Goal: Task Accomplishment & Management: Manage account settings

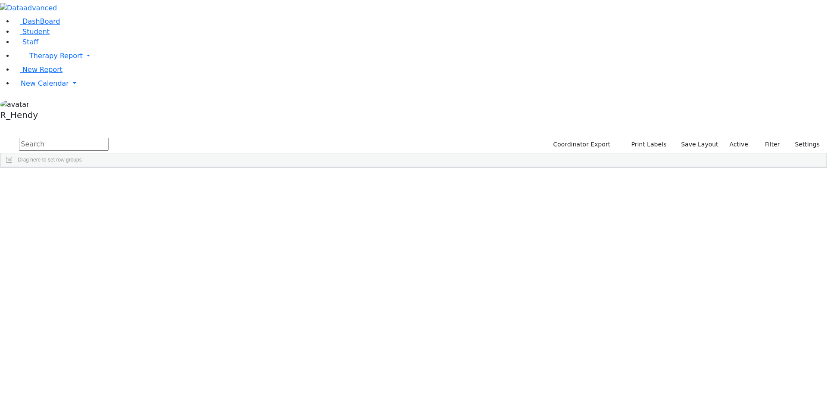
click at [109, 138] on input "text" at bounding box center [64, 144] width 90 height 13
type input "nesa"
click at [164, 181] on div "Nesanel" at bounding box center [137, 187] width 54 height 12
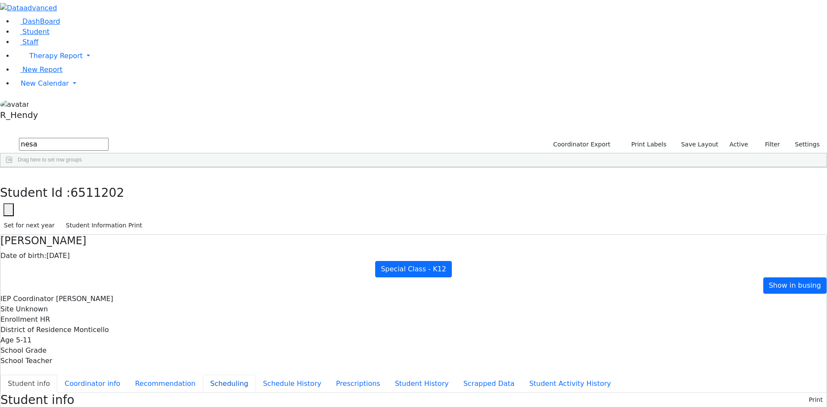
click at [203, 375] on button "Scheduling" at bounding box center [229, 384] width 53 height 18
click at [207, 375] on button "Scheduling" at bounding box center [229, 384] width 53 height 18
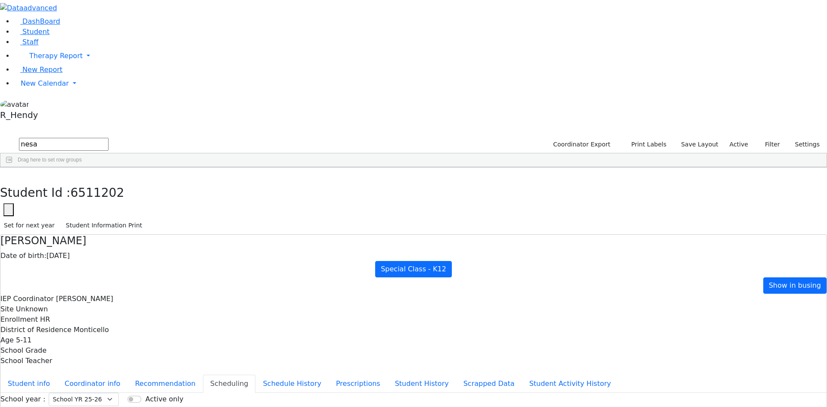
drag, startPoint x: 567, startPoint y: 276, endPoint x: 565, endPoint y: 206, distance: 70.2
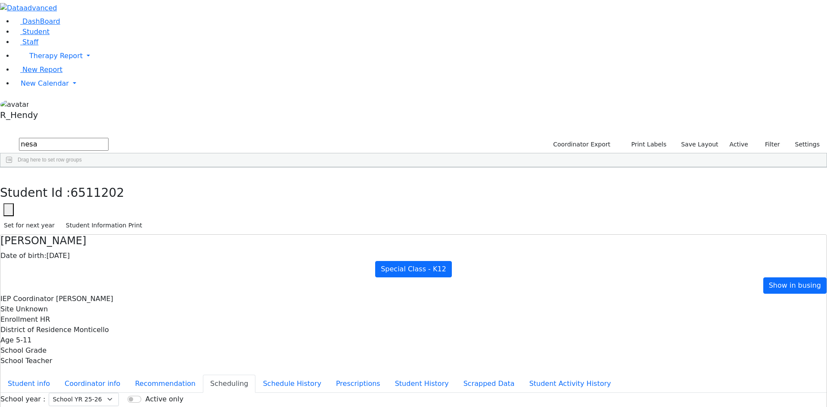
click at [193, 375] on button "Recommendation" at bounding box center [164, 384] width 75 height 18
checkbox input "true"
click at [9, 174] on icon "button" at bounding box center [6, 176] width 5 height 5
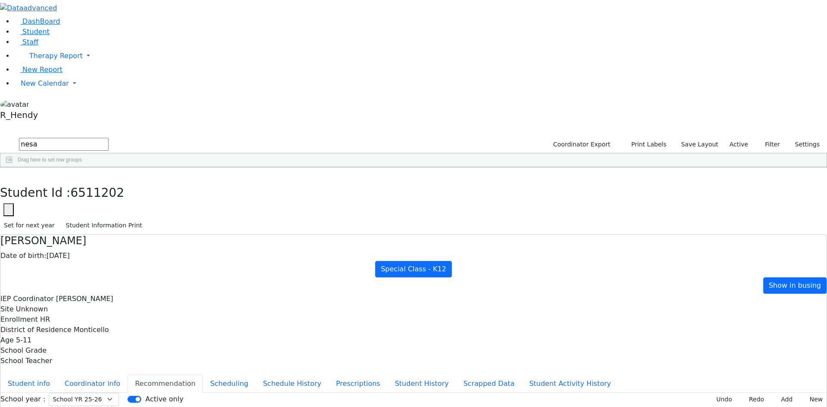
click at [219, 181] on div "6511202 Zieg Nesanel 09/26/2019 Litzman, Shterna HR Special Class - K12 Montice…" at bounding box center [408, 187] width 817 height 12
drag, startPoint x: 156, startPoint y: 36, endPoint x: 67, endPoint y: 25, distance: 89.7
click at [69, 26] on div "DashBoard Student Staff Therapy Report Student Old Calendar Report" at bounding box center [413, 248] width 827 height 497
click at [54, 60] on span "New Calendar" at bounding box center [55, 56] width 53 height 8
click at [40, 105] on span "Calendar" at bounding box center [34, 100] width 31 height 8
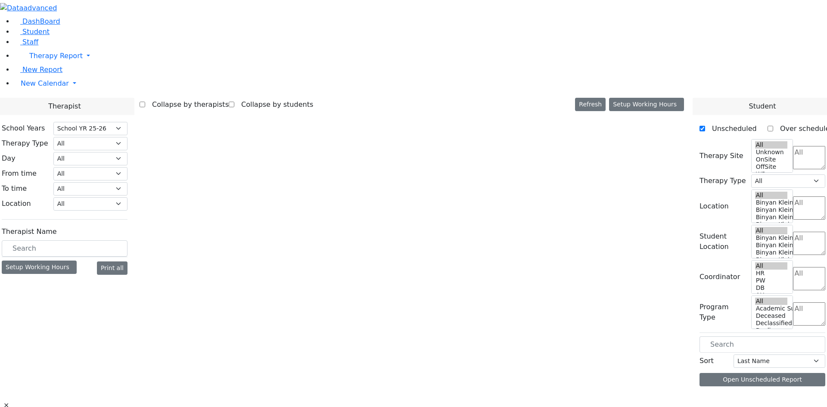
select select "212"
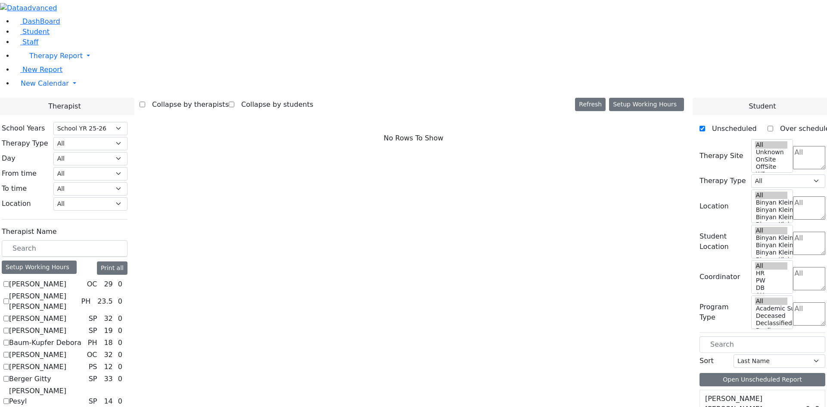
click at [78, 291] on label "[PERSON_NAME] [PERSON_NAME]" at bounding box center [43, 301] width 68 height 21
click at [9, 298] on input "[PERSON_NAME] [PERSON_NAME]" at bounding box center [6, 301] width 6 height 6
checkbox input "true"
select select "2"
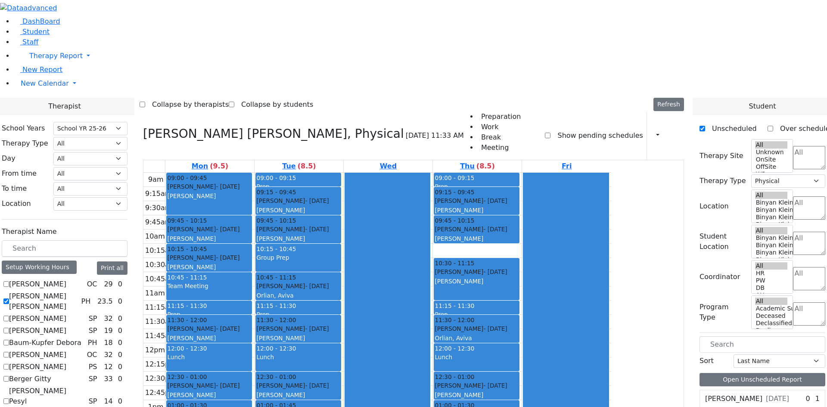
drag, startPoint x: 106, startPoint y: 200, endPoint x: 111, endPoint y: 188, distance: 13.2
click at [78, 291] on label "[PERSON_NAME] [PERSON_NAME]" at bounding box center [43, 301] width 68 height 21
click at [66, 314] on label "[PERSON_NAME]" at bounding box center [37, 319] width 57 height 10
click at [9, 316] on input "[PERSON_NAME]" at bounding box center [6, 319] width 6 height 6
checkbox input "true"
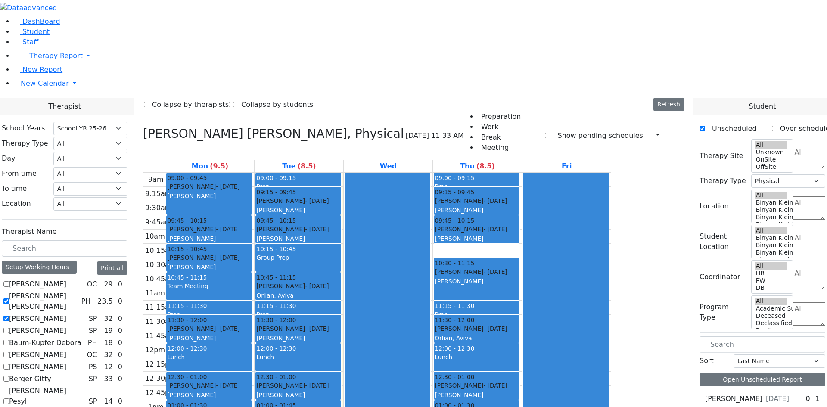
select select
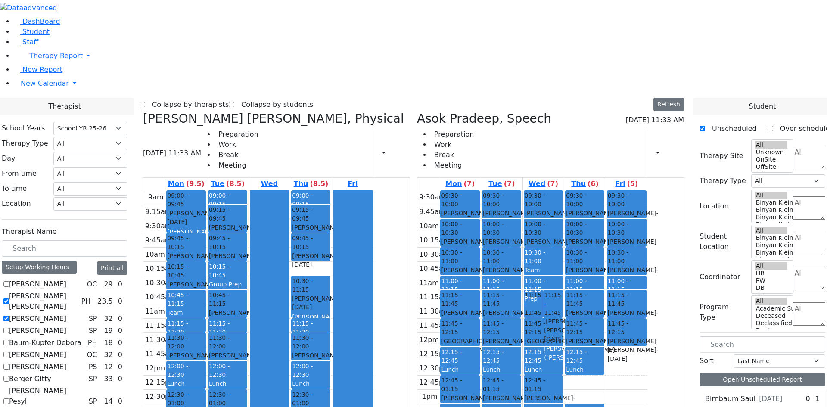
drag, startPoint x: 106, startPoint y: 230, endPoint x: 106, endPoint y: 224, distance: 6.0
click at [66, 326] on label "[PERSON_NAME]" at bounding box center [37, 331] width 57 height 10
click at [9, 328] on input "[PERSON_NAME]" at bounding box center [6, 331] width 6 height 6
checkbox input "true"
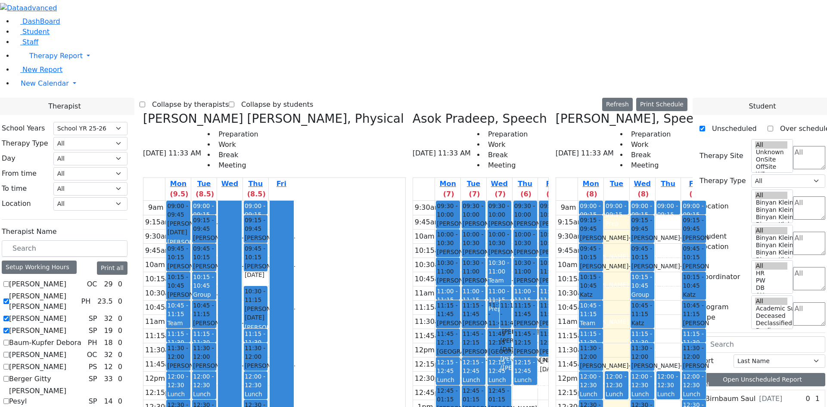
click at [66, 314] on label "[PERSON_NAME]" at bounding box center [37, 319] width 57 height 10
click at [9, 316] on input "[PERSON_NAME]" at bounding box center [6, 319] width 6 height 6
checkbox input "false"
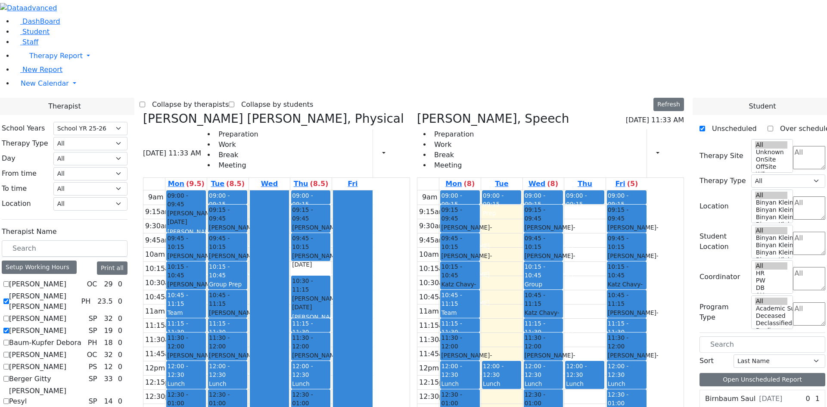
click at [78, 291] on label "[PERSON_NAME] [PERSON_NAME]" at bounding box center [43, 301] width 68 height 21
click at [9, 298] on input "[PERSON_NAME] [PERSON_NAME]" at bounding box center [6, 301] width 6 height 6
checkbox input "false"
select select "3"
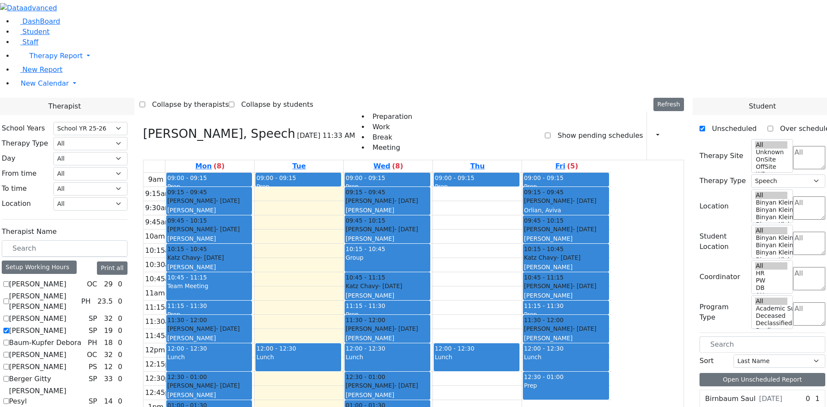
scroll to position [646, 0]
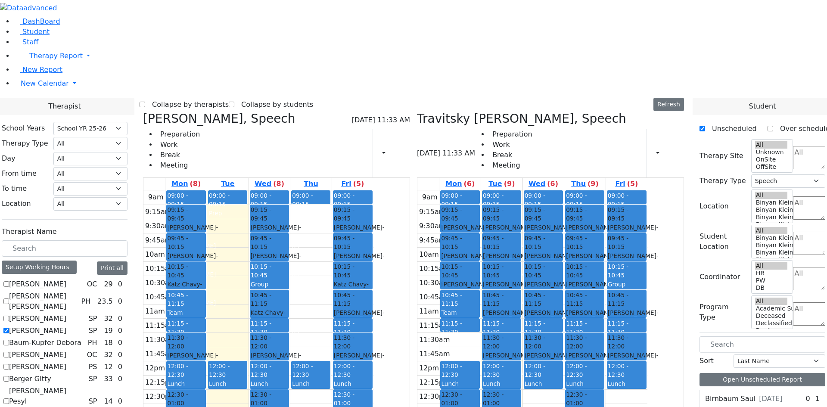
drag, startPoint x: 673, startPoint y: 169, endPoint x: 366, endPoint y: 353, distance: 358.1
click at [366, 353] on div "Auslander Susanne, Speech 08/26/2025 11:33 AM Preparation Work Break Meeting Pr…" at bounding box center [414, 322] width 548 height 421
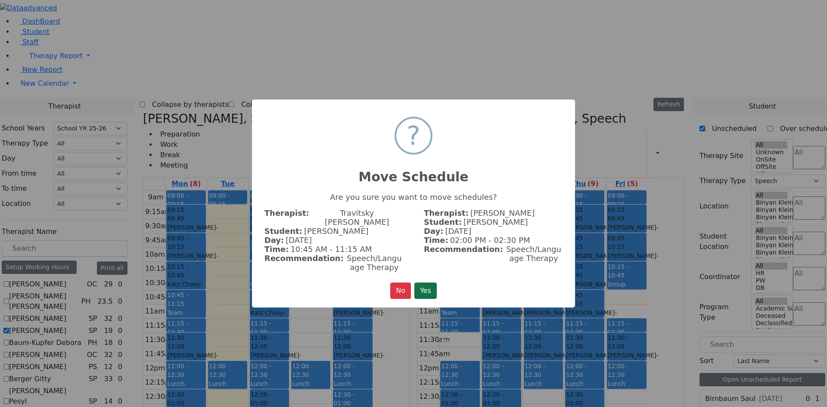
click at [420, 285] on button "Yes" at bounding box center [425, 291] width 22 height 16
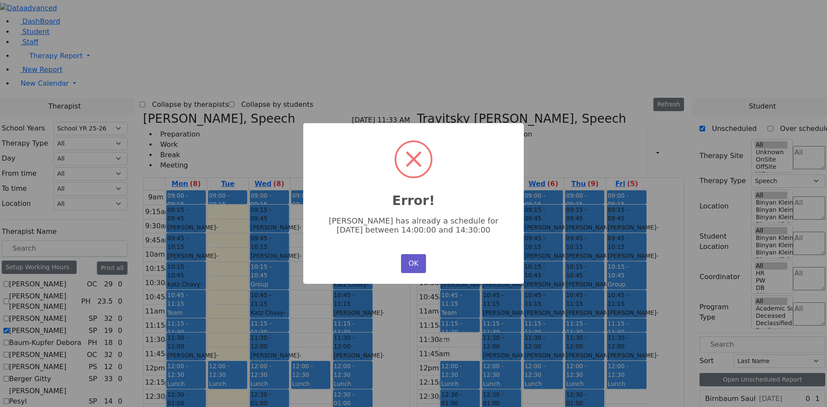
click at [416, 263] on button "OK" at bounding box center [413, 263] width 25 height 19
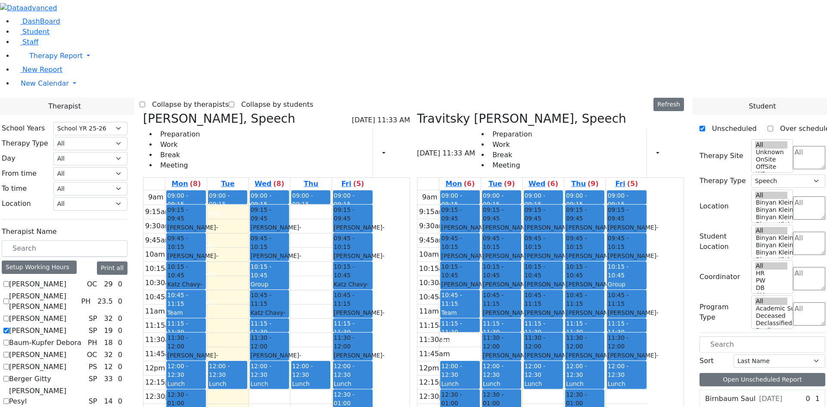
drag, startPoint x: 358, startPoint y: 281, endPoint x: 364, endPoint y: 359, distance: 78.6
click at [290, 366] on div "09:00 - 09:15 Prep 09:15 - 09:45 Appel Jacob - 05/30/2021 Grossbaum, Chaya 09:4…" at bounding box center [269, 360] width 41 height 341
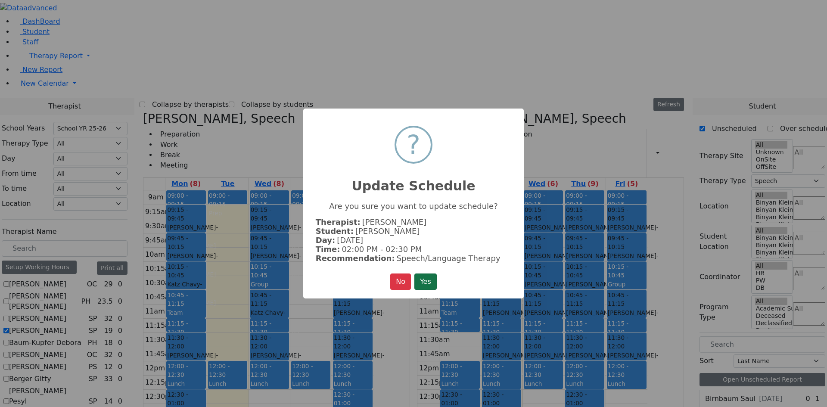
click at [428, 280] on button "Yes" at bounding box center [425, 281] width 22 height 16
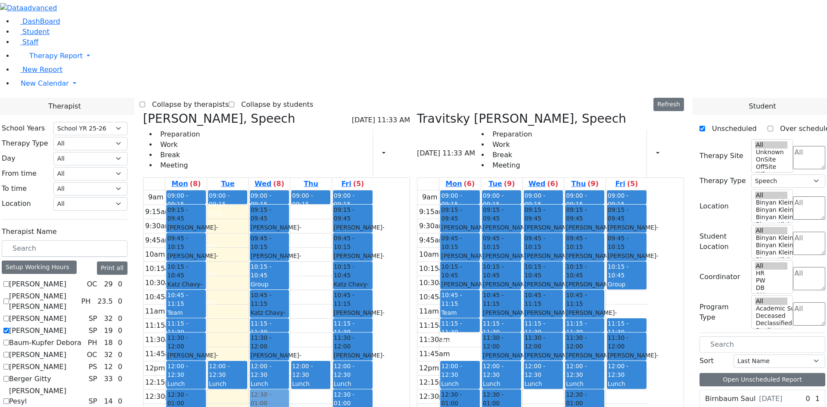
drag, startPoint x: 664, startPoint y: 176, endPoint x: 356, endPoint y: 269, distance: 321.5
click at [356, 275] on div "Auslander Susanne, Speech 08/26/2025 11:33 AM Preparation Work Break Meeting Pr…" at bounding box center [414, 322] width 548 height 421
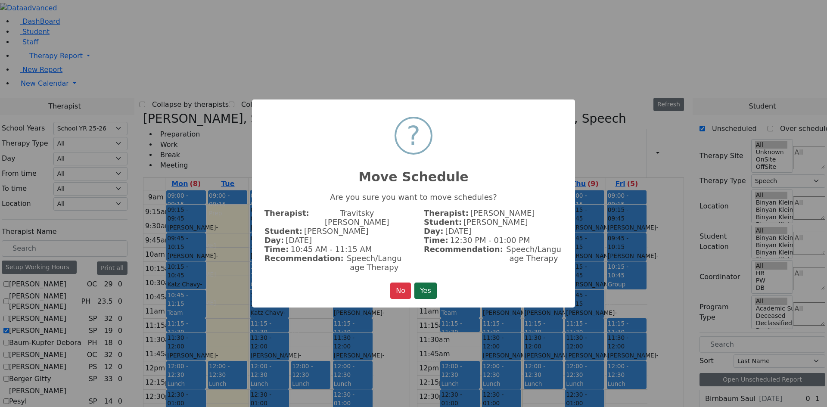
click at [433, 289] on button "Yes" at bounding box center [425, 291] width 22 height 16
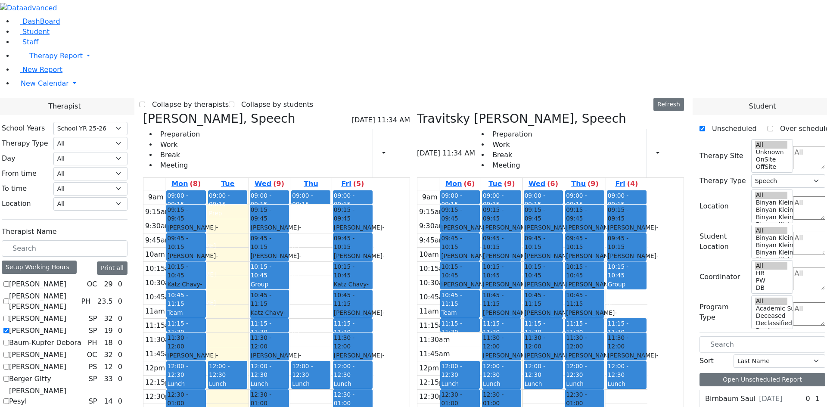
click at [372, 223] on div "Katz Samuel - 06/14/2021" at bounding box center [353, 232] width 38 height 18
click at [288, 280] on div "Group" at bounding box center [269, 284] width 37 height 9
click at [359, 152] on button "Delete Selected Schedule" at bounding box center [397, 151] width 85 height 13
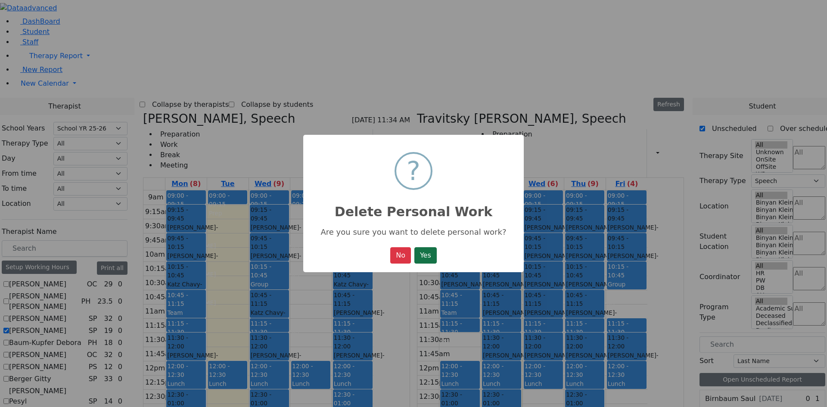
click at [430, 260] on button "Yes" at bounding box center [425, 255] width 22 height 16
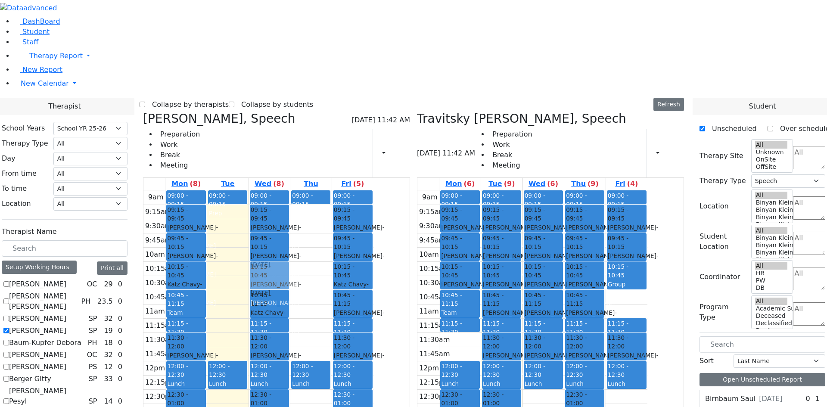
drag, startPoint x: 352, startPoint y: 360, endPoint x: 353, endPoint y: 165, distance: 195.1
click at [290, 190] on div "09:00 - 09:15 Prep 09:15 - 09:45 Appel Jacob - 05/30/2021 Grossbaum, Chaya 09:4…" at bounding box center [269, 360] width 41 height 341
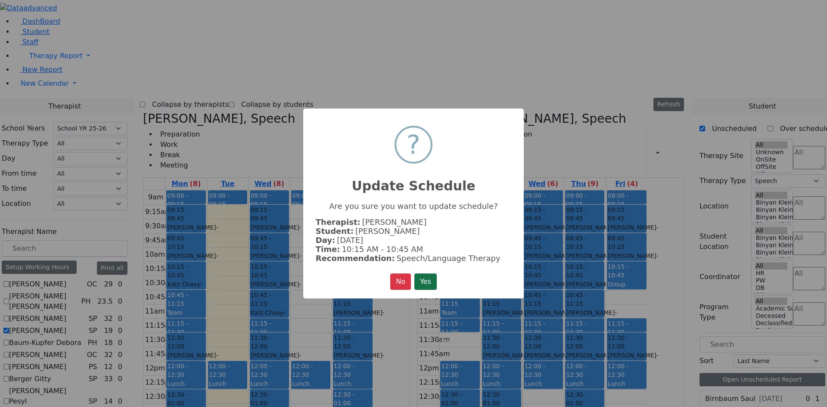
click at [428, 282] on button "Yes" at bounding box center [425, 281] width 22 height 16
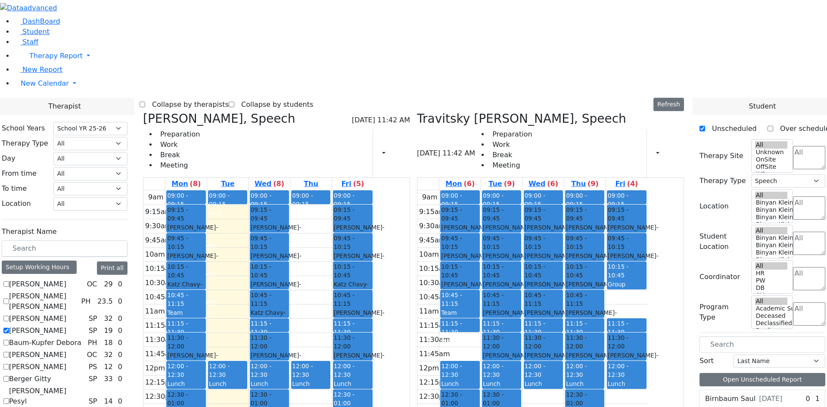
click at [646, 280] on div "Group" at bounding box center [627, 284] width 38 height 9
click at [689, 155] on button "Delete Selected Schedule" at bounding box center [708, 156] width 85 height 13
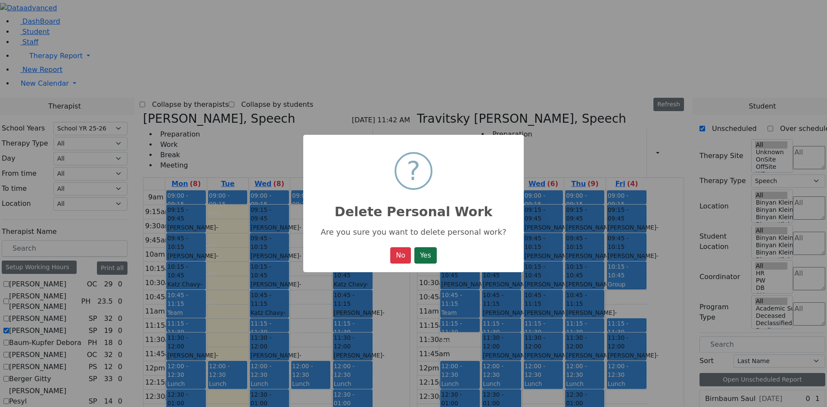
click at [432, 260] on button "Yes" at bounding box center [425, 255] width 22 height 16
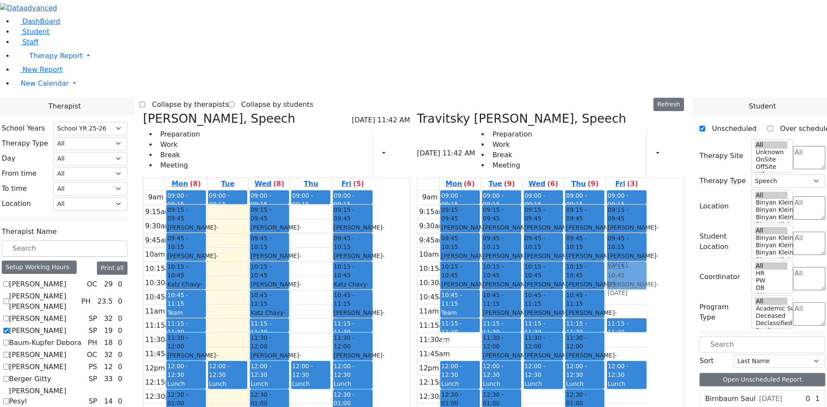
drag, startPoint x: 675, startPoint y: 219, endPoint x: 689, endPoint y: 130, distance: 89.7
click at [647, 190] on div "09:00 - 09:15 Prep 09:15 - 09:45 Tyrnauer Aaron - 06/29/2021 Glick, Shana 09:45…" at bounding box center [626, 360] width 41 height 341
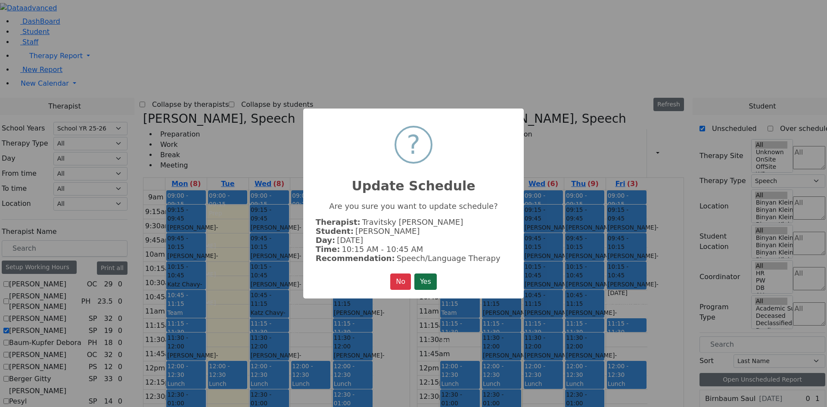
click at [432, 282] on button "Yes" at bounding box center [425, 281] width 22 height 16
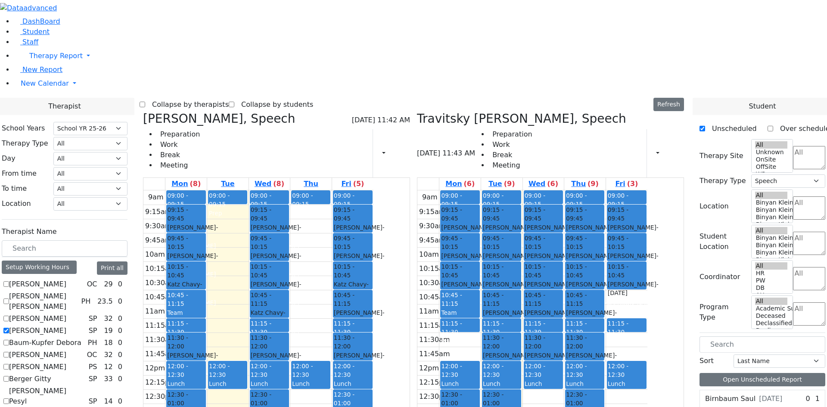
checkbox input "false"
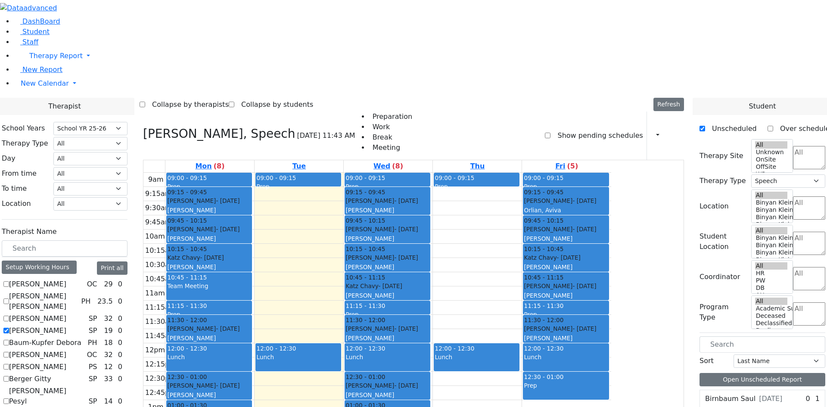
scroll to position [0, 0]
click at [66, 326] on label "[PERSON_NAME]" at bounding box center [37, 331] width 57 height 10
click at [9, 328] on input "[PERSON_NAME]" at bounding box center [6, 331] width 6 height 6
checkbox input "false"
select select
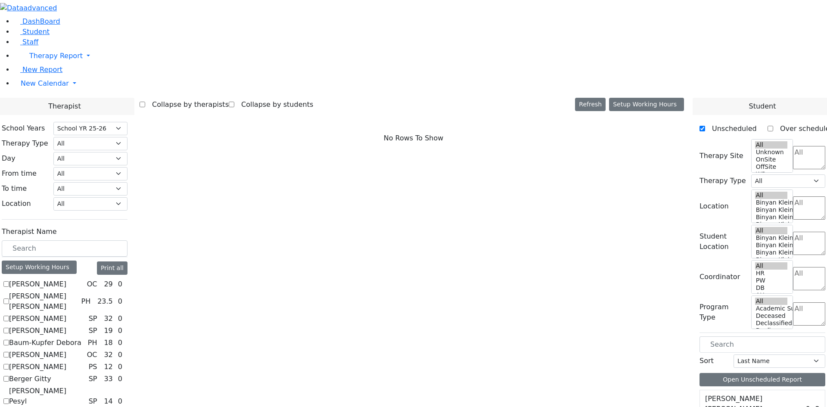
click at [51, 374] on label "Berger Gitty" at bounding box center [30, 379] width 42 height 10
click at [9, 376] on input "Berger Gitty" at bounding box center [6, 379] width 6 height 6
checkbox input "true"
select select "3"
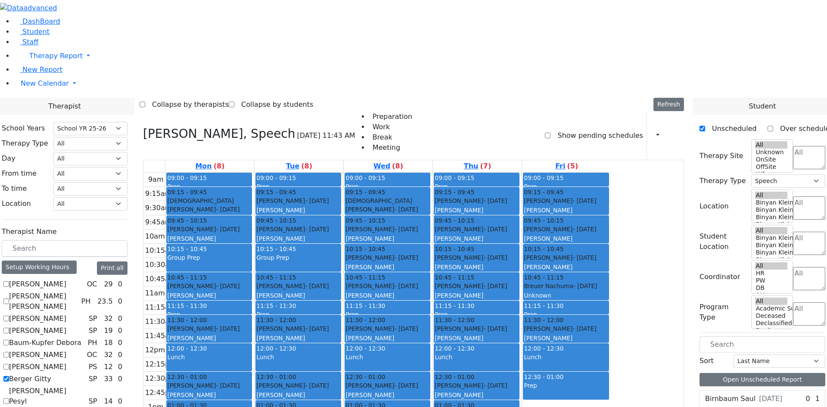
click at [251, 253] on div "Group Prep" at bounding box center [209, 262] width 84 height 18
click at [334, 152] on button "Delete Selected Schedule" at bounding box center [343, 153] width 85 height 13
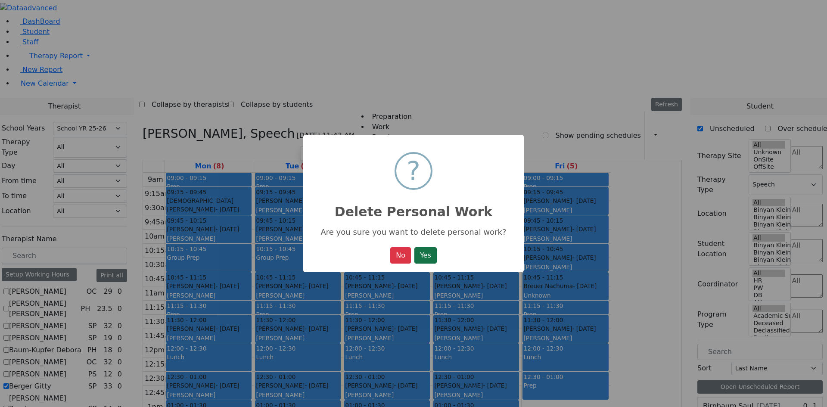
click at [428, 257] on button "Yes" at bounding box center [425, 255] width 22 height 16
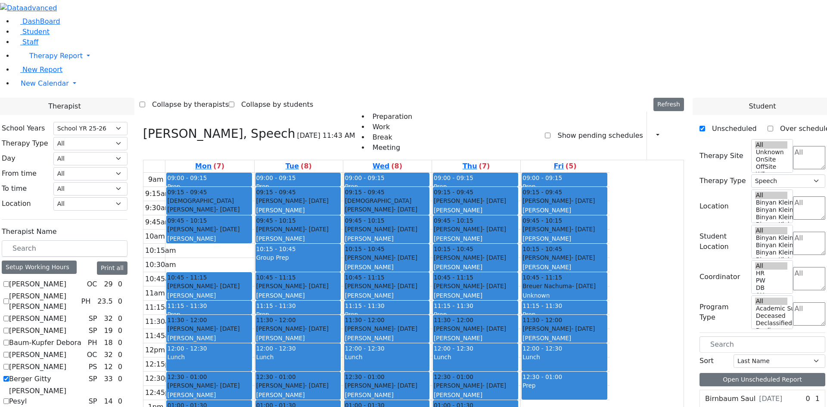
click at [340, 253] on div "Group Prep" at bounding box center [298, 262] width 84 height 18
click at [379, 142] on button "Delete Selected Schedule" at bounding box center [408, 140] width 85 height 13
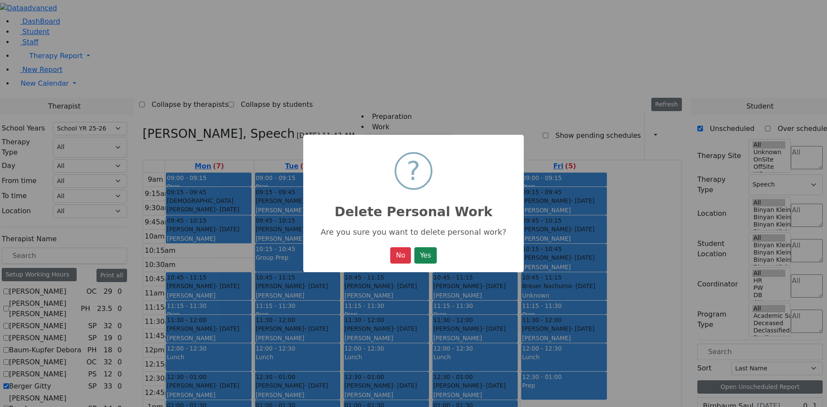
click at [428, 258] on button "Yes" at bounding box center [425, 255] width 22 height 16
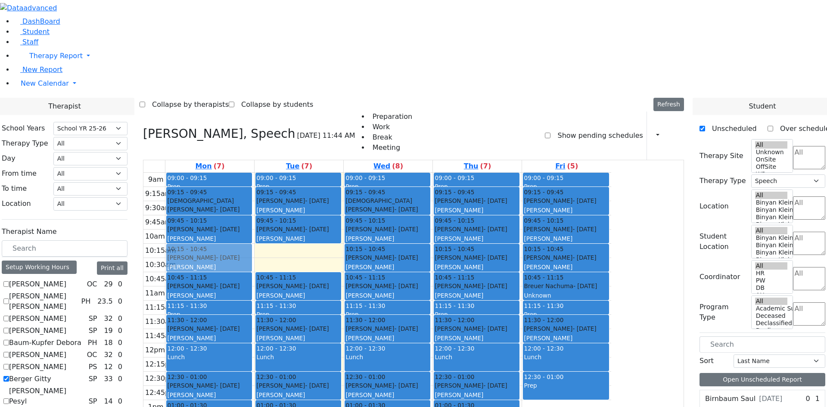
drag, startPoint x: 290, startPoint y: 327, endPoint x: 295, endPoint y: 149, distance: 177.9
click at [254, 173] on div "09:00 - 09:15 Prep 09:15 - 09:45 Englander Zisi - 11/03/2021 Grossbaum, Chaya n…" at bounding box center [209, 343] width 89 height 341
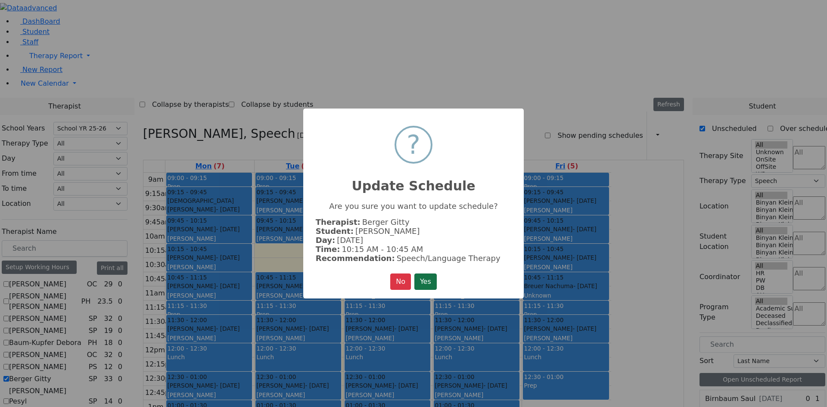
click at [430, 276] on button "Yes" at bounding box center [425, 281] width 22 height 16
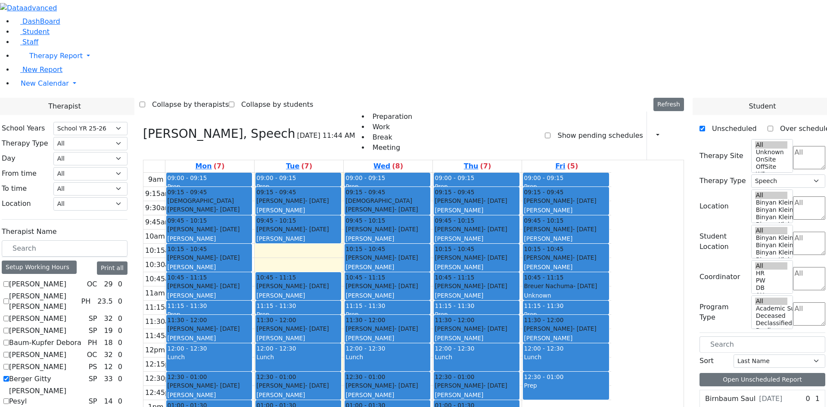
click at [611, 326] on div "9am 9:15am 9:30am 9:45am 10am 10:15am 10:30am 10:45am 11am 11:15am 11:30am 11:4…" at bounding box center [377, 343] width 468 height 341
drag, startPoint x: 536, startPoint y: 316, endPoint x: 539, endPoint y: 329, distance: 13.4
click at [539, 329] on div "9am 9:15am 9:30am 9:45am 10am 10:15am 10:30am 10:45am 11am 11:15am 11:30am 11:4…" at bounding box center [377, 343] width 468 height 341
click at [611, 320] on div "9am 9:15am 9:30am 9:45am 10am 10:15am 10:30am 10:45am 11am 11:15am 11:30am 11:4…" at bounding box center [377, 343] width 468 height 341
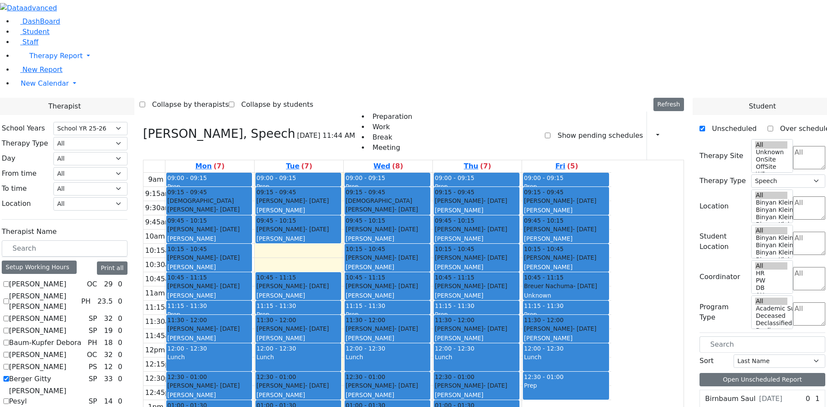
click at [476, 349] on div "9am 9:15am 9:30am 9:45am 10am 10:15am 10:30am 10:45am 11am 11:15am 11:30am 11:4…" at bounding box center [377, 343] width 468 height 341
click at [51, 374] on label "Berger Gitty" at bounding box center [30, 379] width 42 height 10
click at [9, 376] on input "Berger Gitty" at bounding box center [6, 379] width 6 height 6
checkbox input "false"
select select
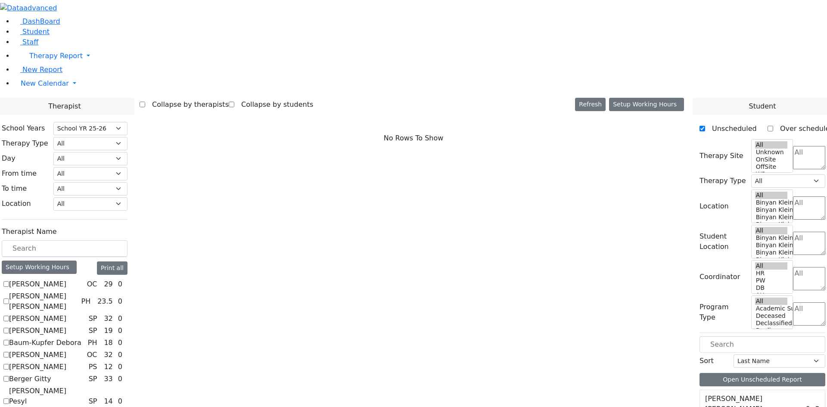
click at [51, 374] on label "Berger Gitty" at bounding box center [30, 379] width 42 height 10
click at [9, 376] on input "Berger Gitty" at bounding box center [6, 379] width 6 height 6
checkbox input "true"
select select "3"
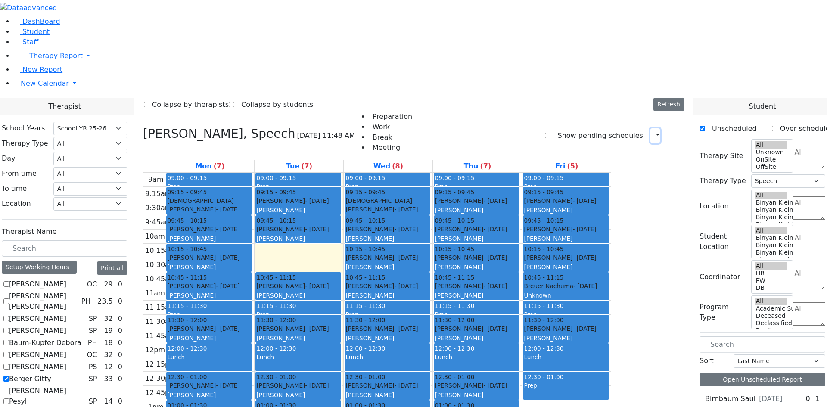
click at [652, 128] on button "button" at bounding box center [654, 135] width 9 height 15
click at [51, 374] on label "Berger Gitty" at bounding box center [30, 379] width 42 height 10
click at [9, 376] on input "Berger Gitty" at bounding box center [6, 379] width 6 height 6
checkbox input "false"
select select
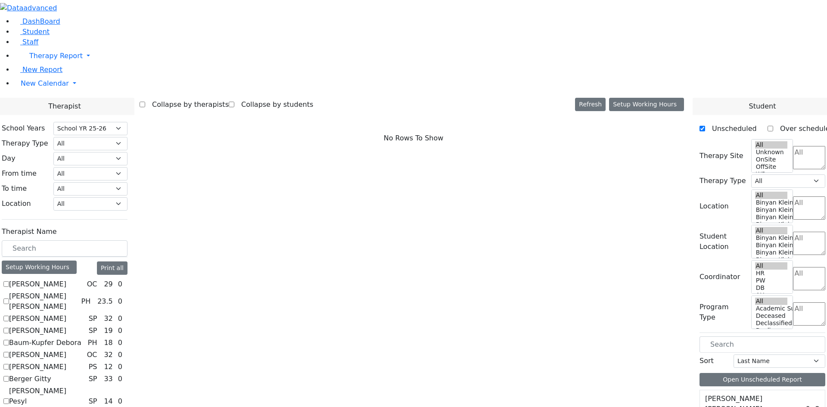
click at [51, 374] on label "Berger Gitty" at bounding box center [30, 379] width 42 height 10
click at [9, 376] on input "Berger Gitty" at bounding box center [6, 379] width 6 height 6
checkbox input "true"
select select "3"
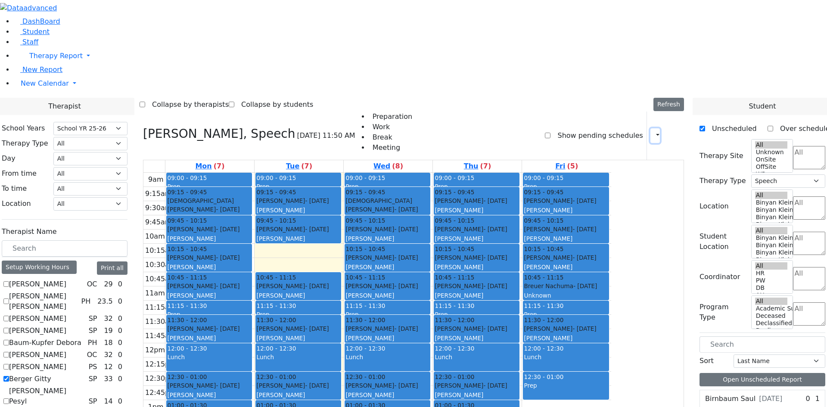
click at [652, 128] on button "button" at bounding box center [654, 135] width 9 height 15
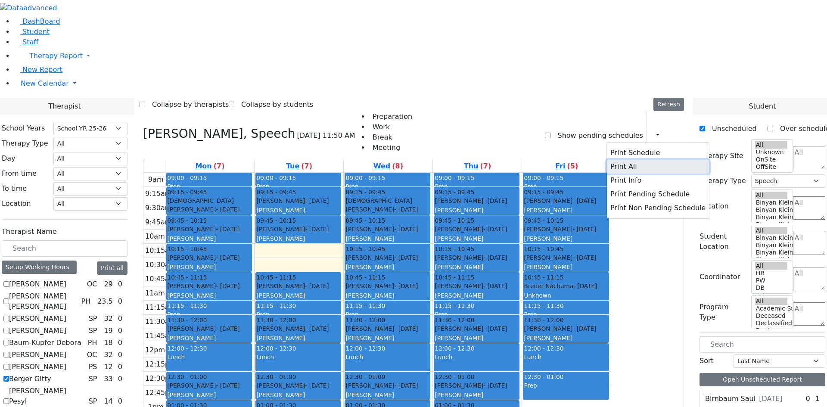
click at [618, 160] on button "Print All" at bounding box center [658, 167] width 102 height 14
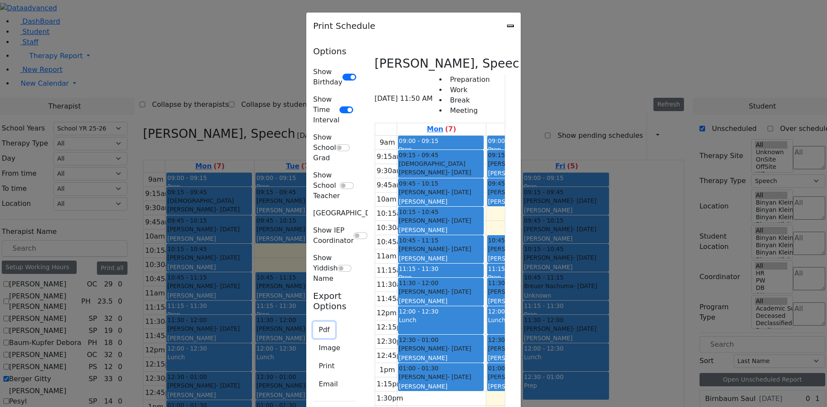
click at [313, 322] on button "Pdf" at bounding box center [324, 330] width 22 height 16
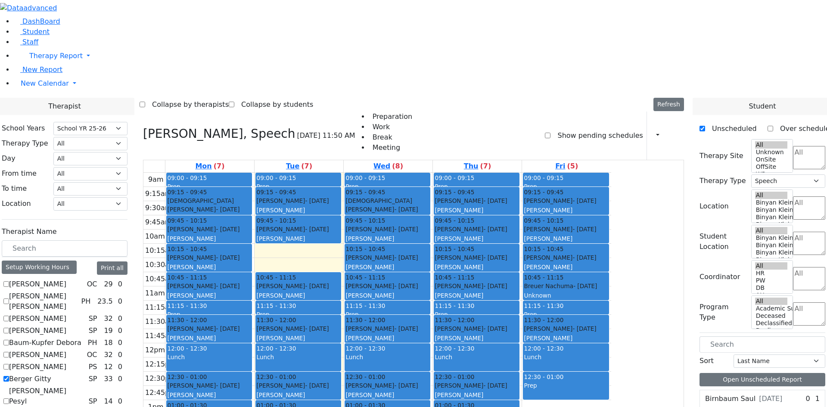
click at [78, 291] on label "[PERSON_NAME] [PERSON_NAME]" at bounding box center [43, 301] width 68 height 21
click at [9, 298] on input "[PERSON_NAME] [PERSON_NAME]" at bounding box center [6, 301] width 6 height 6
checkbox input "true"
select select
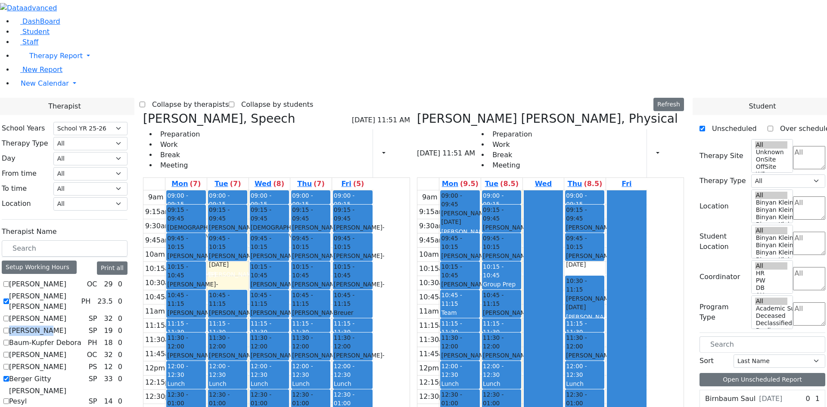
click at [66, 326] on label "[PERSON_NAME]" at bounding box center [37, 331] width 57 height 10
click at [9, 328] on input "[PERSON_NAME]" at bounding box center [6, 331] width 6 height 6
checkbox input "true"
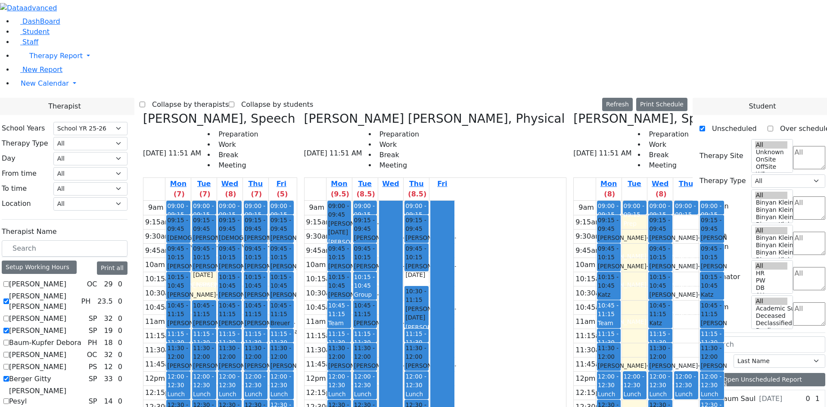
scroll to position [129, 0]
checkbox input "true"
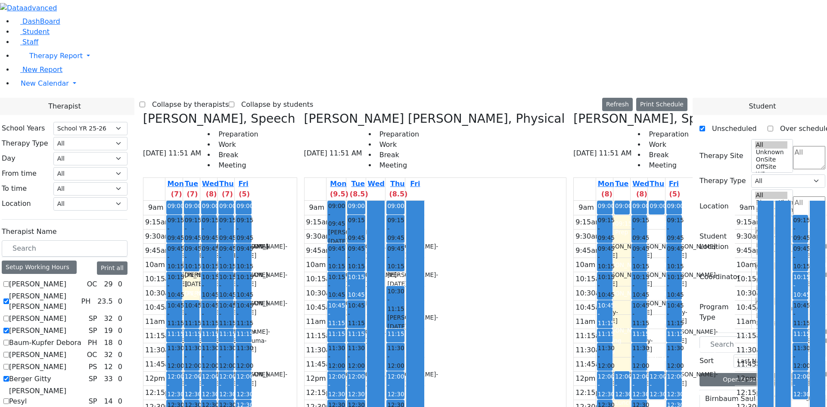
checkbox input "true"
click at [670, 98] on button "Print Schedule" at bounding box center [661, 104] width 51 height 13
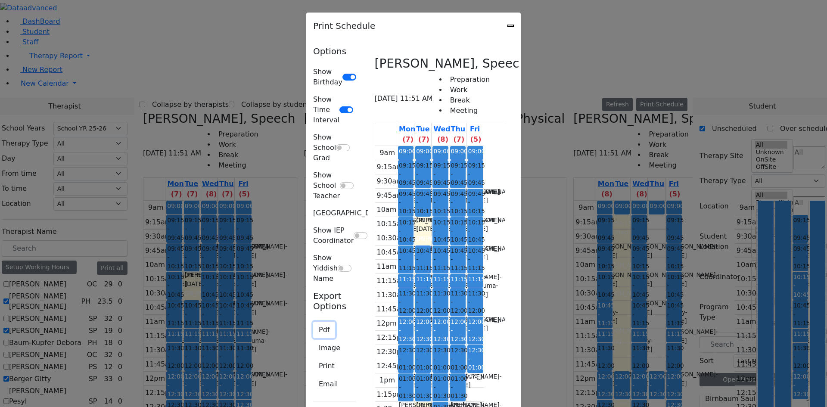
click at [313, 322] on button "Pdf" at bounding box center [324, 330] width 22 height 16
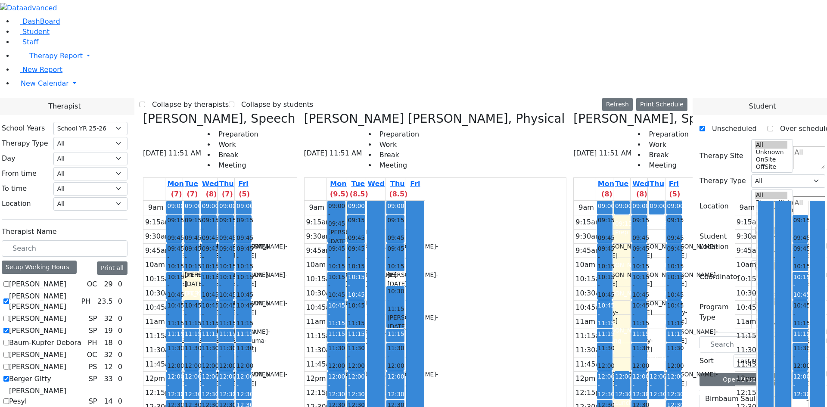
checkbox input "true"
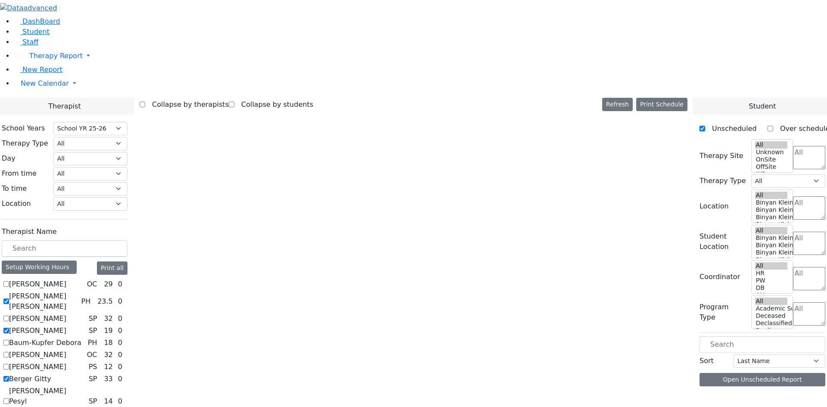
checkbox input "false"
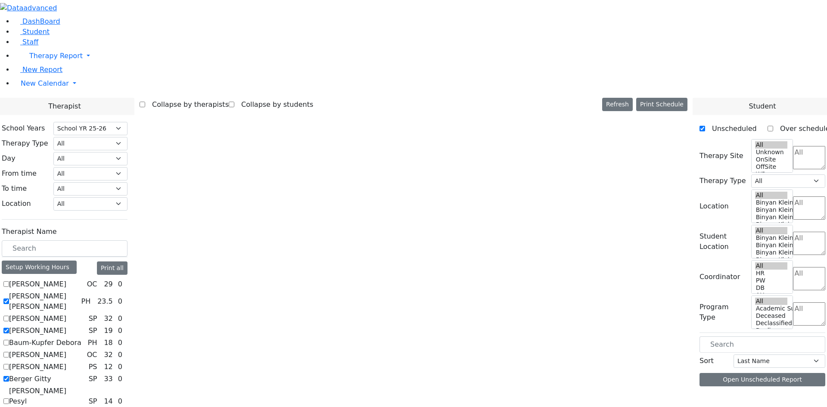
checkbox input "false"
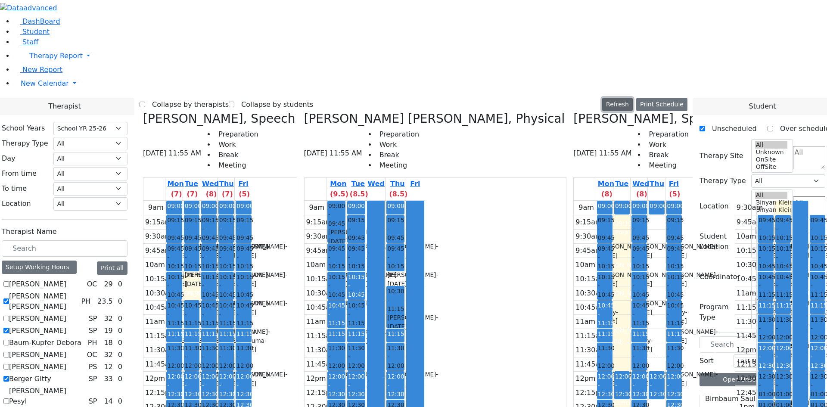
click at [633, 98] on button "Refresh" at bounding box center [617, 104] width 31 height 13
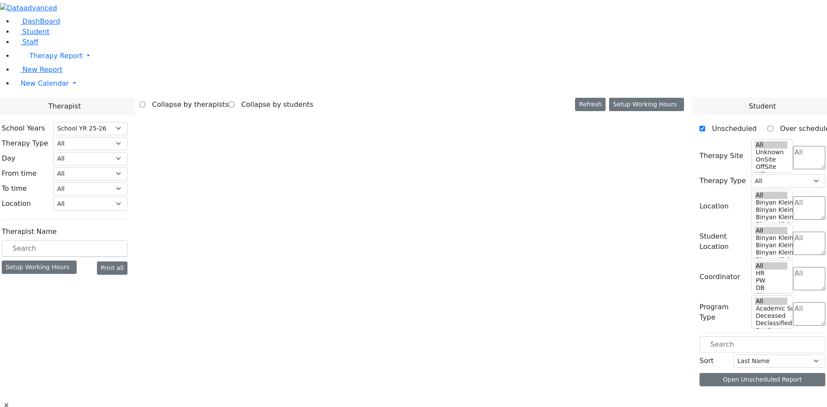
select select "212"
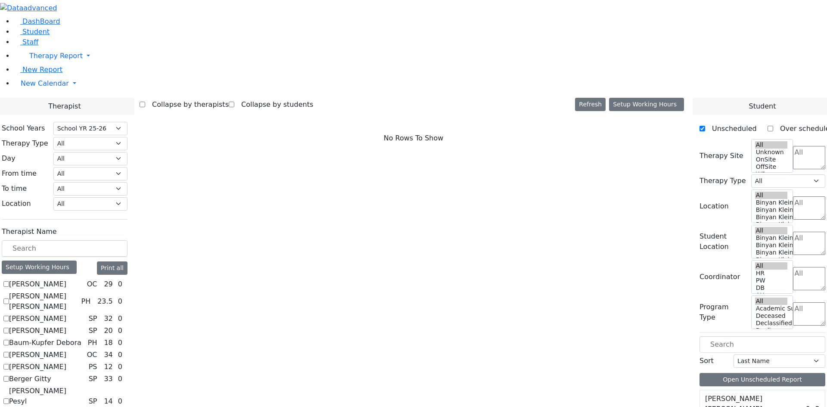
click at [78, 291] on label "[PERSON_NAME] [PERSON_NAME]" at bounding box center [43, 301] width 68 height 21
click at [9, 298] on input "[PERSON_NAME] [PERSON_NAME]" at bounding box center [6, 301] width 6 height 6
checkbox input "true"
select select "2"
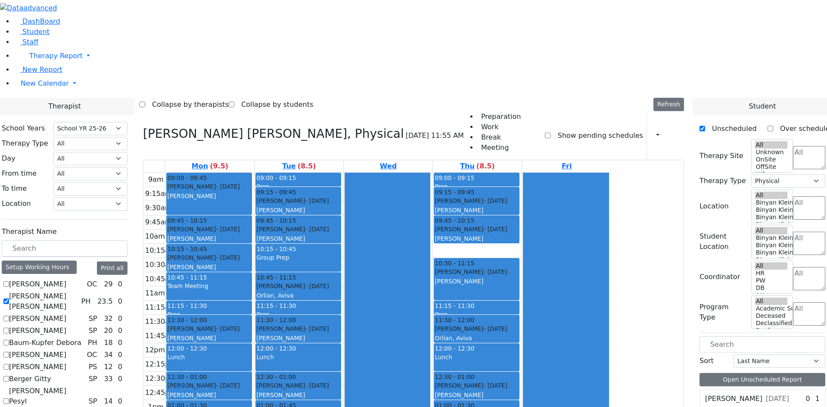
click at [340, 253] on div "Group Prep" at bounding box center [298, 257] width 84 height 9
click at [400, 144] on button "Delete Selected Schedule" at bounding box center [433, 146] width 85 height 13
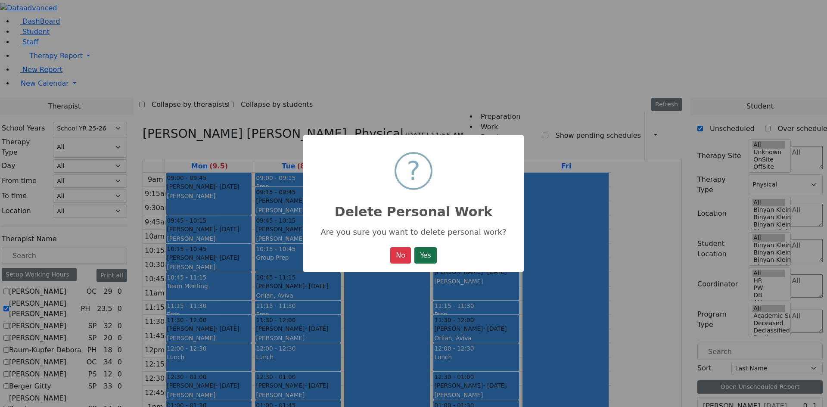
click at [431, 258] on button "Yes" at bounding box center [425, 255] width 22 height 16
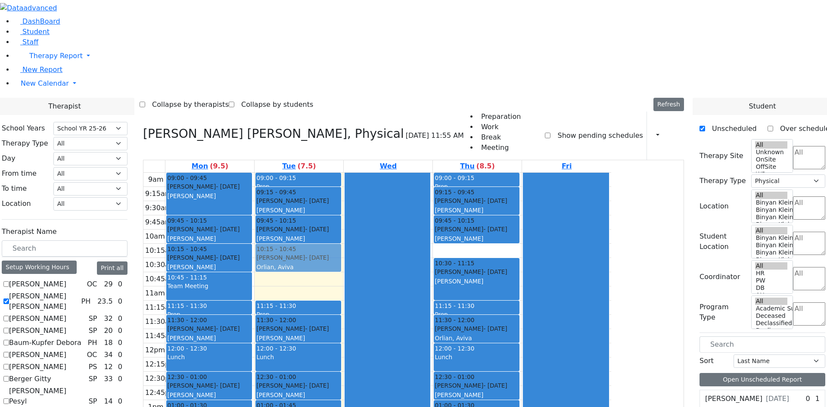
drag, startPoint x: 379, startPoint y: 169, endPoint x: 383, endPoint y: 144, distance: 25.6
click at [343, 173] on div "09:00 - 09:15 Prep 09:15 - 09:45 [PERSON_NAME] - [DATE] [PERSON_NAME] 09:45 - 1…" at bounding box center [299, 343] width 89 height 341
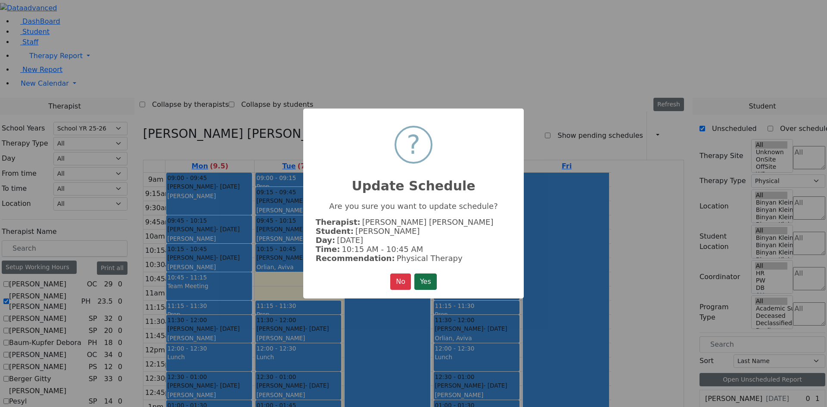
click at [418, 276] on button "Yes" at bounding box center [425, 281] width 22 height 16
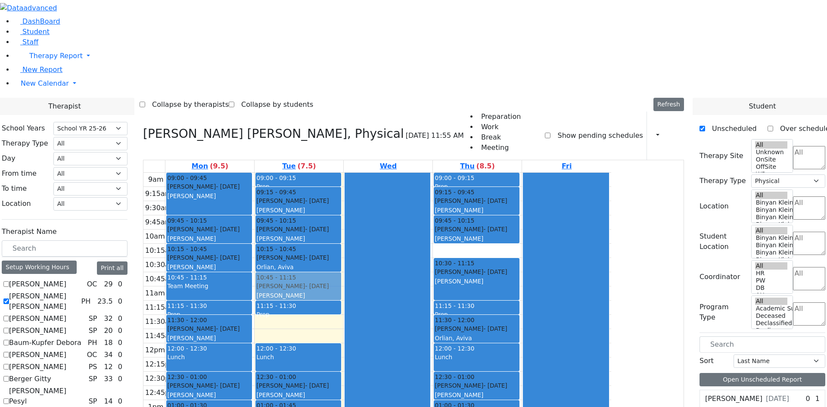
drag, startPoint x: 383, startPoint y: 206, endPoint x: 383, endPoint y: 161, distance: 44.8
click at [343, 173] on div "09:00 - 09:15 Prep 09:15 - 09:45 [PERSON_NAME] - [DATE] [PERSON_NAME] 09:45 - 1…" at bounding box center [299, 343] width 89 height 341
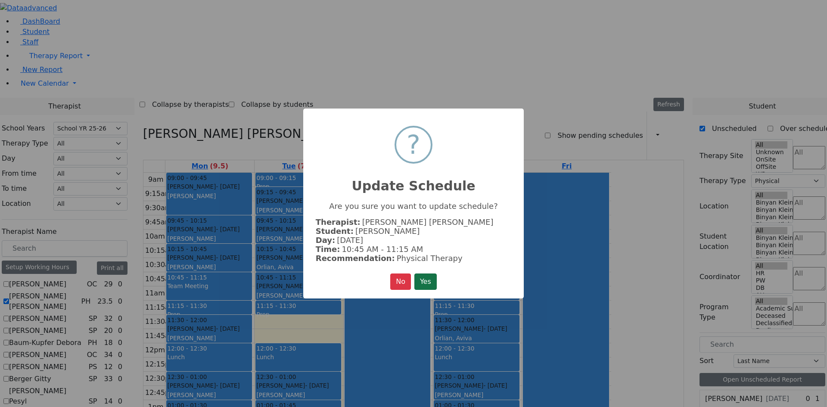
click at [418, 286] on button "Yes" at bounding box center [425, 281] width 22 height 16
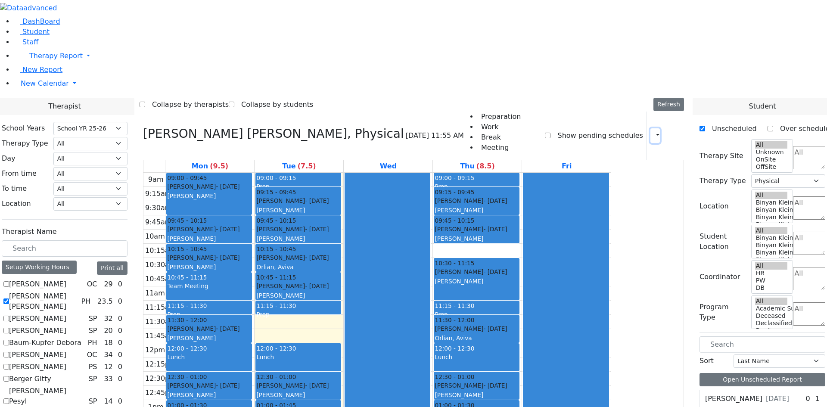
click at [650, 128] on button "button" at bounding box center [654, 135] width 9 height 15
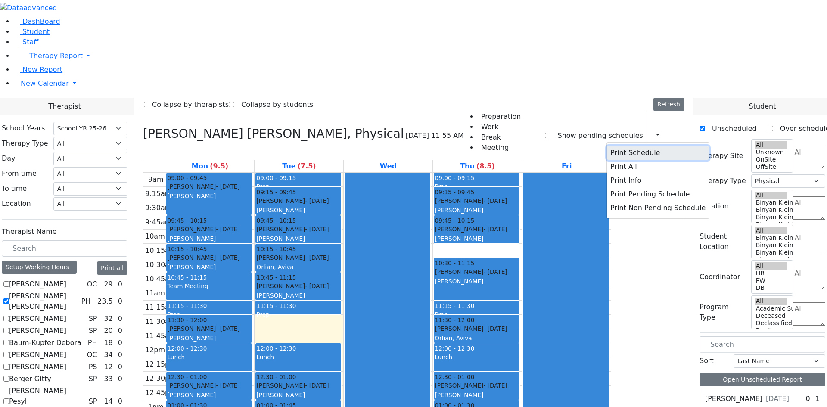
click at [619, 146] on button "Print Schedule" at bounding box center [658, 153] width 102 height 14
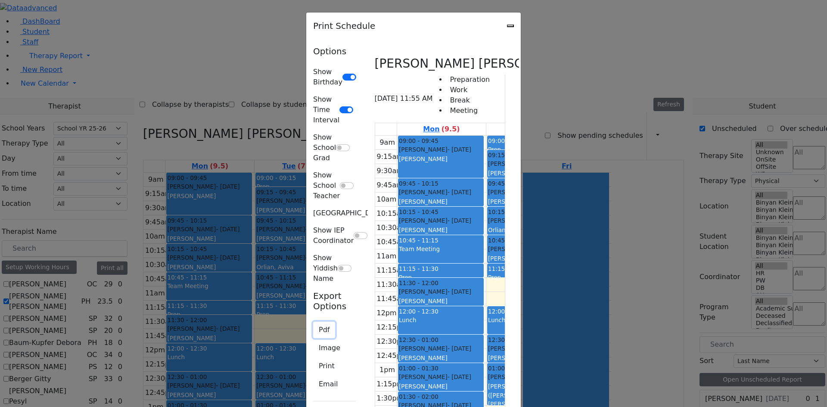
click at [313, 322] on button "Pdf" at bounding box center [324, 330] width 22 height 16
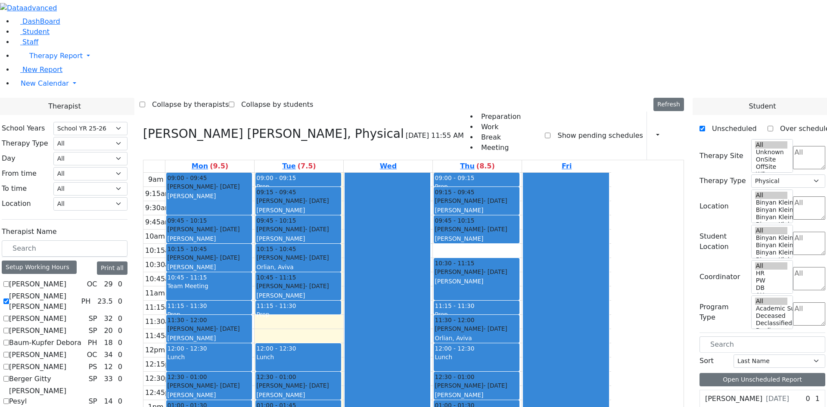
click at [78, 291] on label "[PERSON_NAME] [PERSON_NAME]" at bounding box center [43, 301] width 68 height 21
click at [9, 298] on input "[PERSON_NAME] [PERSON_NAME]" at bounding box center [6, 301] width 6 height 6
checkbox input "false"
select select
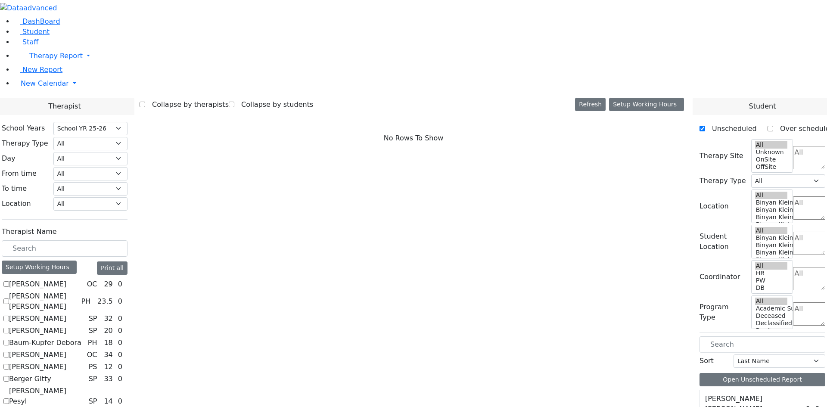
click at [66, 326] on label "[PERSON_NAME]" at bounding box center [37, 331] width 57 height 10
click at [9, 328] on input "[PERSON_NAME]" at bounding box center [6, 331] width 6 height 6
checkbox input "true"
select select "3"
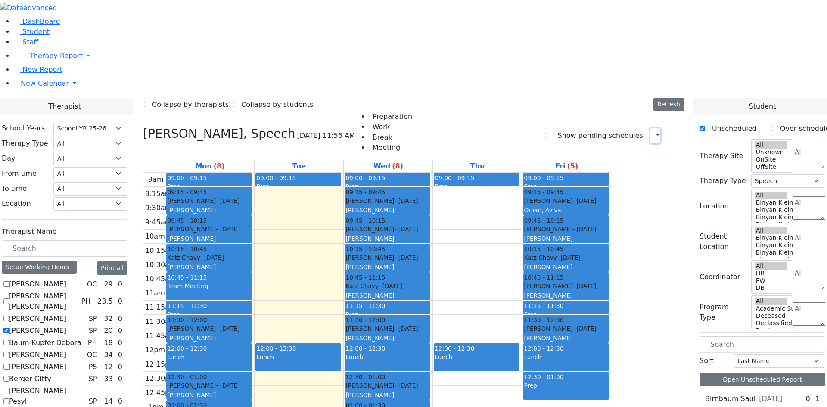
click at [650, 128] on button "button" at bounding box center [654, 135] width 9 height 15
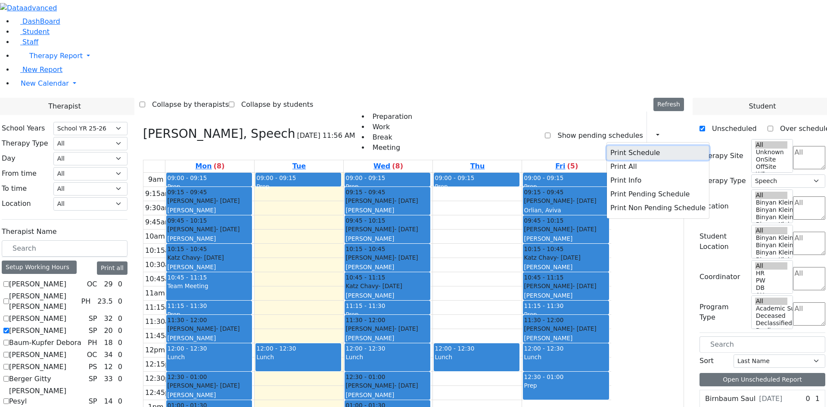
click at [624, 146] on button "Print Schedule" at bounding box center [658, 153] width 102 height 14
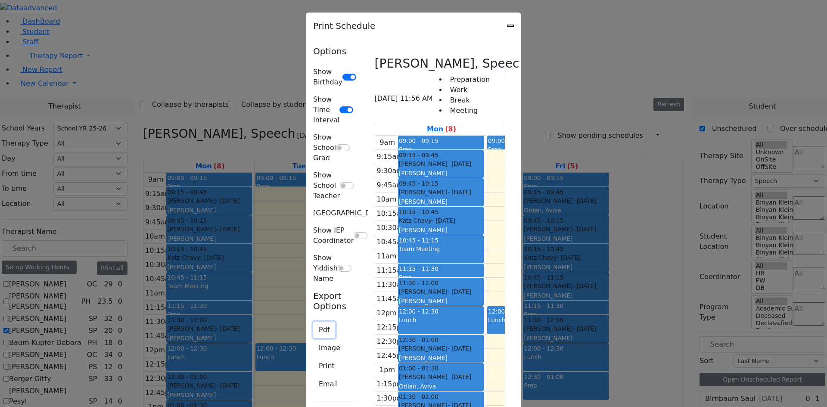
drag, startPoint x: 127, startPoint y: 183, endPoint x: 130, endPoint y: 179, distance: 4.9
click at [313, 322] on button "Pdf" at bounding box center [324, 330] width 22 height 16
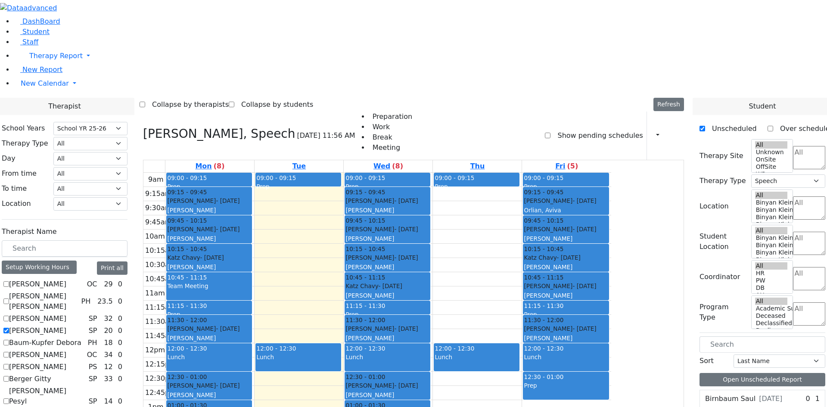
click at [66, 326] on label "[PERSON_NAME]" at bounding box center [37, 331] width 57 height 10
click at [9, 328] on input "[PERSON_NAME]" at bounding box center [6, 331] width 6 height 6
checkbox input "false"
select select
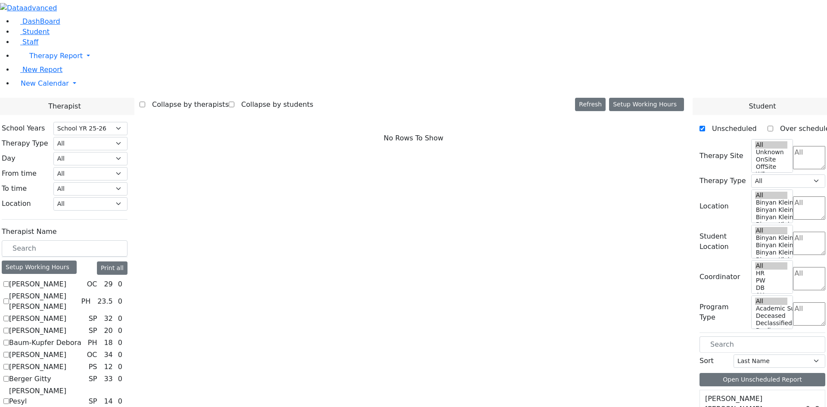
drag, startPoint x: 109, startPoint y: 277, endPoint x: 115, endPoint y: 280, distance: 6.4
click at [51, 374] on label "Berger Gitty" at bounding box center [30, 379] width 42 height 10
click at [9, 376] on input "Berger Gitty" at bounding box center [6, 379] width 6 height 6
checkbox input "true"
select select "3"
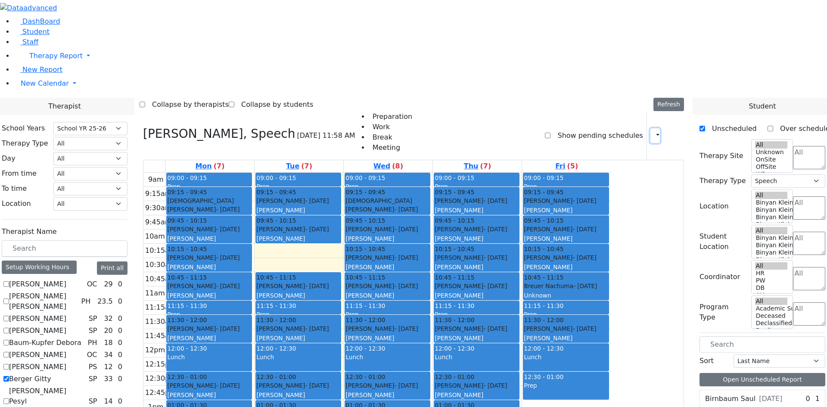
click at [652, 131] on icon "button" at bounding box center [652, 135] width 0 height 8
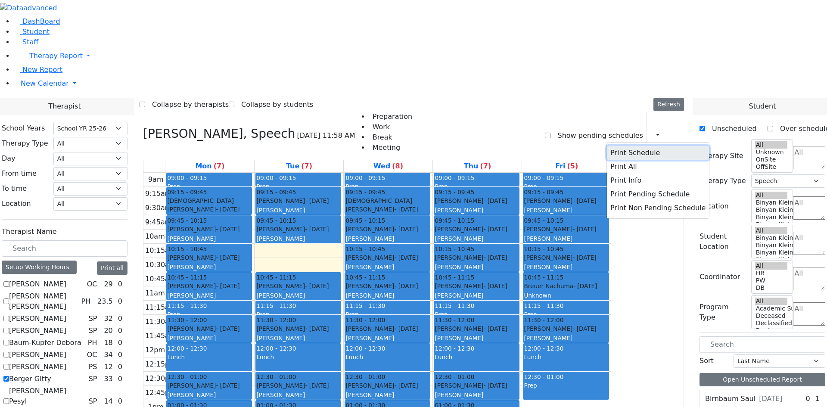
click at [634, 146] on button "Print Schedule" at bounding box center [658, 153] width 102 height 14
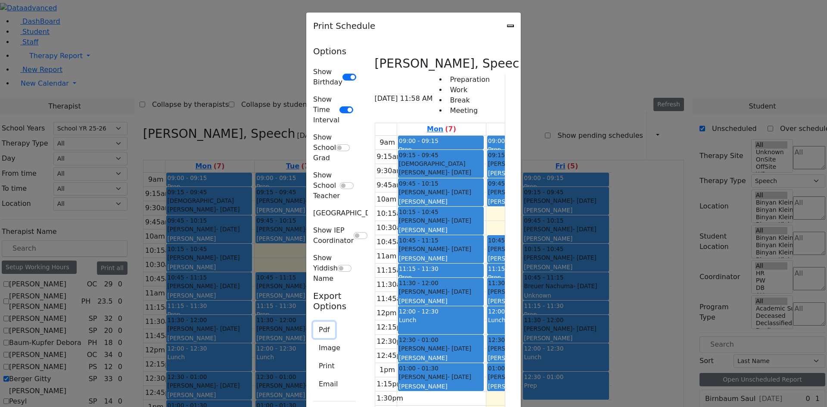
click at [313, 322] on button "Pdf" at bounding box center [324, 330] width 22 height 16
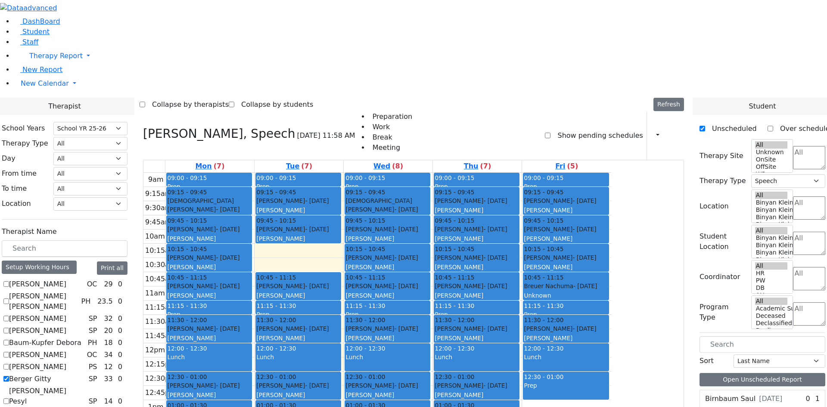
click at [51, 374] on label "Berger Gitty" at bounding box center [30, 379] width 42 height 10
click at [9, 376] on input "Berger Gitty" at bounding box center [6, 379] width 6 height 6
checkbox input "false"
select select
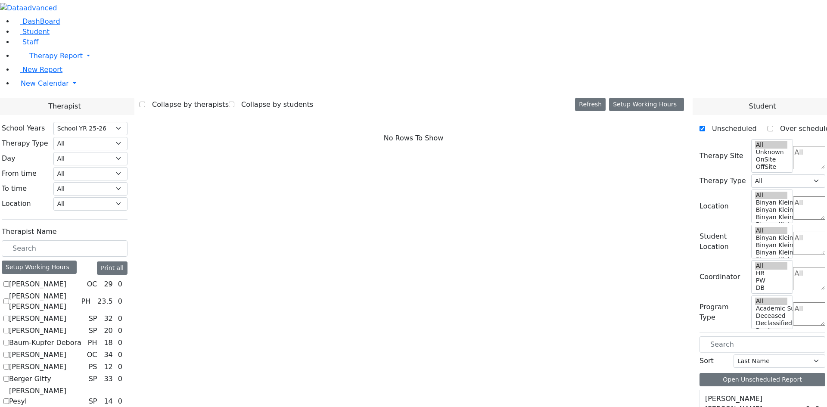
scroll to position [43, 0]
checkbox input "true"
select select "3"
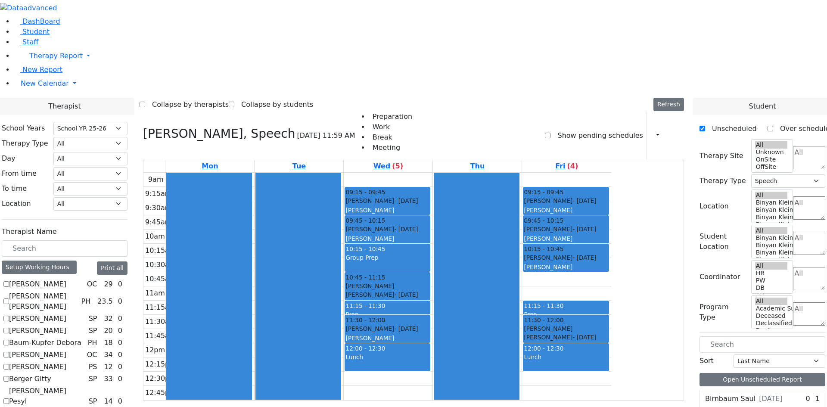
click at [489, 173] on div "9am 9:15am 9:30am 9:45am 10am 10:15am 10:30am 10:45am 11am 11:15am 11:30am 11:4…" at bounding box center [377, 286] width 468 height 227
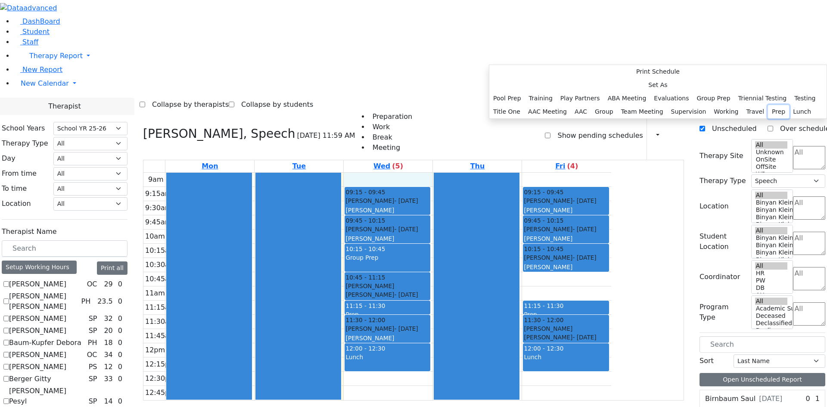
click at [768, 118] on button "Prep" at bounding box center [778, 111] width 21 height 13
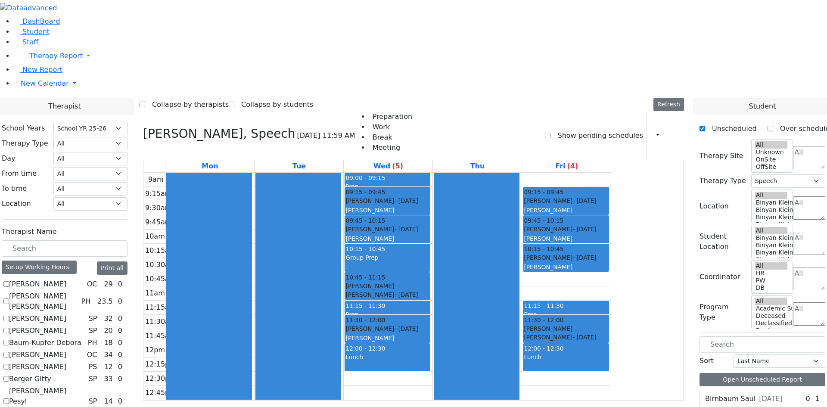
drag, startPoint x: 457, startPoint y: 149, endPoint x: 459, endPoint y: 145, distance: 4.5
click at [429, 253] on div "Group Prep" at bounding box center [387, 262] width 84 height 18
click at [492, 149] on button "Delete Selected Schedule" at bounding box center [502, 150] width 85 height 13
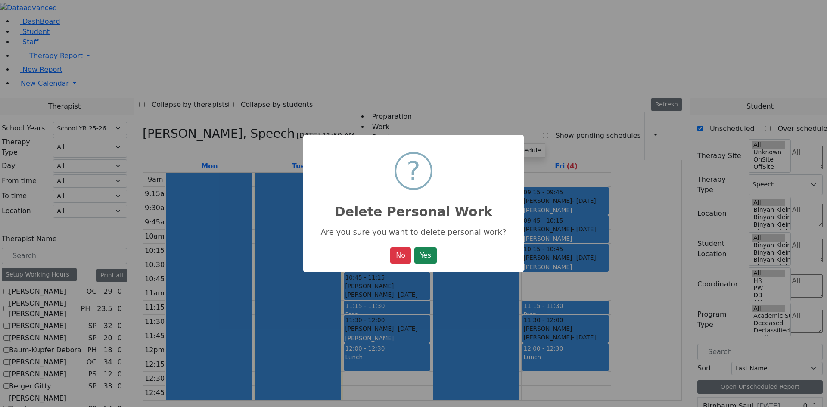
click at [423, 253] on button "Yes" at bounding box center [425, 255] width 22 height 16
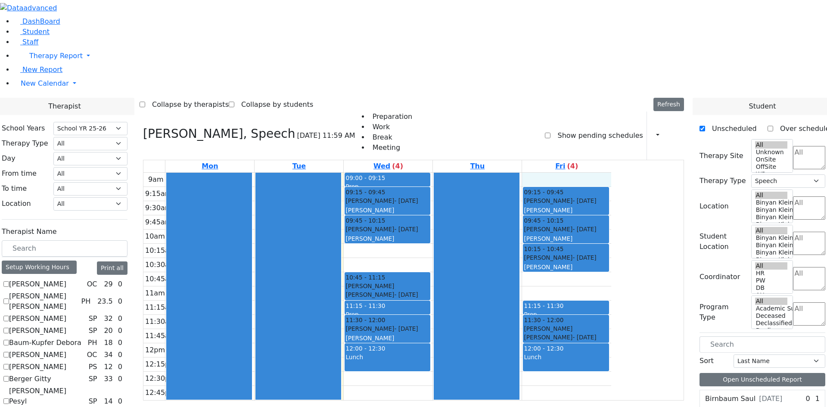
click at [611, 173] on div "9am 9:15am 9:30am 9:45am 10am 10:15am 10:30am 10:45am 11am 11:15am 11:30am 11:4…" at bounding box center [377, 286] width 468 height 227
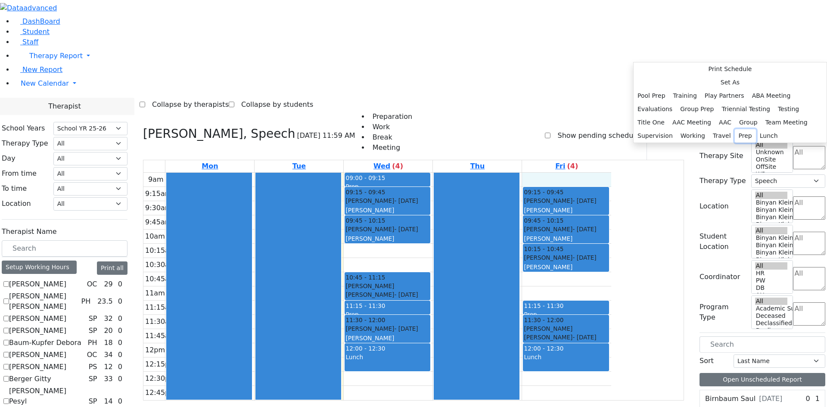
click at [748, 143] on button "Prep" at bounding box center [745, 135] width 21 height 13
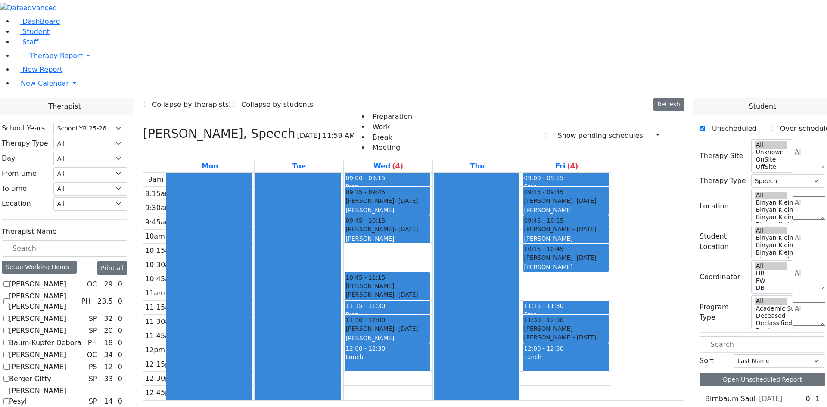
click at [646, 289] on div "Mon Tue Wed (4) Thu Fri (4) 9am 9:15am 9:30am 9:45am 10am 10:15am 10:30am 10:45…" at bounding box center [413, 344] width 541 height 368
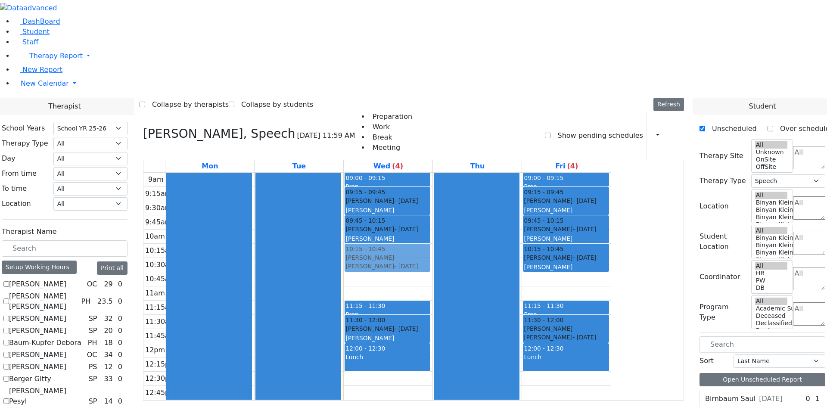
drag, startPoint x: 483, startPoint y: 172, endPoint x: 483, endPoint y: 150, distance: 21.5
click at [432, 173] on div "09:00 - 09:15 Prep 09:15 - 09:45 [PERSON_NAME] - [DATE] [GEOGRAPHIC_DATA][PERSO…" at bounding box center [388, 286] width 89 height 227
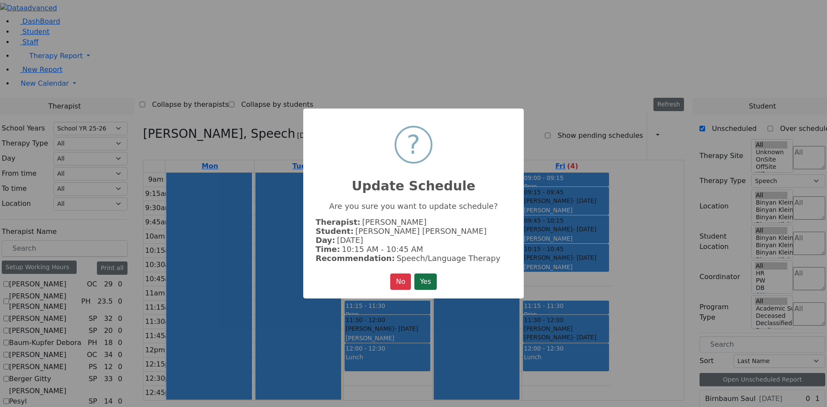
click at [424, 273] on button "Yes" at bounding box center [425, 281] width 22 height 16
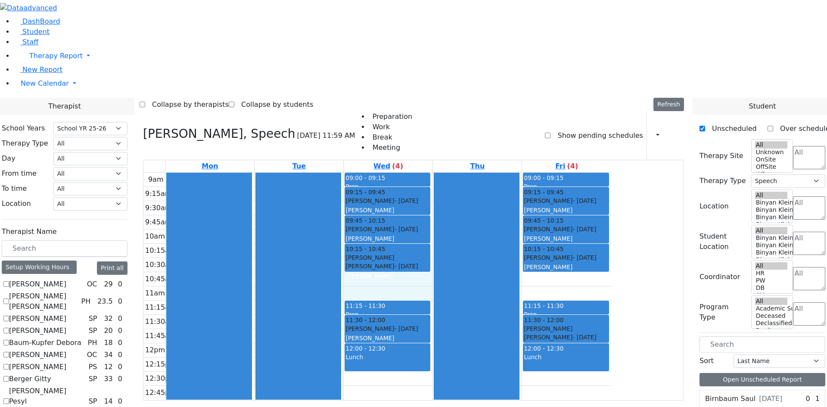
drag, startPoint x: 466, startPoint y: 163, endPoint x: 466, endPoint y: 169, distance: 6.5
click at [466, 175] on div "9am 9:15am 9:30am 9:45am 10am 10:15am 10:30am 10:45am 11am 11:15am 11:30am 11:4…" at bounding box center [377, 286] width 468 height 227
drag, startPoint x: 507, startPoint y: 301, endPoint x: 509, endPoint y: 295, distance: 5.4
click at [738, 336] on input "text" at bounding box center [762, 344] width 126 height 16
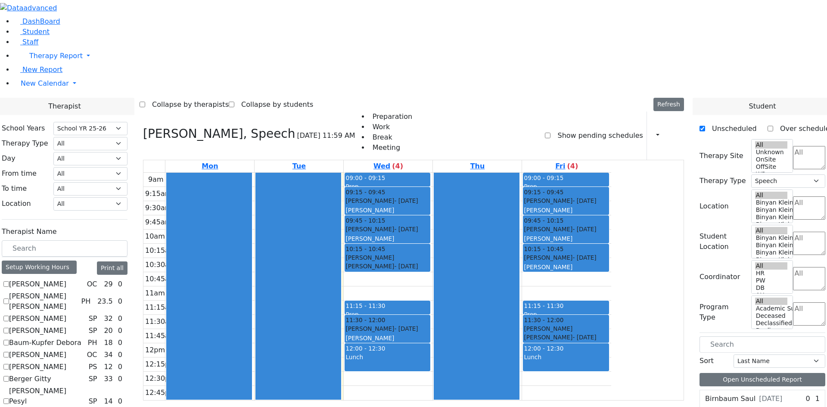
click at [793, 319] on span at bounding box center [809, 323] width 32 height 8
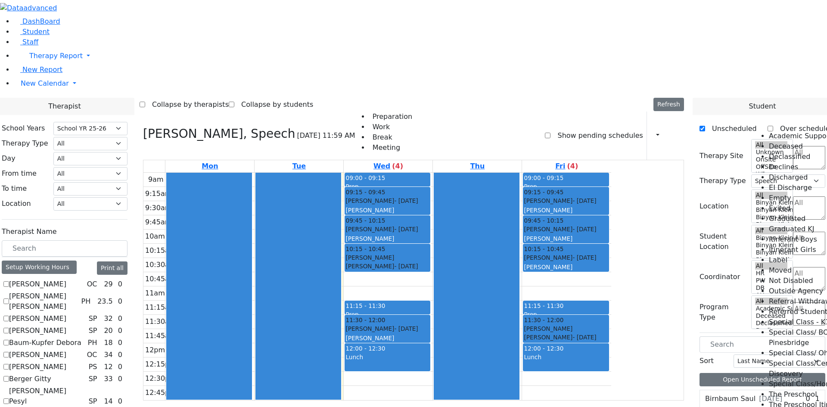
click at [793, 302] on textarea "Search" at bounding box center [809, 313] width 32 height 23
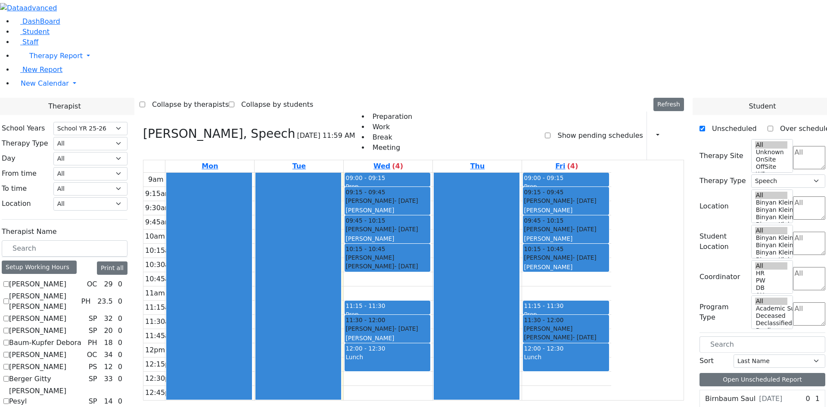
click at [793, 267] on textarea "Search" at bounding box center [809, 278] width 32 height 23
click at [770, 126] on li "HR" at bounding box center [778, 120] width 19 height 10
select select "7"
click at [770, 126] on li "HR" at bounding box center [778, 120] width 19 height 10
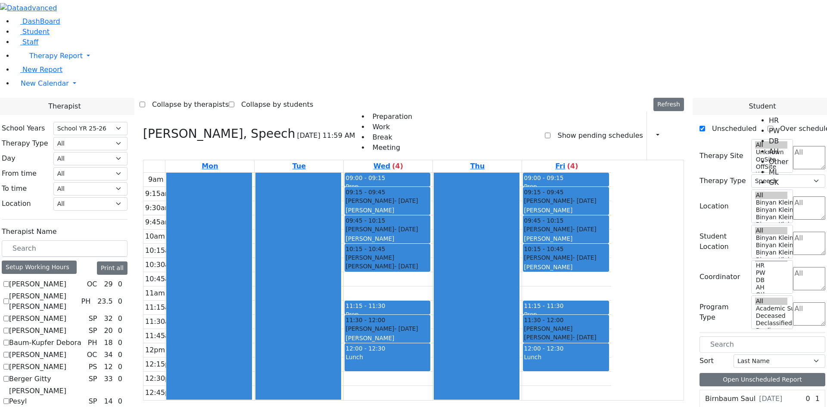
click at [769, 125] on li "HR" at bounding box center [778, 120] width 19 height 10
select select "7"
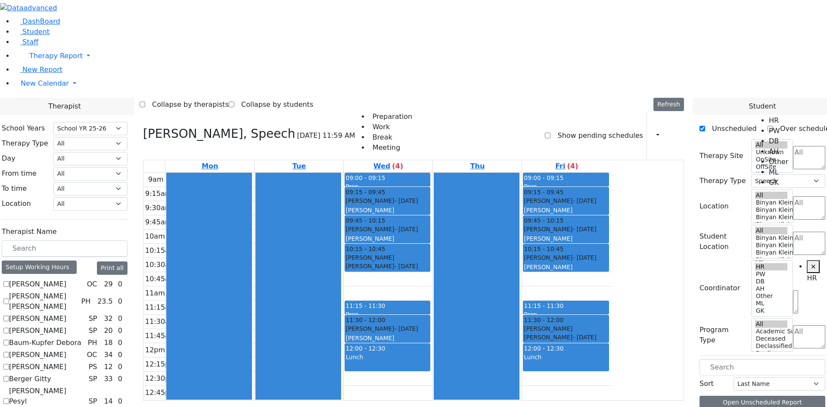
click at [807, 260] on button "×" at bounding box center [813, 266] width 12 height 13
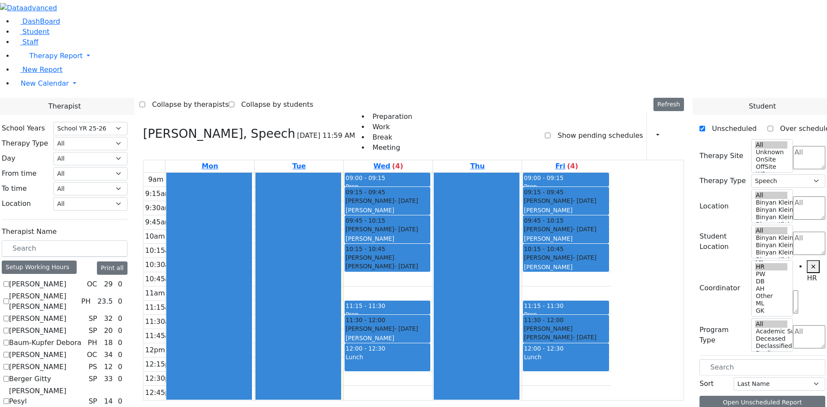
select select
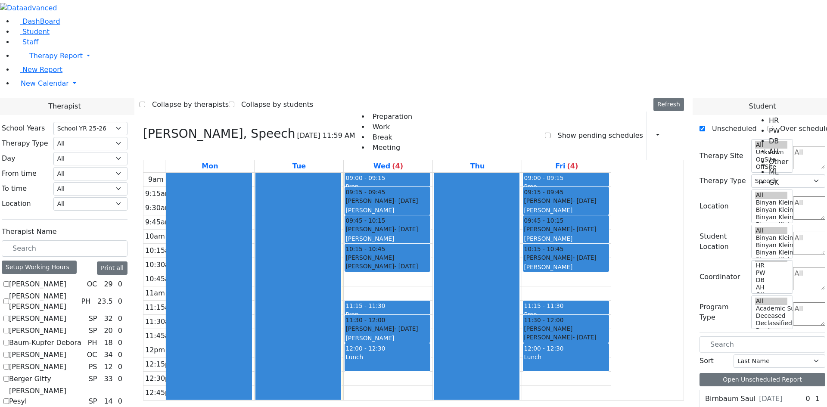
drag, startPoint x: 644, startPoint y: 31, endPoint x: 653, endPoint y: 31, distance: 8.6
click at [650, 128] on button "button" at bounding box center [654, 135] width 9 height 15
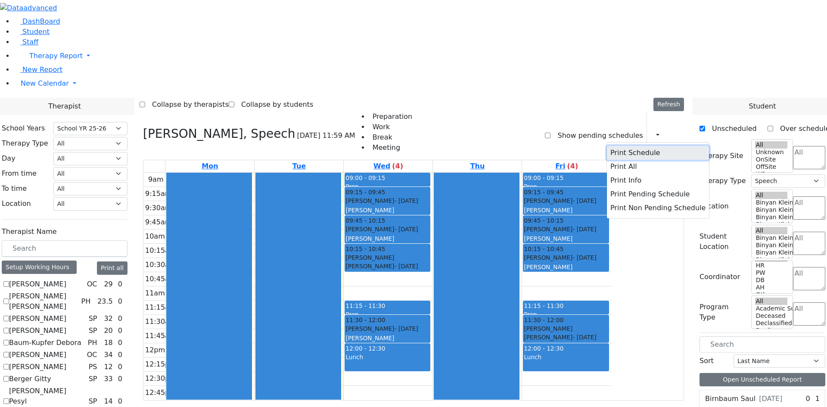
click at [624, 146] on button "Print Schedule" at bounding box center [658, 153] width 102 height 14
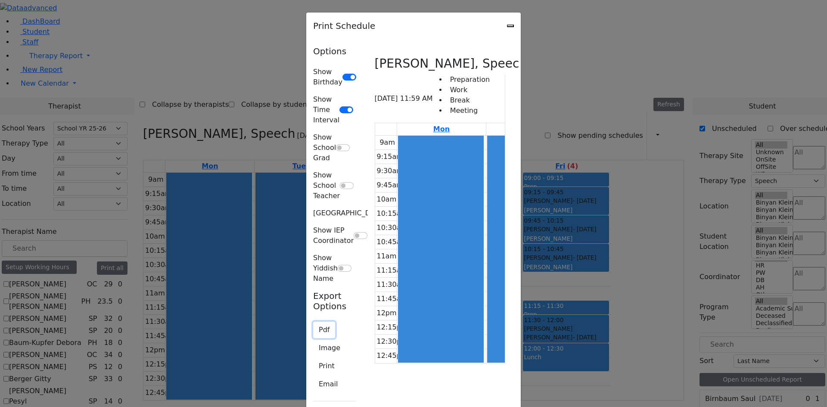
click at [313, 322] on button "Pdf" at bounding box center [324, 330] width 22 height 16
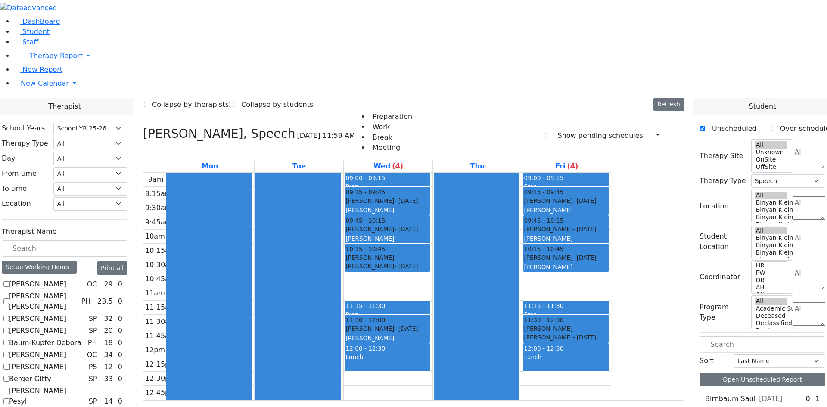
scroll to position [129, 0]
checkbox input "false"
select select
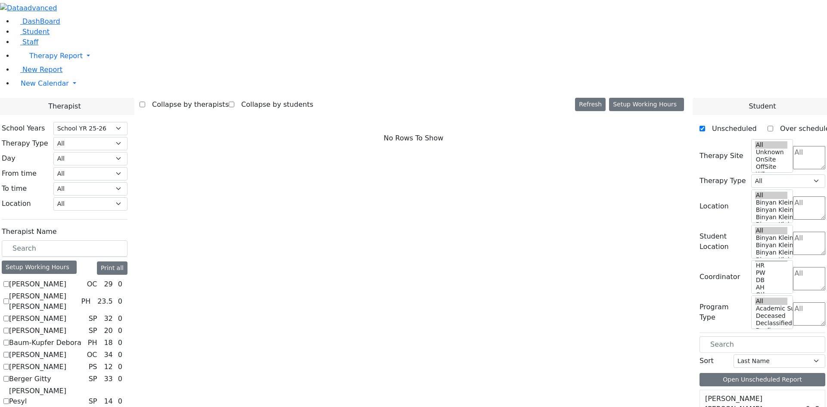
checkbox input "true"
select select "2"
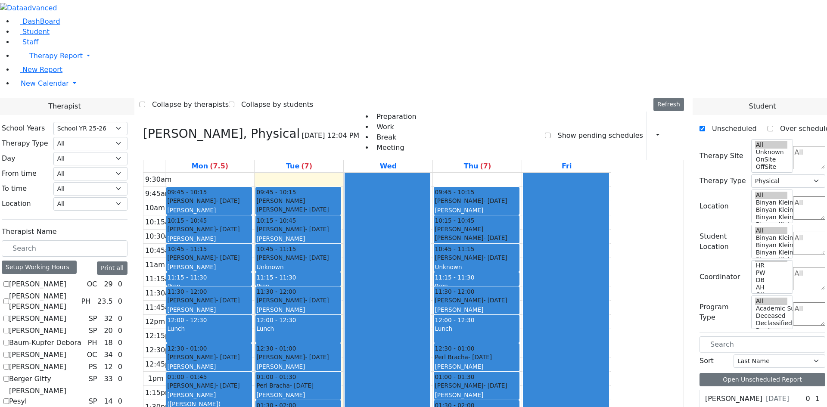
click at [304, 173] on div "9:30am 9:45am 10am 10:15am 10:30am 10:45am 11am 11:15am 11:30am 11:45am 12pm 12…" at bounding box center [377, 308] width 468 height 270
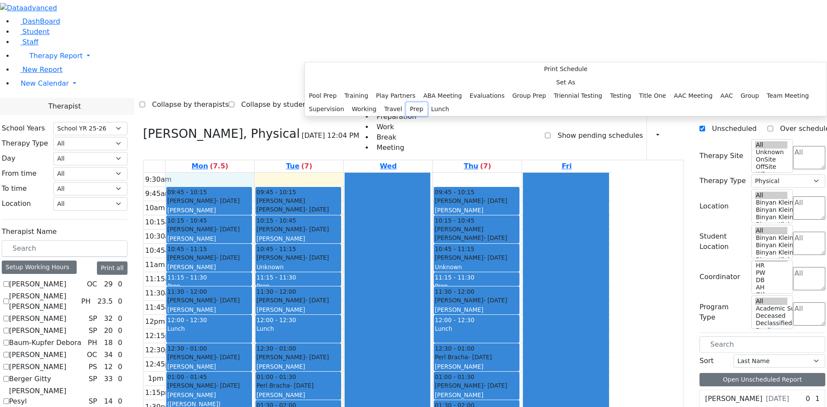
click at [410, 116] on button "Prep" at bounding box center [416, 108] width 21 height 13
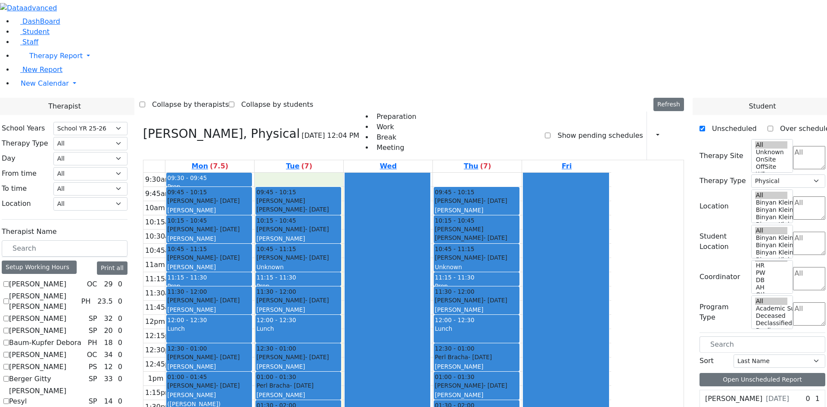
click at [393, 173] on div "9:30am 9:45am 10am 10:15am 10:30am 10:45am 11am 11:15am 11:30am 11:45am 12pm 12…" at bounding box center [377, 308] width 468 height 270
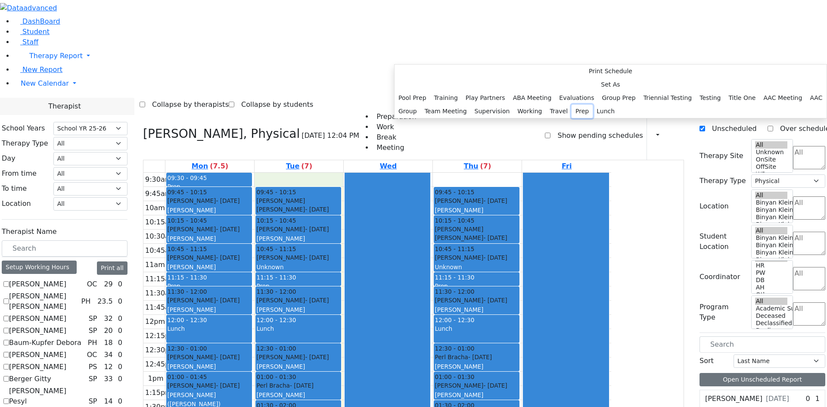
click at [571, 118] on button "Prep" at bounding box center [581, 111] width 21 height 13
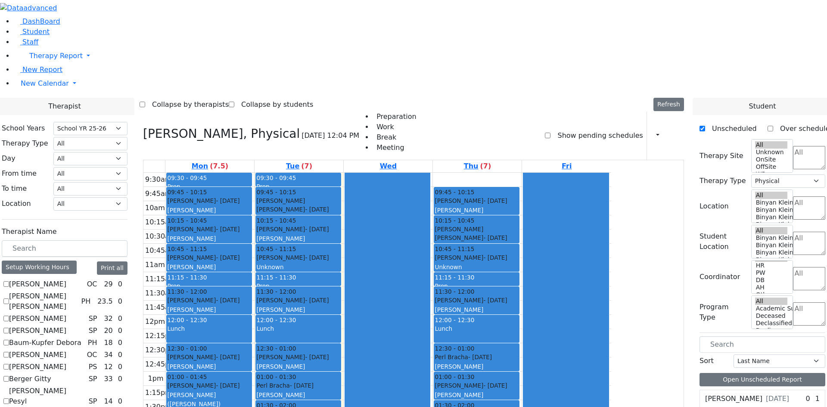
click at [561, 173] on div "9:30am 9:45am 10am 10:15am 10:30am 10:45am 11am 11:15am 11:30am 11:45am 12pm 12…" at bounding box center [377, 308] width 468 height 270
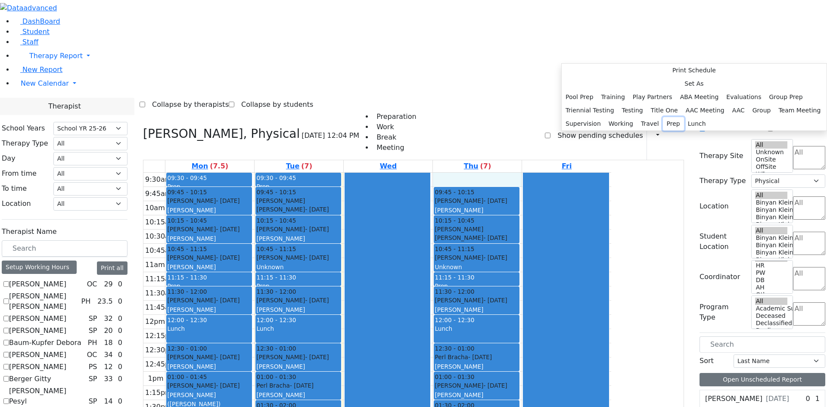
drag, startPoint x: 662, startPoint y: 281, endPoint x: 664, endPoint y: 274, distance: 6.7
click at [663, 130] on button "Prep" at bounding box center [673, 123] width 21 height 13
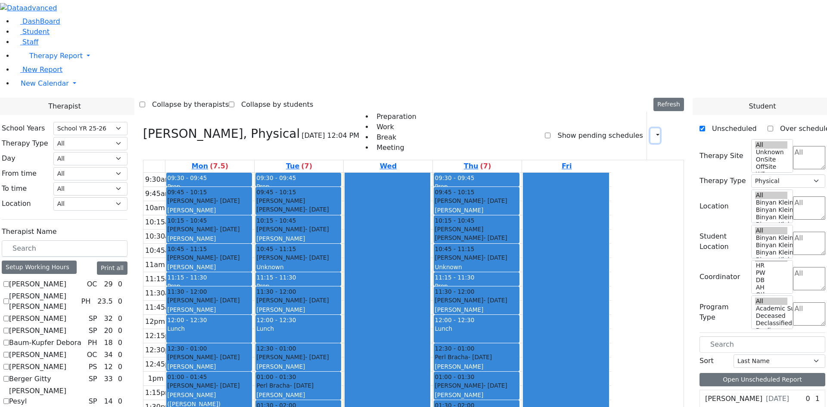
click at [652, 131] on icon "button" at bounding box center [652, 135] width 0 height 8
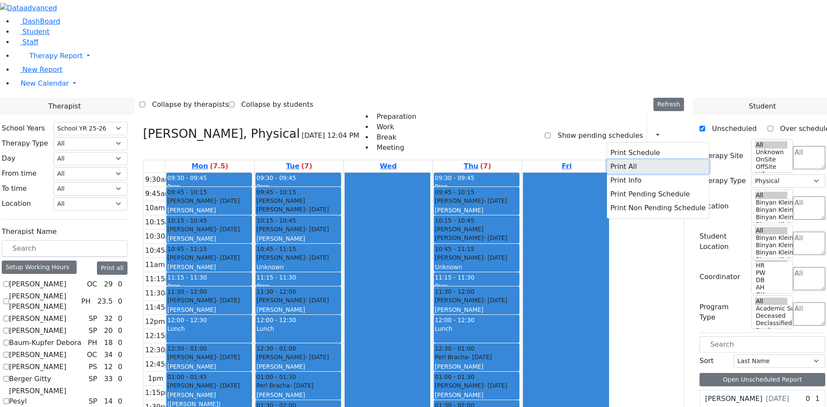
click at [618, 160] on button "Print All" at bounding box center [658, 167] width 102 height 14
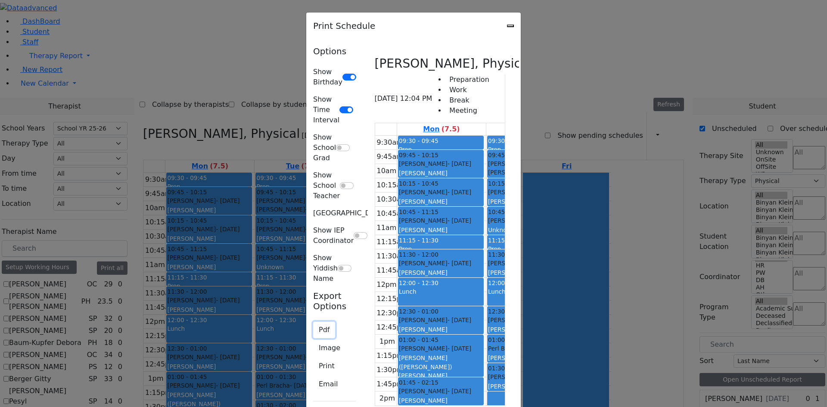
click at [313, 322] on button "Pdf" at bounding box center [324, 330] width 22 height 16
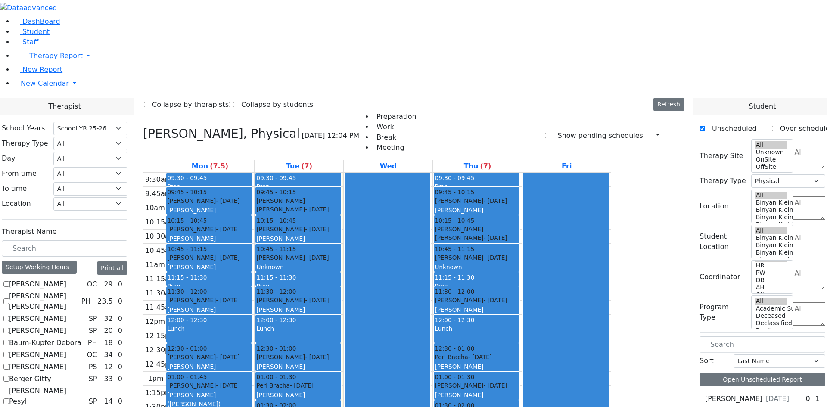
checkbox input "false"
select select
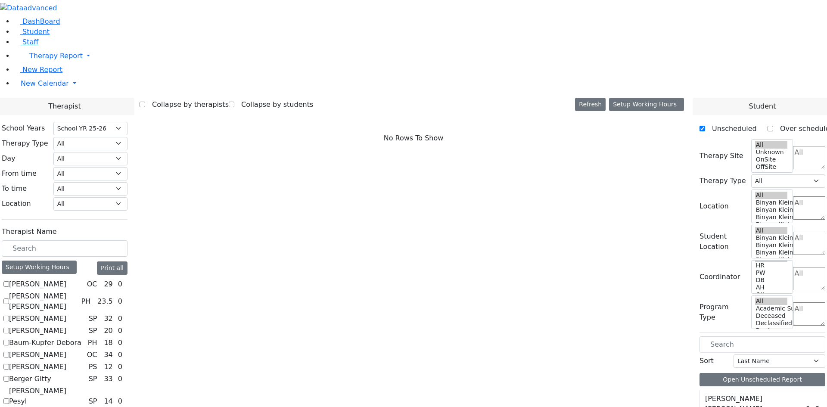
checkbox input "true"
select select "1"
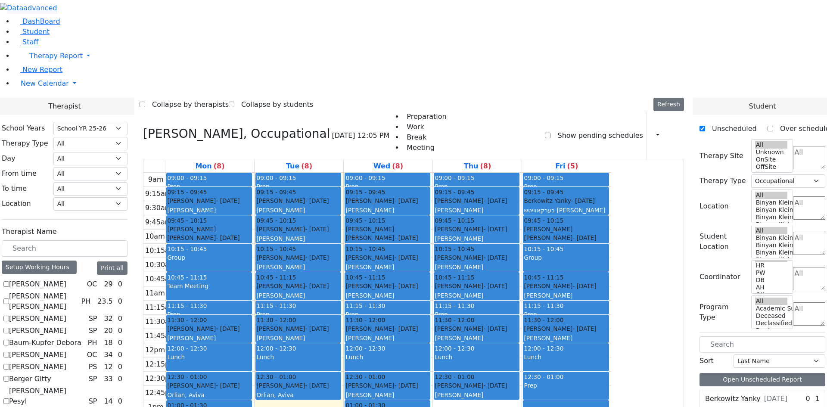
click at [251, 253] on div "Group" at bounding box center [209, 262] width 84 height 18
click at [332, 152] on button "Delete Selected Schedule" at bounding box center [343, 151] width 85 height 13
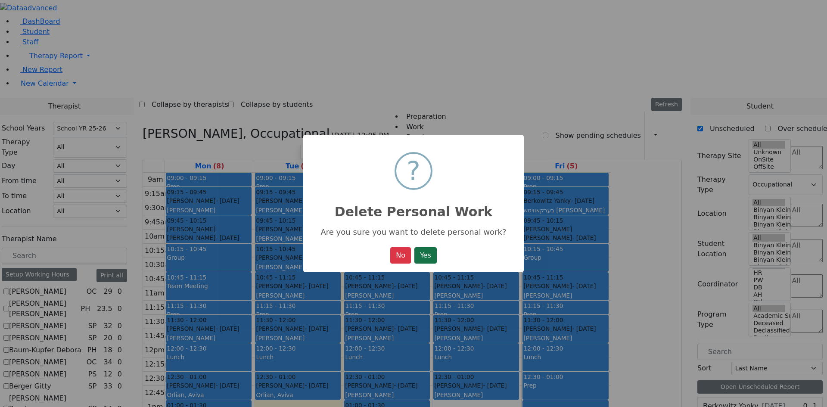
click at [420, 261] on button "Yes" at bounding box center [425, 255] width 22 height 16
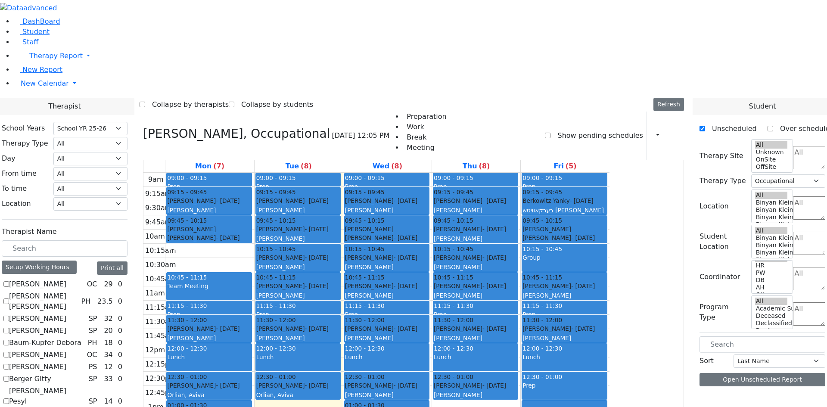
click at [606, 253] on div "Group" at bounding box center [564, 257] width 84 height 9
click at [676, 148] on button "Delete Selected Schedule" at bounding box center [700, 149] width 85 height 13
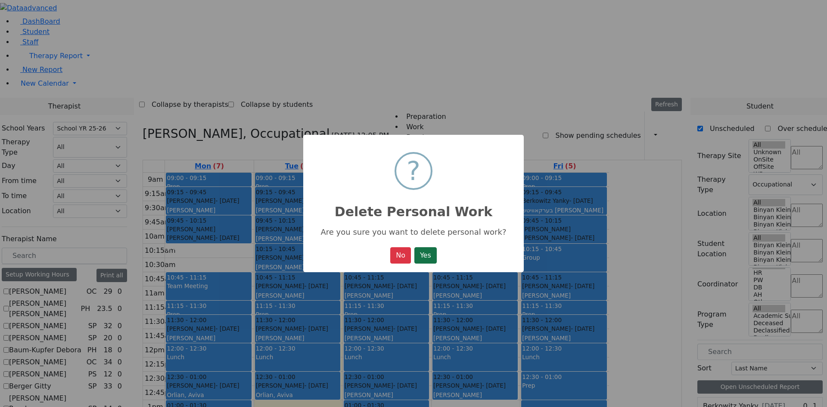
drag, startPoint x: 423, startPoint y: 263, endPoint x: 438, endPoint y: 258, distance: 15.4
click at [425, 262] on button "Yes" at bounding box center [425, 255] width 22 height 16
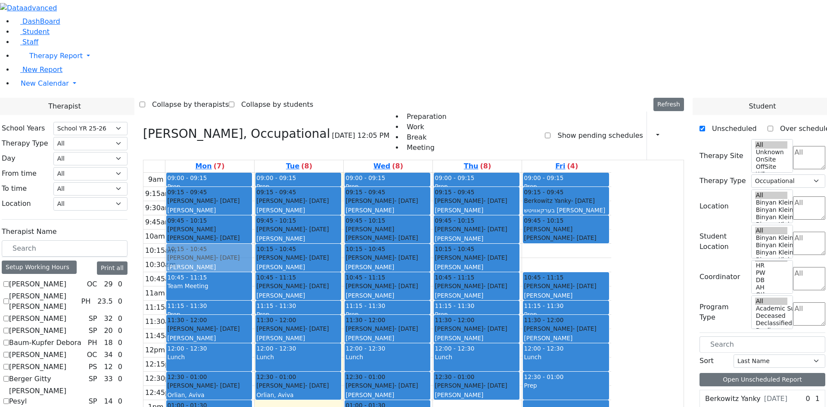
drag, startPoint x: 304, startPoint y: 316, endPoint x: 295, endPoint y: 135, distance: 181.5
click at [254, 173] on div "09:00 - 09:15 Prep 09:15 - 09:45 [PERSON_NAME] - [DATE] [GEOGRAPHIC_DATA][PERSO…" at bounding box center [209, 343] width 89 height 341
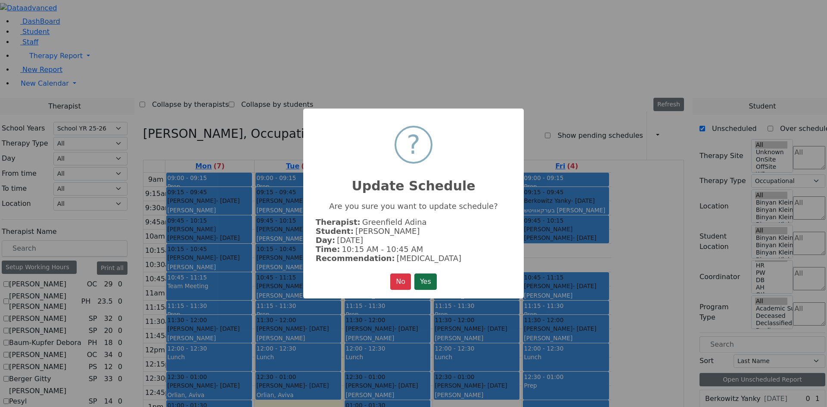
click at [420, 283] on button "Yes" at bounding box center [425, 281] width 22 height 16
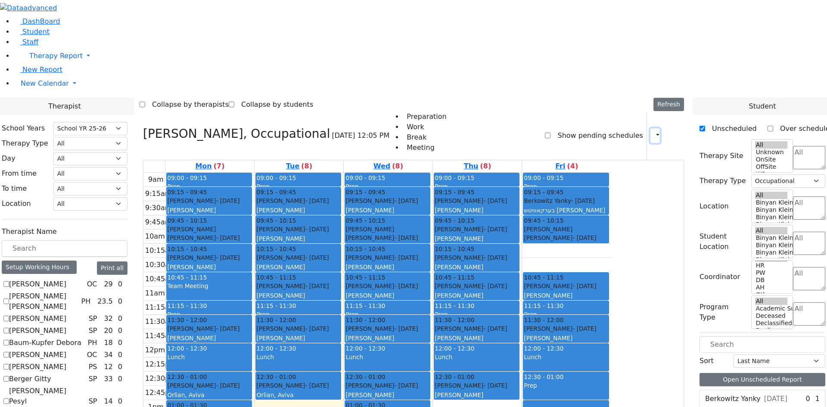
click at [652, 131] on icon "button" at bounding box center [652, 135] width 0 height 8
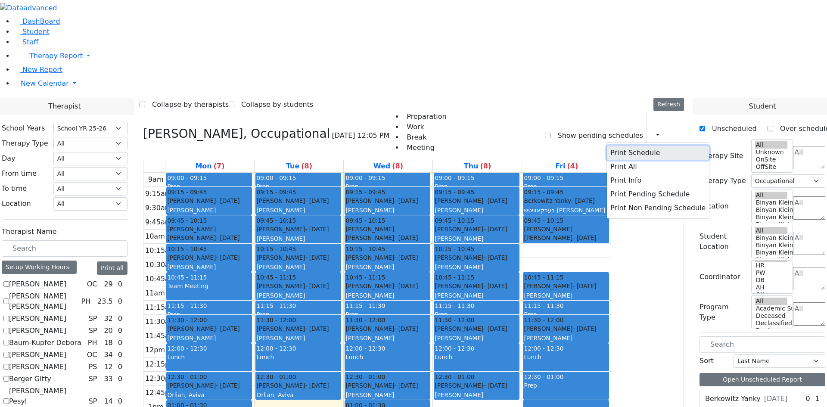
click at [620, 146] on button "Print Schedule" at bounding box center [658, 153] width 102 height 14
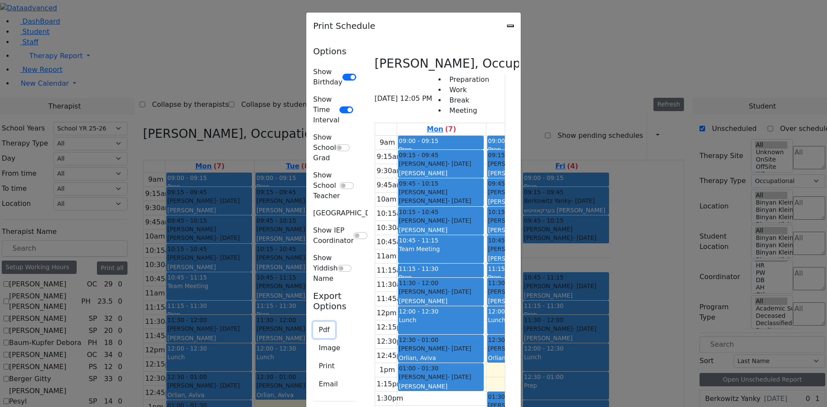
click at [313, 322] on button "Pdf" at bounding box center [324, 330] width 22 height 16
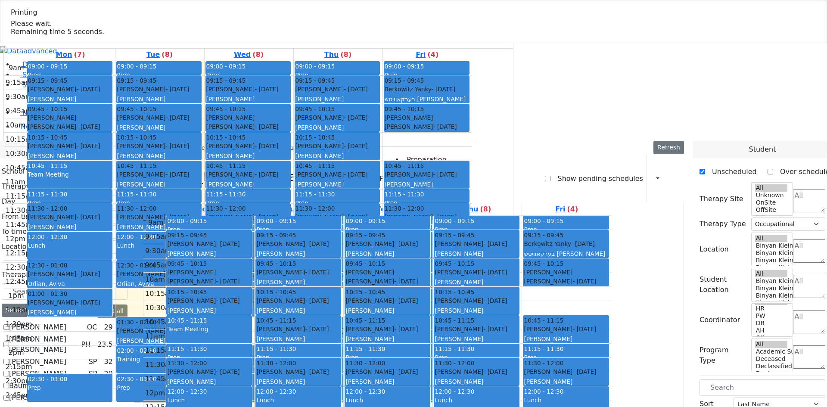
select select "212"
select select "1"
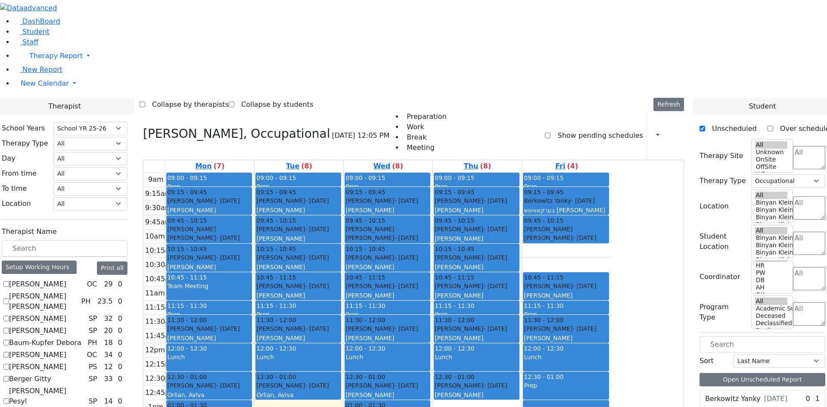
checkbox input "false"
select select
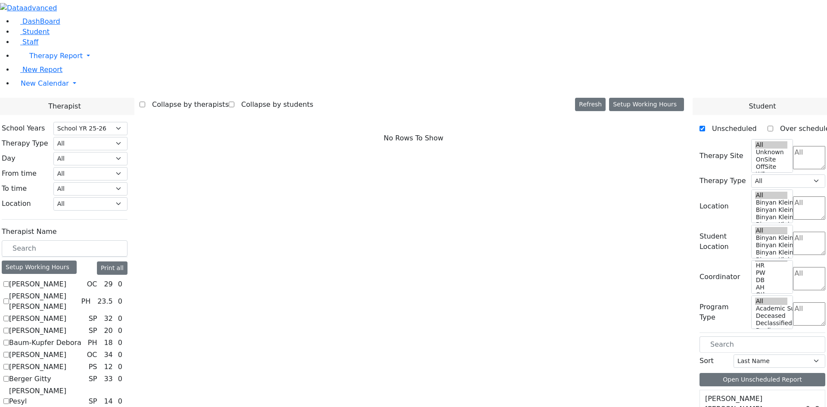
checkbox input "true"
select select "1"
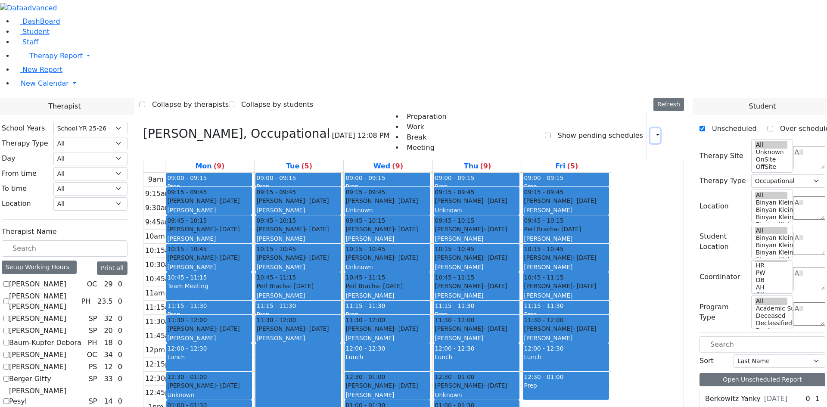
click at [652, 131] on icon "button" at bounding box center [652, 135] width 0 height 8
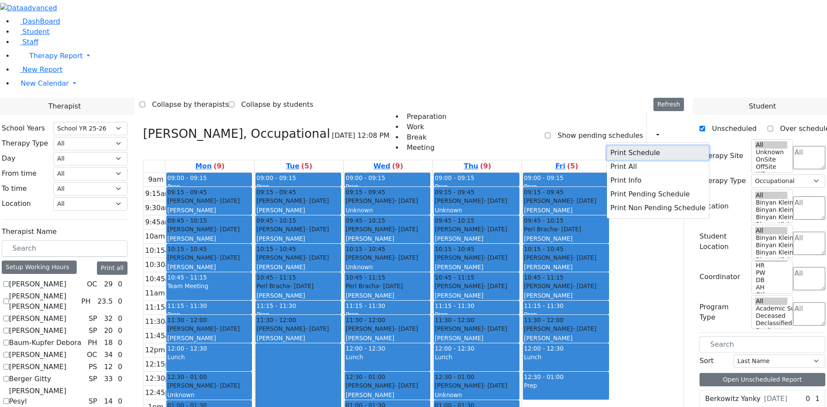
click at [613, 146] on button "Print Schedule" at bounding box center [658, 153] width 102 height 14
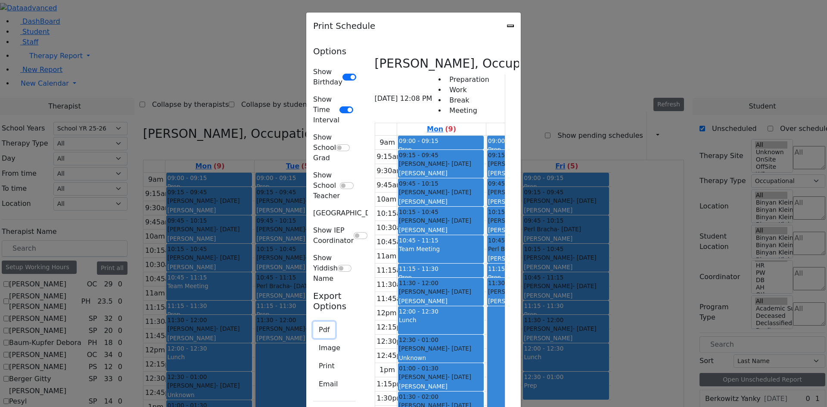
click at [313, 322] on button "Pdf" at bounding box center [324, 330] width 22 height 16
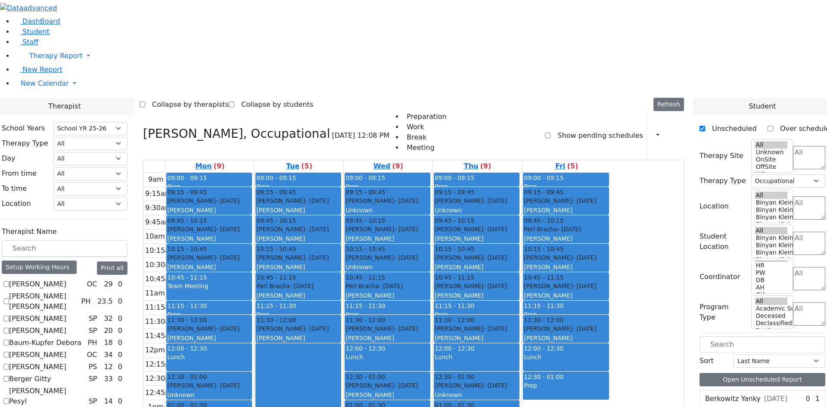
checkbox input "false"
select select
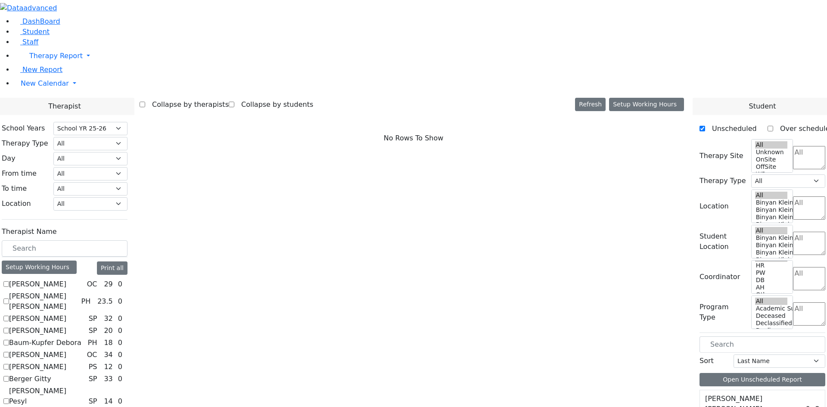
scroll to position [646, 0]
checkbox input "true"
select select "2"
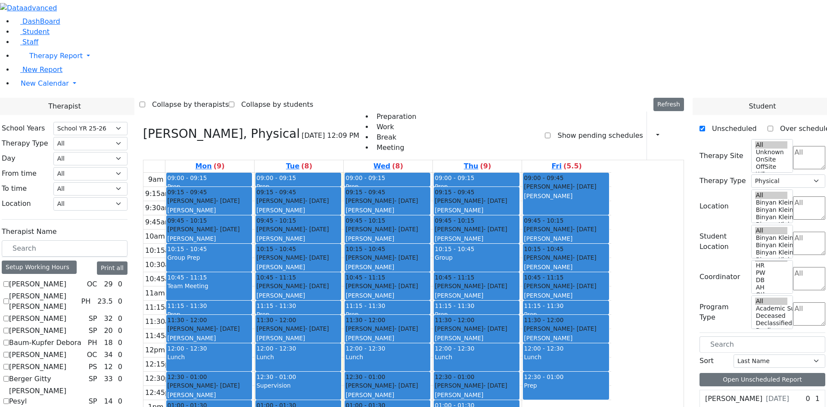
click at [251, 253] on div "Group Prep" at bounding box center [209, 257] width 84 height 9
click at [309, 143] on button "Delete Selected Schedule" at bounding box center [325, 146] width 85 height 13
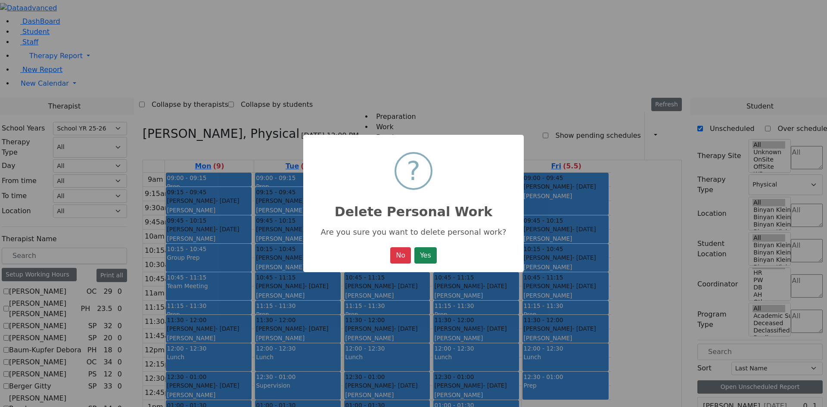
drag, startPoint x: 422, startPoint y: 258, endPoint x: 477, endPoint y: 227, distance: 63.3
click at [423, 258] on button "Yes" at bounding box center [425, 255] width 22 height 16
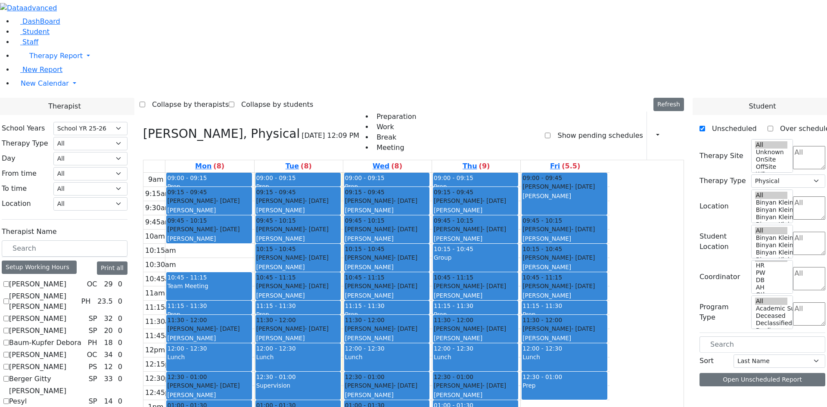
click at [517, 253] on div "Group" at bounding box center [476, 262] width 84 height 18
click at [585, 151] on button "Delete Selected Schedule" at bounding box center [616, 148] width 85 height 13
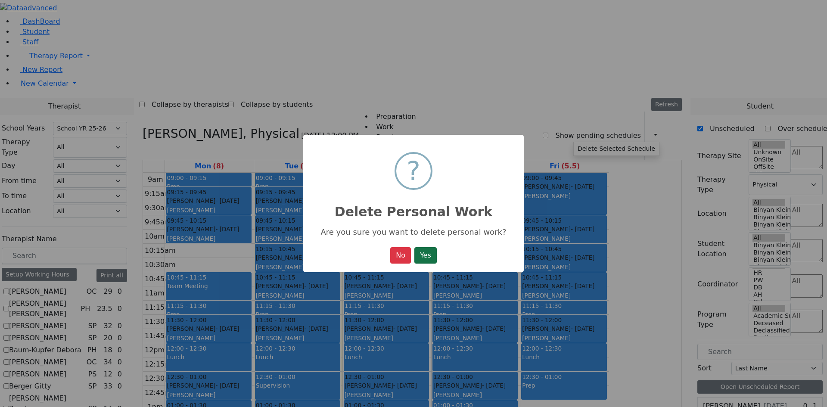
click at [426, 258] on button "Yes" at bounding box center [425, 255] width 22 height 16
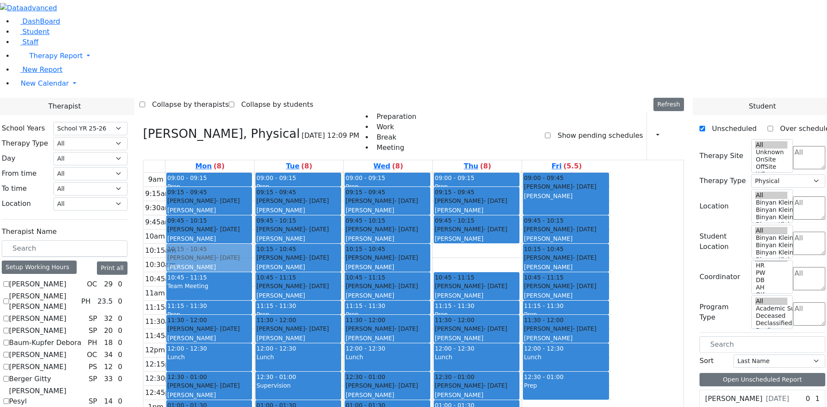
drag, startPoint x: 278, startPoint y: 345, endPoint x: 275, endPoint y: 139, distance: 206.7
click at [254, 173] on div "09:00 - 09:15 Prep 09:15 - 09:45 [PERSON_NAME] - [DATE] [GEOGRAPHIC_DATA][PERSO…" at bounding box center [209, 343] width 89 height 341
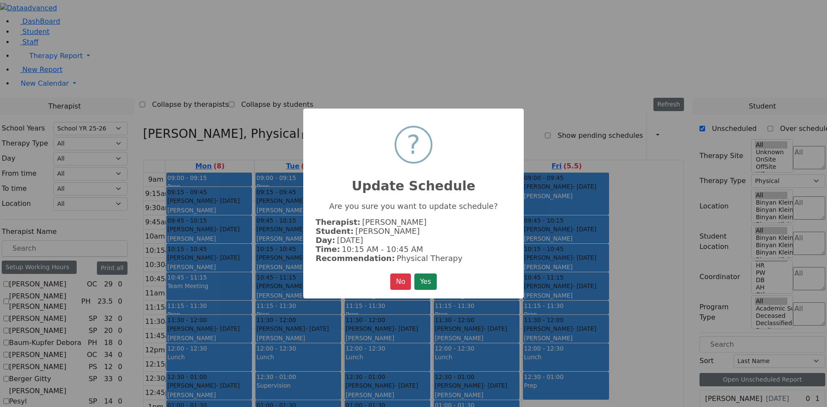
click at [428, 280] on button "Yes" at bounding box center [425, 281] width 22 height 16
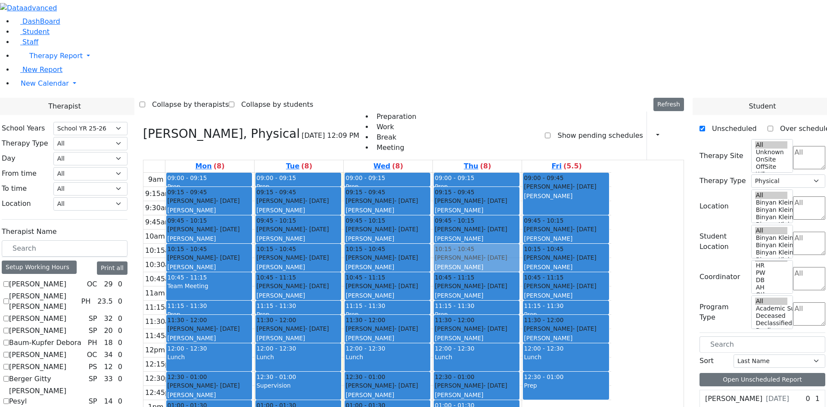
drag, startPoint x: 476, startPoint y: 317, endPoint x: 556, endPoint y: 132, distance: 201.5
click at [556, 173] on tr "09:00 - 09:15 Prep 09:15 - 09:45 [PERSON_NAME] - [DATE] [GEOGRAPHIC_DATA][PERSO…" at bounding box center [377, 343] width 468 height 341
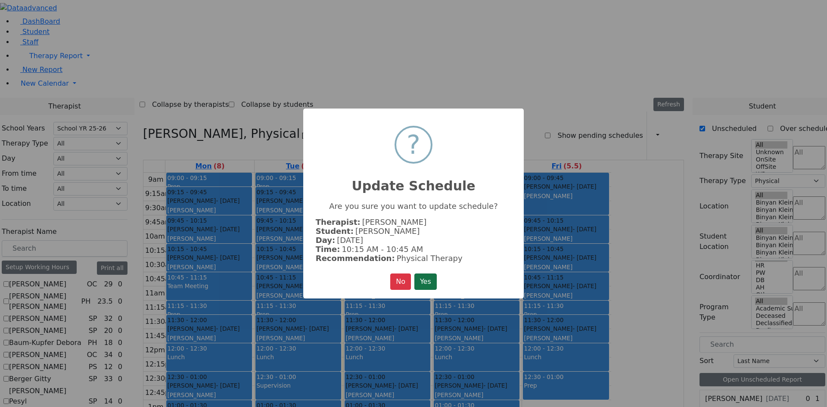
click at [427, 281] on button "Yes" at bounding box center [425, 281] width 22 height 16
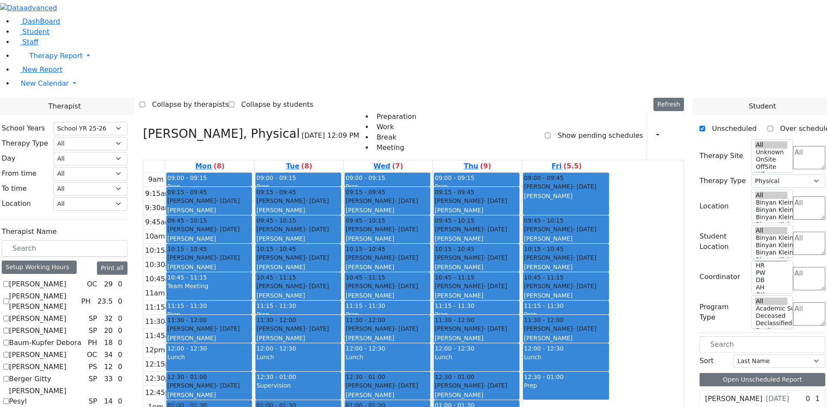
drag, startPoint x: 531, startPoint y: 353, endPoint x: 460, endPoint y: 352, distance: 70.2
click at [460, 352] on tr "09:00 - 09:15 Prep 09:15 - 09:45 [PERSON_NAME] - [DATE] [GEOGRAPHIC_DATA][PERSO…" at bounding box center [377, 343] width 468 height 341
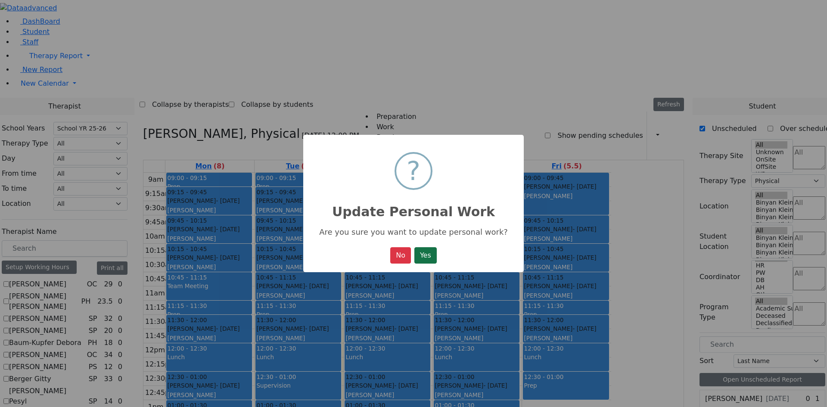
click at [431, 258] on button "Yes" at bounding box center [425, 255] width 22 height 16
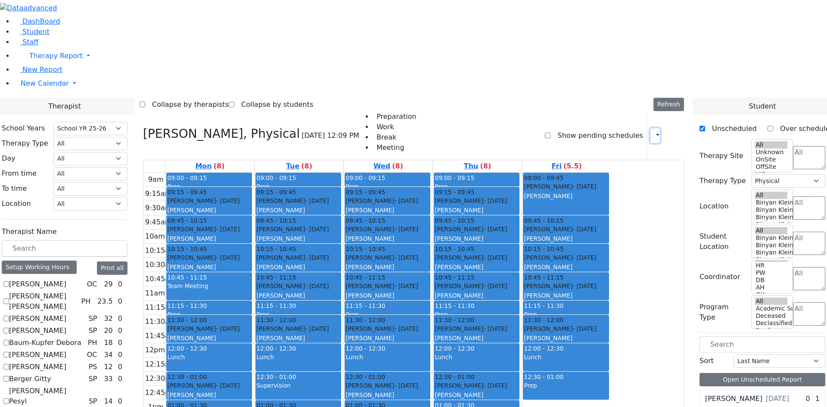
click at [652, 131] on icon "button" at bounding box center [652, 135] width 0 height 8
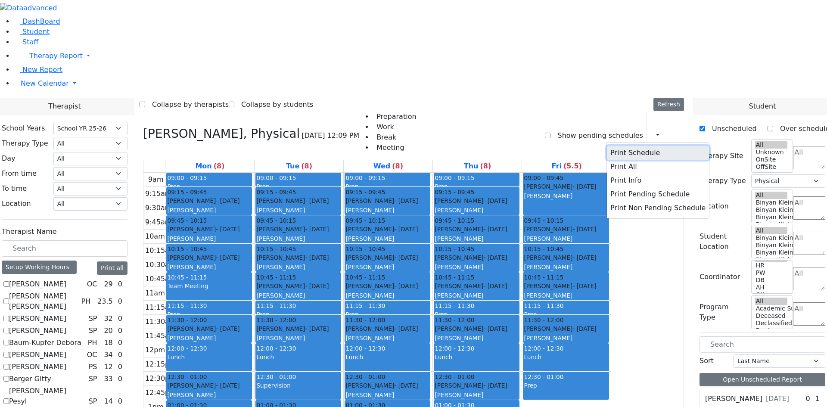
click at [629, 146] on button "Print Schedule" at bounding box center [658, 153] width 102 height 14
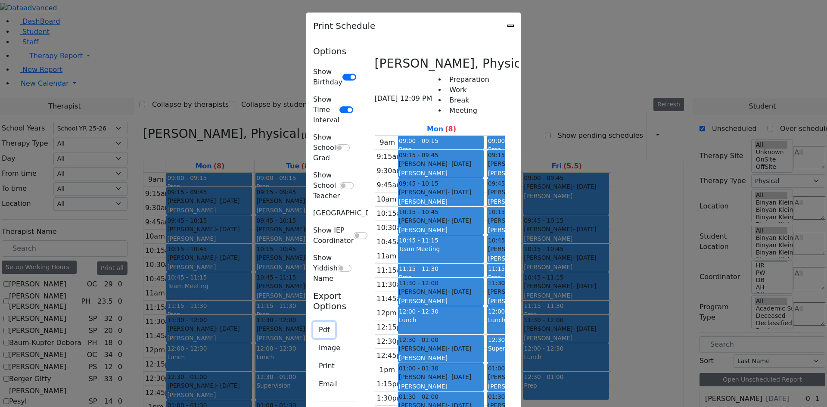
click at [313, 322] on button "Pdf" at bounding box center [324, 330] width 22 height 16
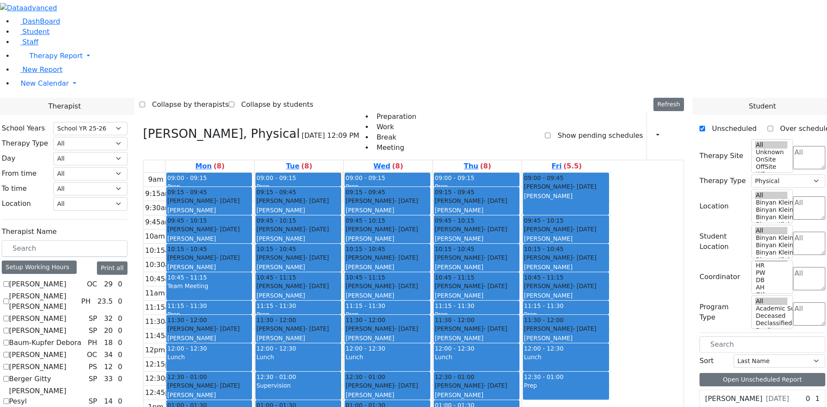
scroll to position [775, 0]
checkbox input "false"
select select
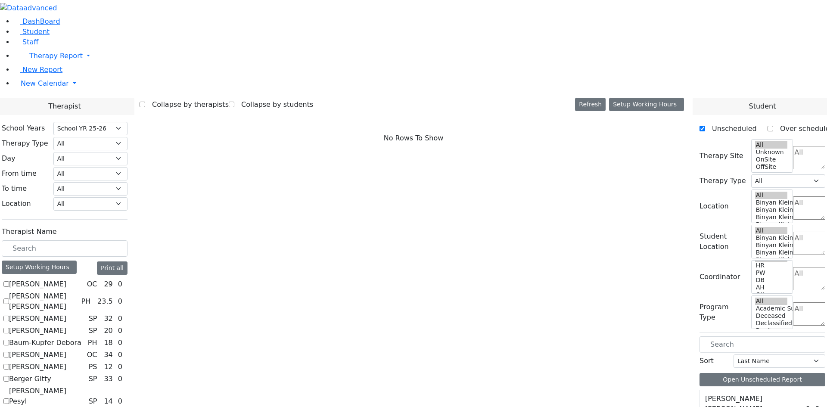
checkbox input "true"
select select "3"
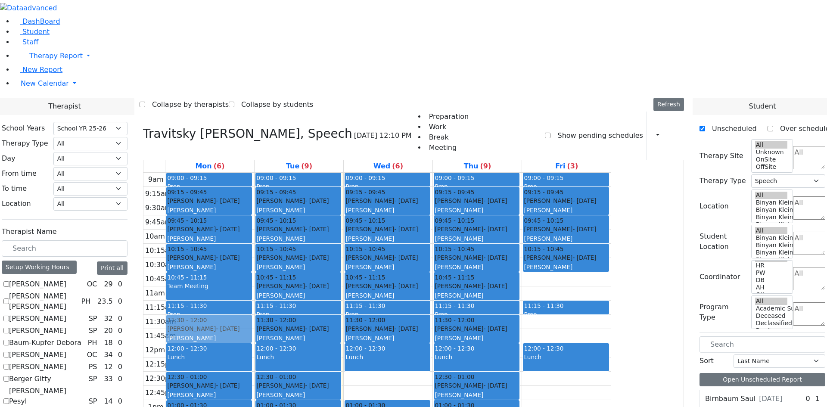
drag, startPoint x: 367, startPoint y: 319, endPoint x: 281, endPoint y: 211, distance: 137.9
click at [281, 207] on tr "09:00 - 09:15 Prep 09:15 - 09:45 [PERSON_NAME] - [DATE] [PERSON_NAME] 09:45 - 1…" at bounding box center [377, 343] width 468 height 341
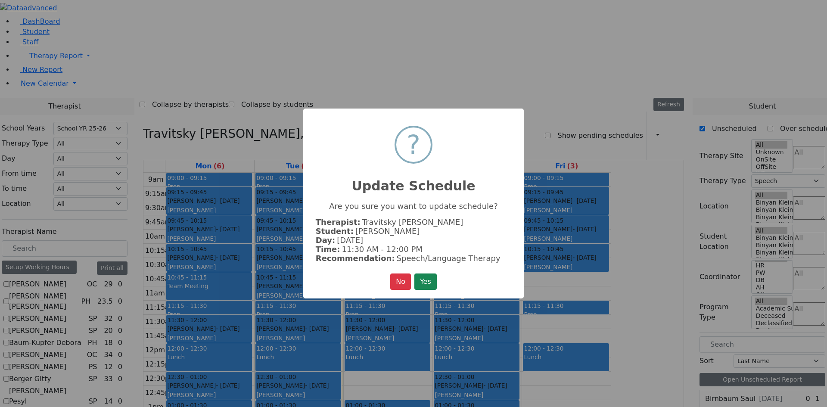
drag, startPoint x: 425, startPoint y: 276, endPoint x: 429, endPoint y: 267, distance: 10.0
click at [426, 273] on button "Yes" at bounding box center [425, 281] width 22 height 16
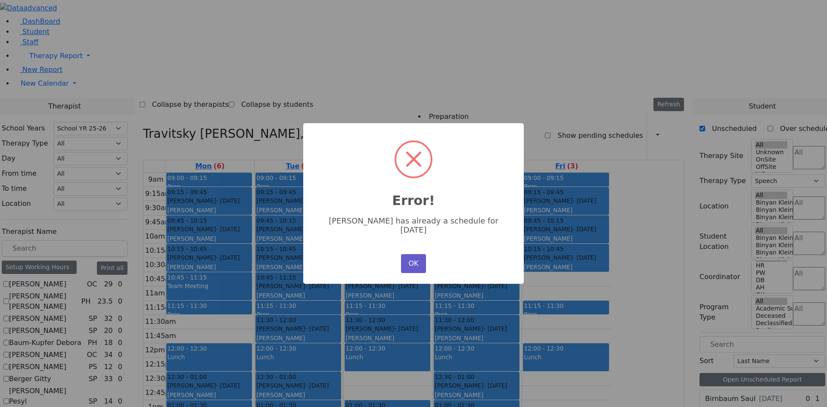
click at [411, 254] on button "OK" at bounding box center [413, 263] width 25 height 19
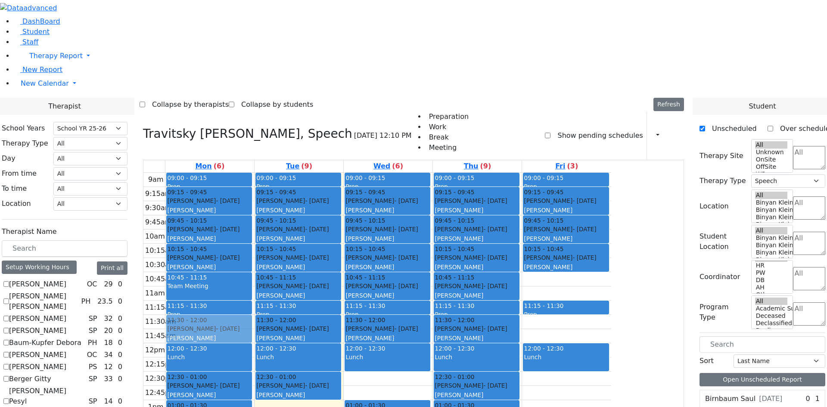
drag, startPoint x: 384, startPoint y: 291, endPoint x: 283, endPoint y: 205, distance: 132.3
click at [283, 205] on tr "09:00 - 09:15 Prep 09:15 - 09:45 [PERSON_NAME] - [DATE] [PERSON_NAME] 09:45 - 1…" at bounding box center [377, 343] width 468 height 341
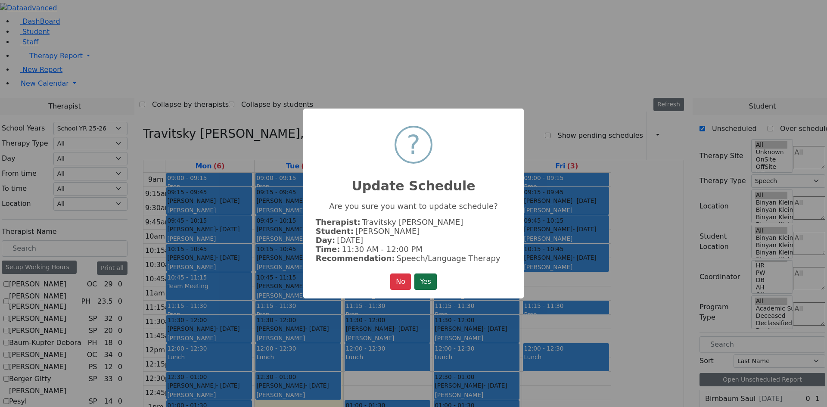
click at [419, 277] on button "Yes" at bounding box center [425, 281] width 22 height 16
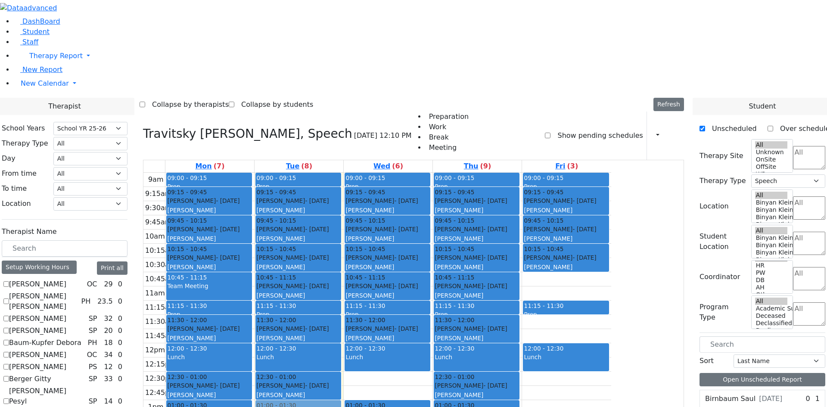
drag, startPoint x: 396, startPoint y: 323, endPoint x: 394, endPoint y: 301, distance: 22.9
click at [343, 300] on div "09:00 - 09:15 Prep 09:15 - 09:45 [PERSON_NAME] - [DATE] [PERSON_NAME] 09:45 - 1…" at bounding box center [299, 343] width 89 height 341
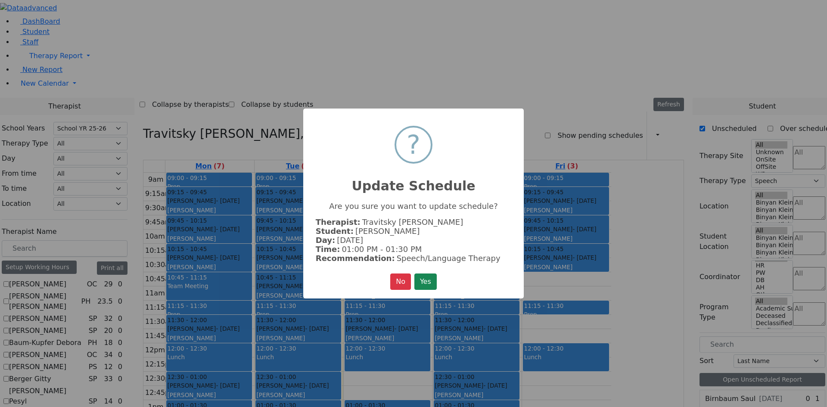
click at [422, 284] on button "Yes" at bounding box center [425, 281] width 22 height 16
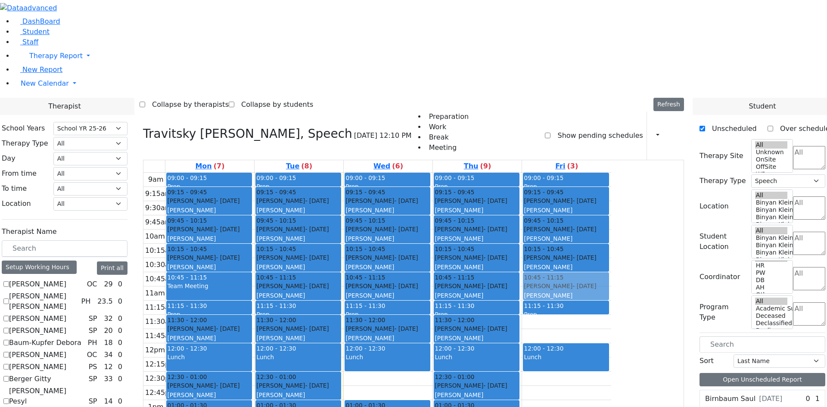
drag, startPoint x: 556, startPoint y: 329, endPoint x: 635, endPoint y: 166, distance: 180.9
click at [611, 173] on tr "09:00 - 09:15 Prep 09:15 - 09:45 [PERSON_NAME] - [DATE] [PERSON_NAME] 09:45 - 1…" at bounding box center [377, 343] width 468 height 341
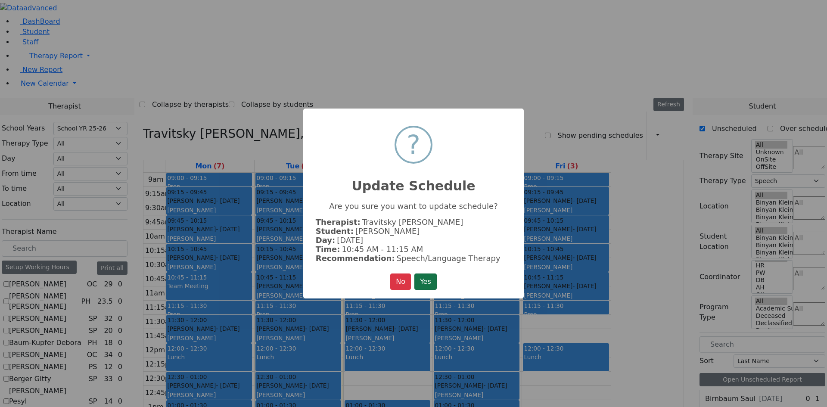
click at [426, 274] on button "Yes" at bounding box center [425, 281] width 22 height 16
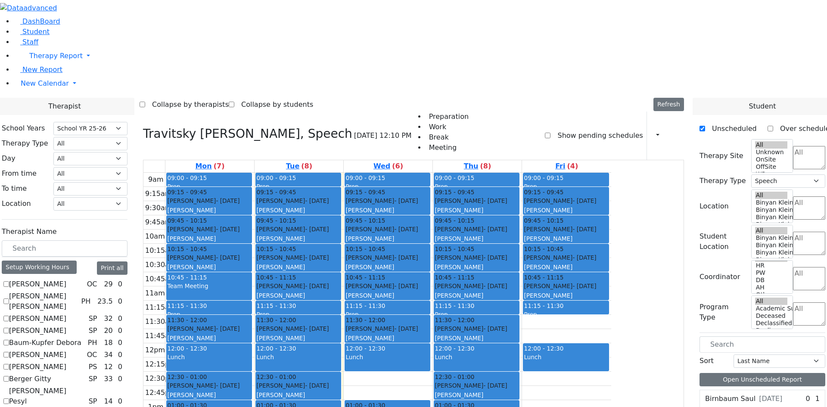
drag, startPoint x: 569, startPoint y: 357, endPoint x: 566, endPoint y: 329, distance: 28.5
click at [522, 329] on div "09:00 - 09:15 Prep 09:15 - 09:45 [PERSON_NAME] - [DATE] [PERSON_NAME] 09:45 - 1…" at bounding box center [477, 343] width 89 height 341
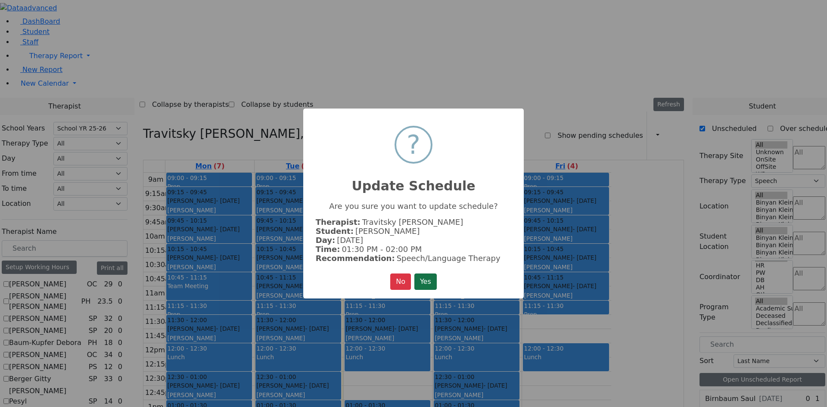
click at [430, 286] on button "Yes" at bounding box center [425, 281] width 22 height 16
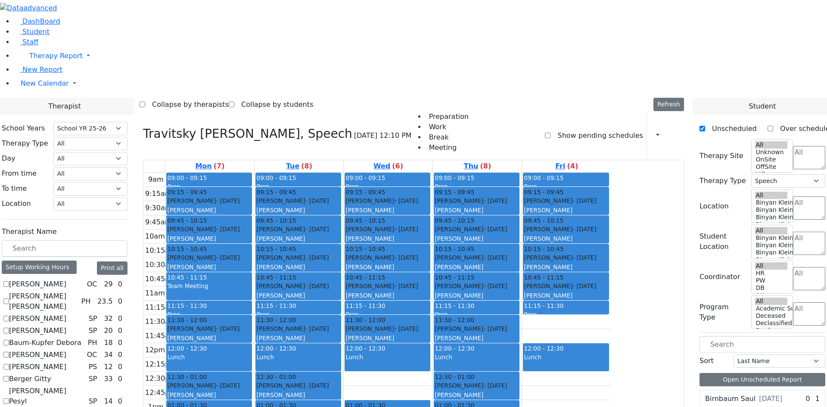
select select "212"
select select "3"
click at [652, 131] on icon "button" at bounding box center [652, 135] width 0 height 8
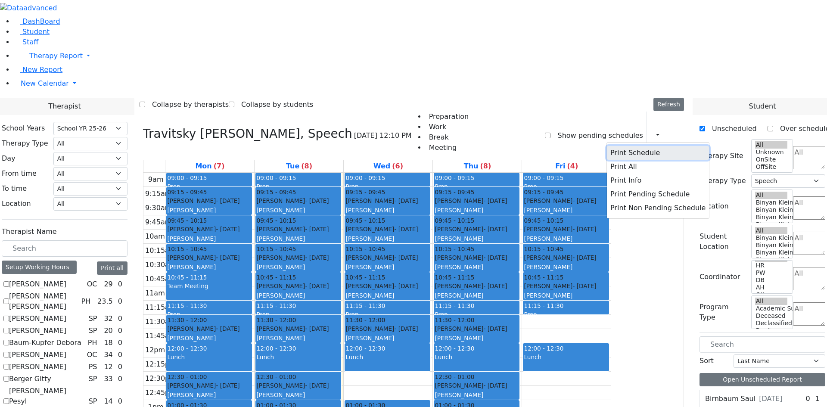
click at [640, 146] on button "Print Schedule" at bounding box center [658, 153] width 102 height 14
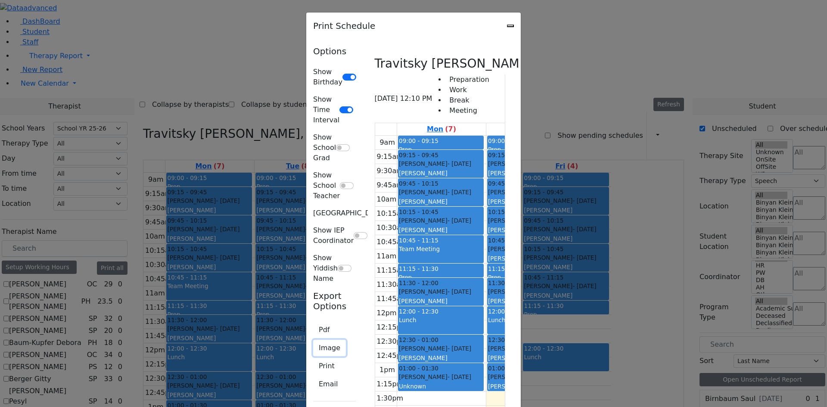
click at [313, 340] on button "Image" at bounding box center [329, 348] width 33 height 16
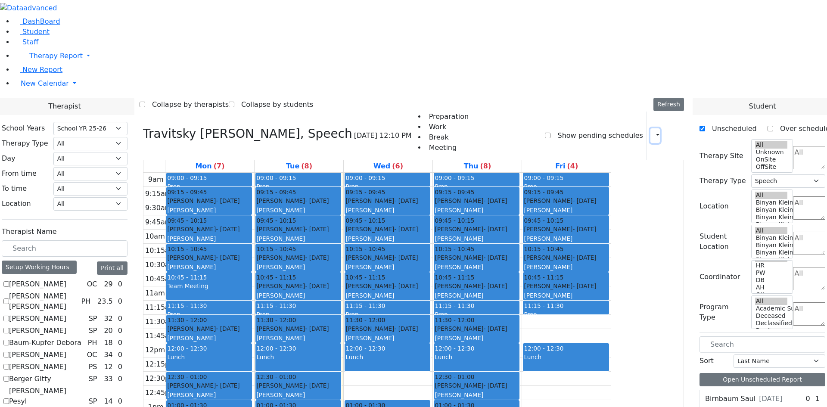
click at [652, 131] on icon "button" at bounding box center [652, 135] width 0 height 8
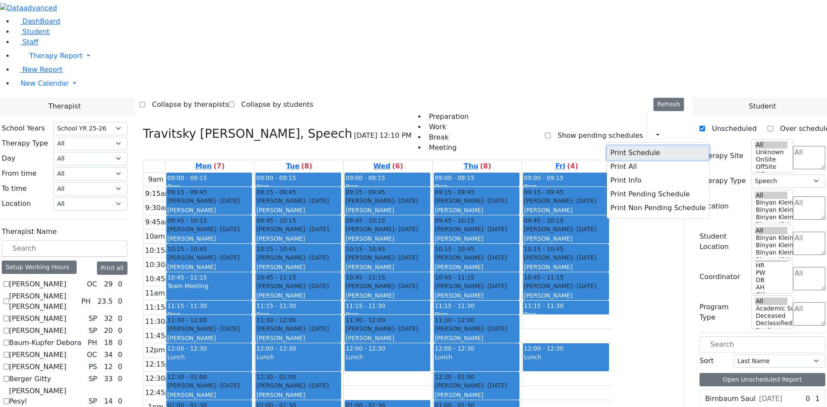
click at [622, 146] on button "Print Schedule" at bounding box center [658, 153] width 102 height 14
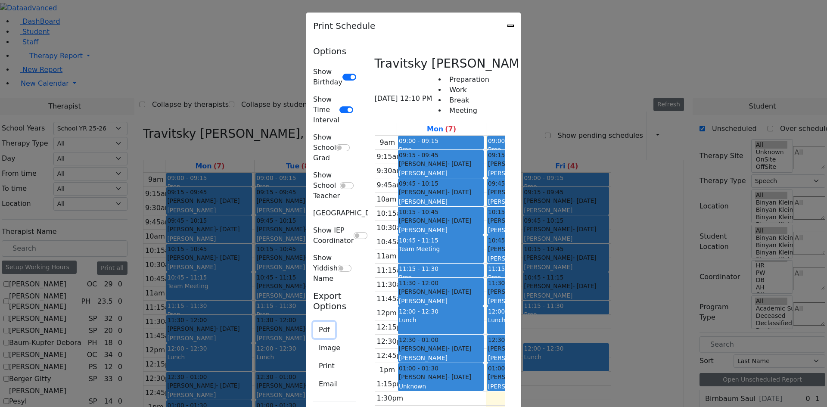
click at [313, 322] on button "Pdf" at bounding box center [324, 330] width 22 height 16
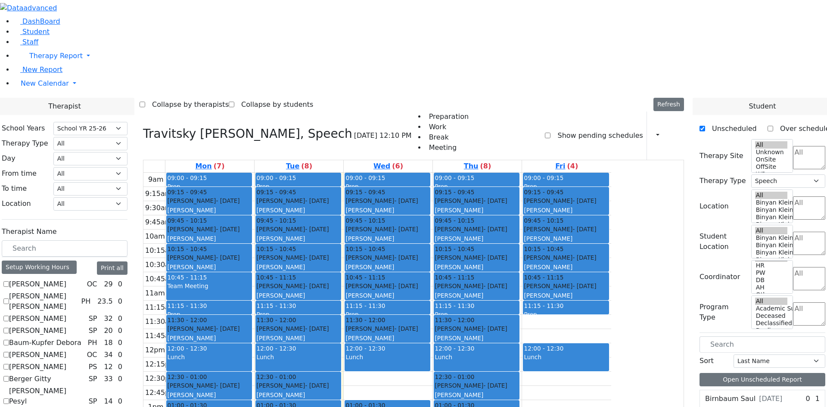
checkbox input "false"
select select
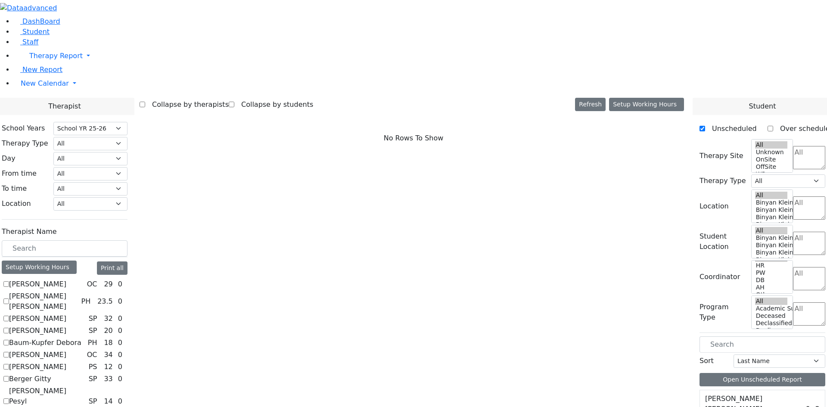
checkbox input "true"
select select "1"
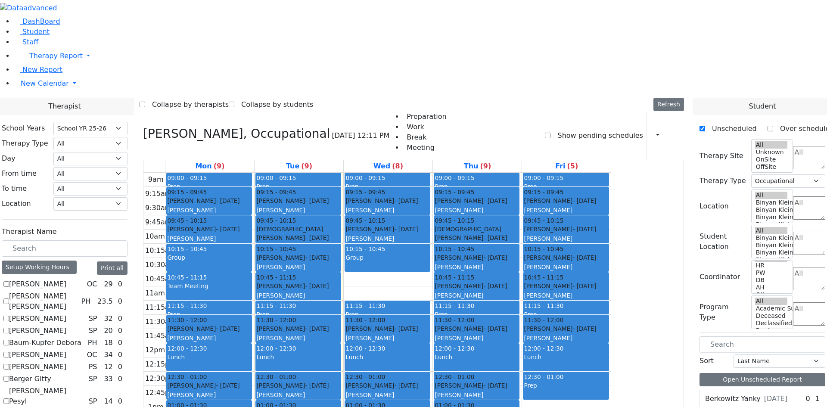
click at [429, 253] on div "Group" at bounding box center [387, 262] width 84 height 18
click at [531, 155] on button "Delete Selected Schedule" at bounding box center [528, 152] width 85 height 13
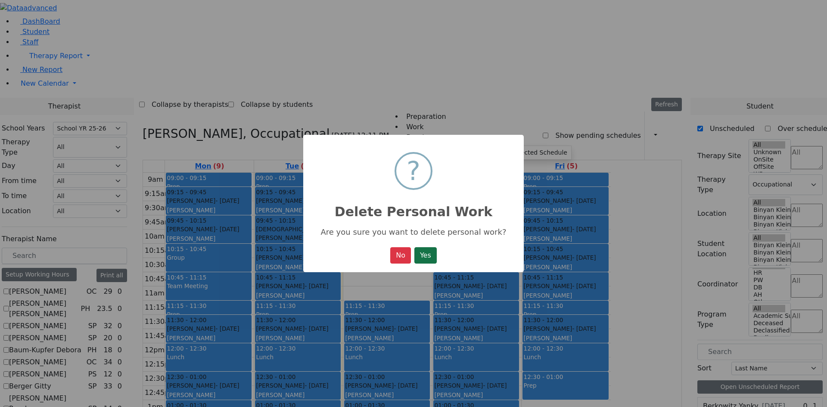
click at [420, 264] on button "Yes" at bounding box center [425, 255] width 22 height 16
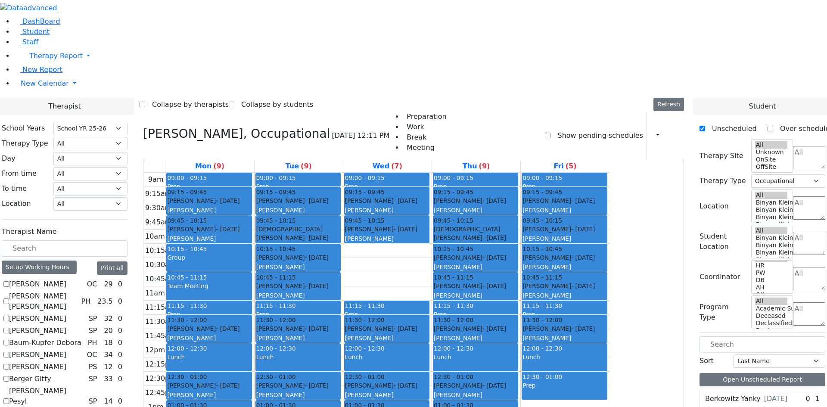
click at [251, 253] on div "Group" at bounding box center [209, 262] width 84 height 18
click at [324, 151] on div "Delete Selected Schedule" at bounding box center [326, 146] width 86 height 14
click at [326, 147] on button "Delete Selected Schedule" at bounding box center [325, 145] width 85 height 13
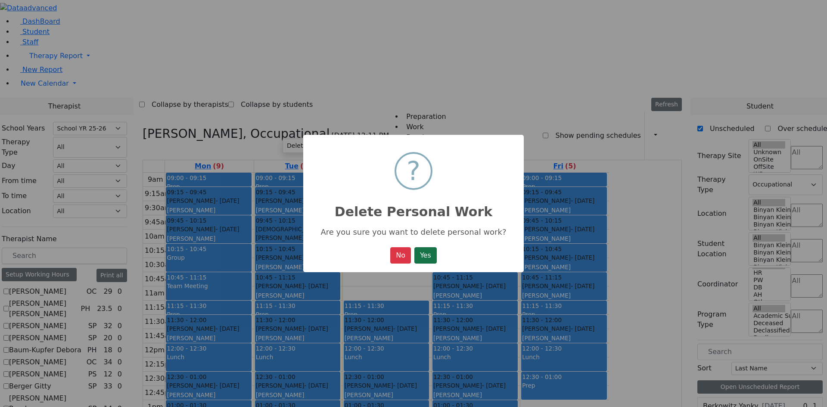
click at [416, 251] on button "Yes" at bounding box center [425, 255] width 22 height 16
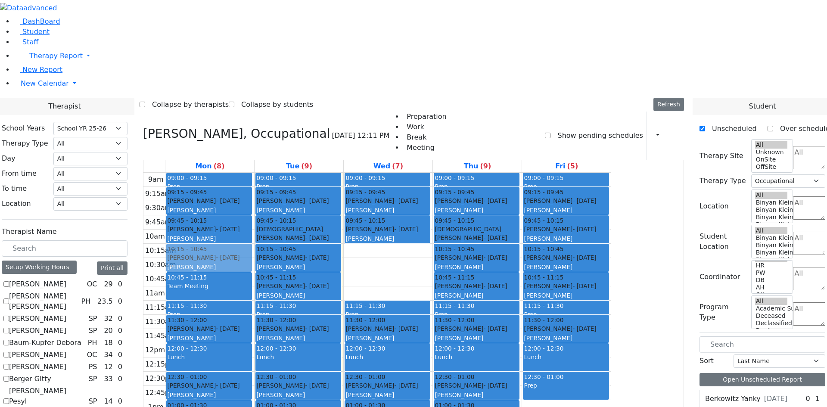
drag, startPoint x: 294, startPoint y: 344, endPoint x: 292, endPoint y: 131, distance: 213.2
click at [254, 173] on div "09:00 - 09:15 Prep 09:15 - 09:45 Ostreicher Jacob - 01/21/2021 Glick, Shana 09:…" at bounding box center [209, 343] width 89 height 341
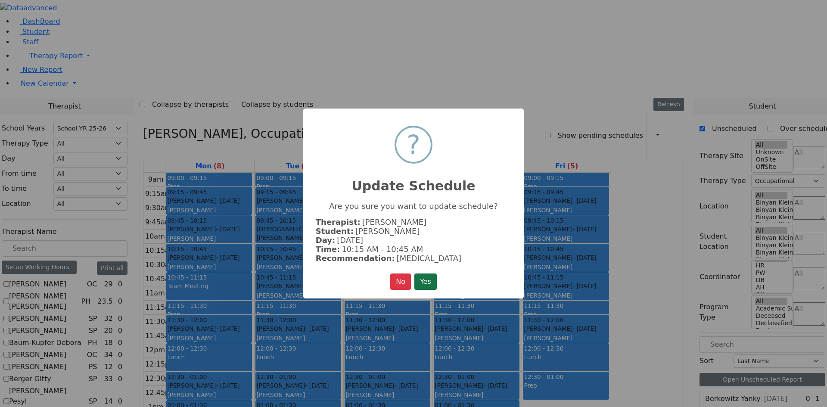
click at [430, 280] on button "Yes" at bounding box center [425, 281] width 22 height 16
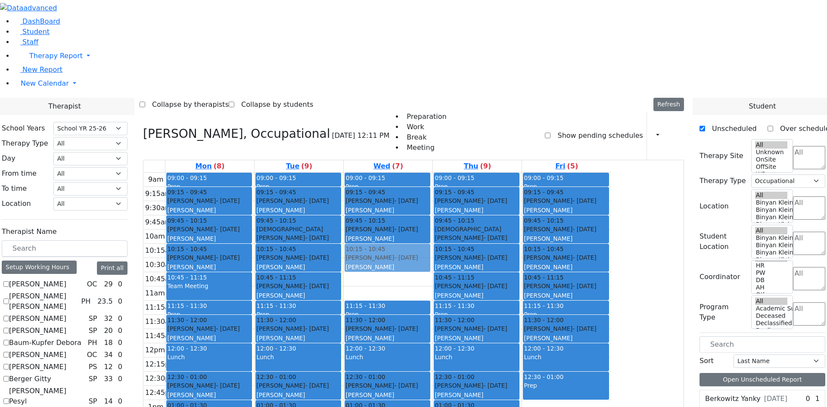
drag, startPoint x: 453, startPoint y: 347, endPoint x: 491, endPoint y: 140, distance: 210.5
click at [432, 173] on div "09:00 - 09:15 Prep 09:15 - 09:45 Stein Shie - 01/17/2022 Ptalis, Aliza 09:45 - …" at bounding box center [388, 343] width 89 height 341
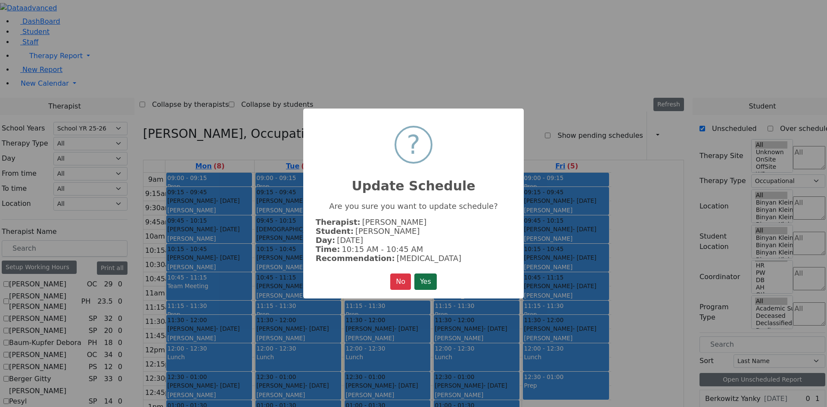
click at [423, 283] on button "Yes" at bounding box center [425, 281] width 22 height 16
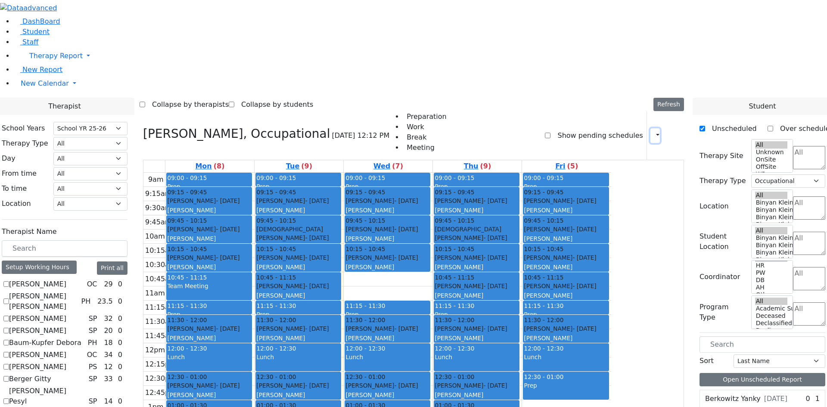
click at [650, 128] on button "button" at bounding box center [654, 135] width 9 height 15
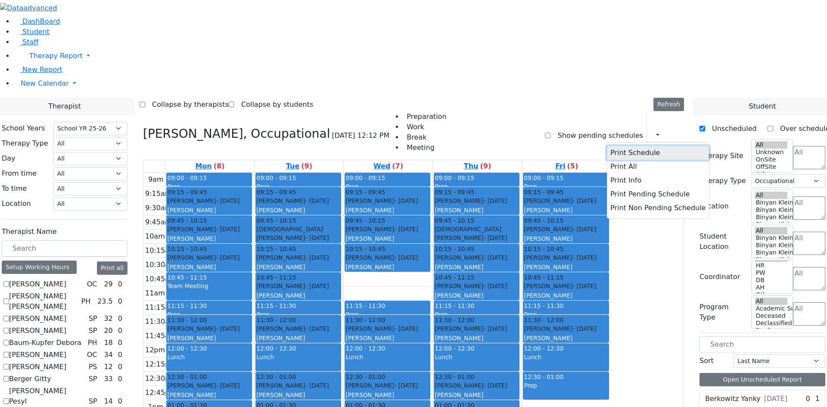
click at [616, 146] on button "Print Schedule" at bounding box center [658, 153] width 102 height 14
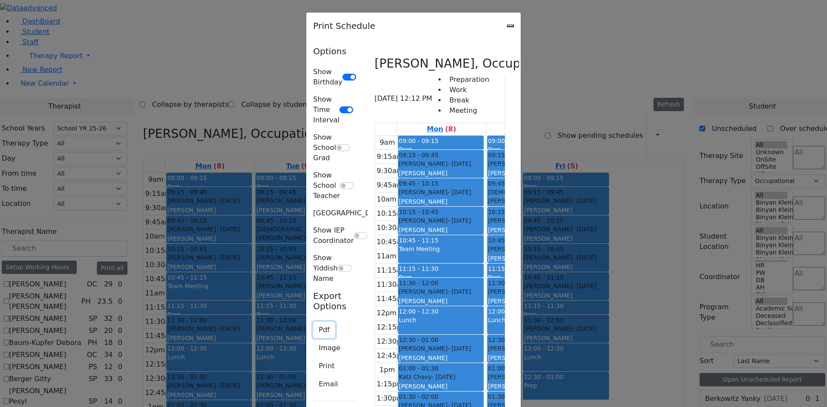
drag, startPoint x: 126, startPoint y: 185, endPoint x: 136, endPoint y: 189, distance: 10.6
click at [313, 322] on button "Pdf" at bounding box center [324, 330] width 22 height 16
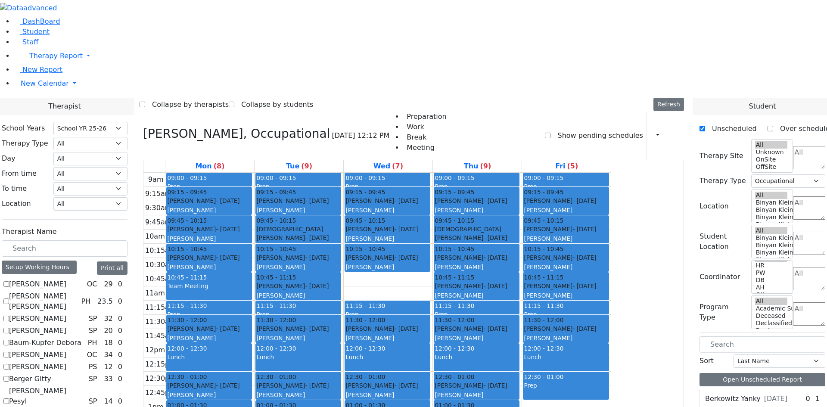
checkbox input "false"
select select
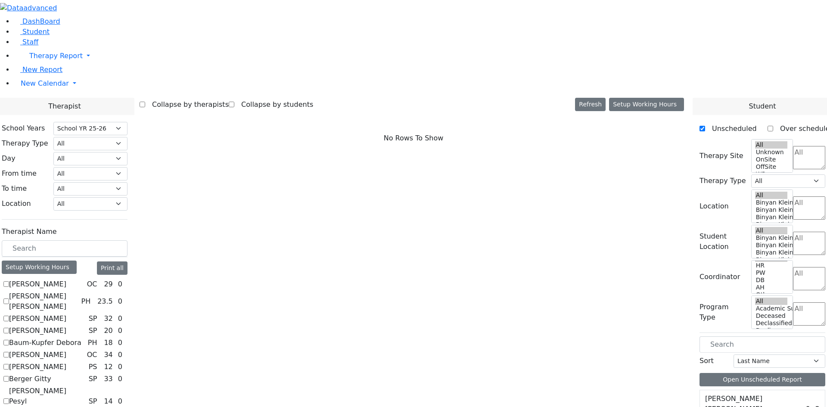
checkbox input "true"
select select "3"
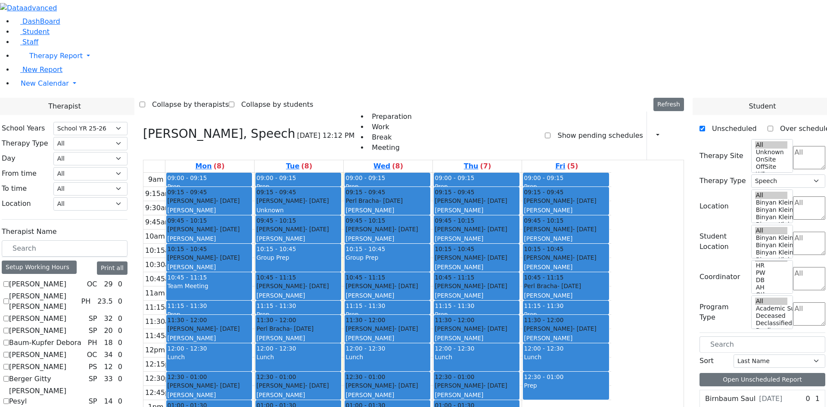
click at [340, 253] on div "Group Prep" at bounding box center [298, 257] width 84 height 9
click at [399, 146] on button "Delete Selected Schedule" at bounding box center [426, 144] width 85 height 13
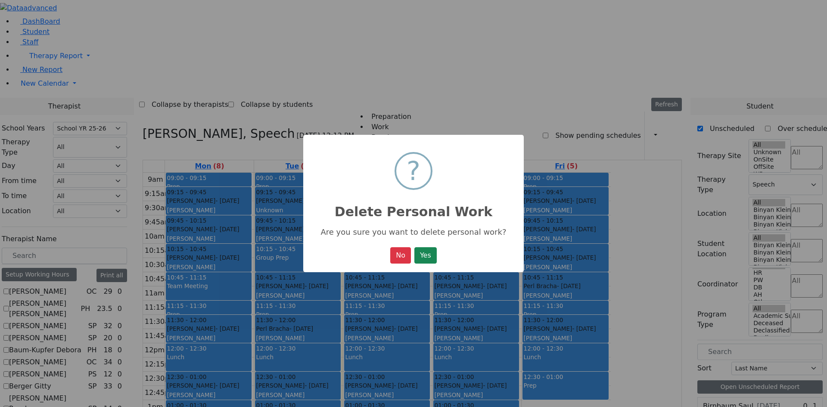
drag, startPoint x: 428, startPoint y: 258, endPoint x: 453, endPoint y: 188, distance: 74.7
click at [427, 256] on button "Yes" at bounding box center [425, 255] width 22 height 16
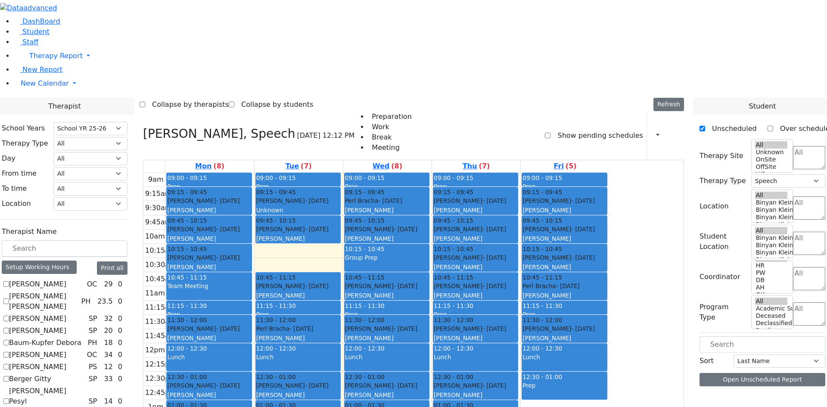
click at [428, 253] on div "Group Prep" at bounding box center [387, 262] width 84 height 18
drag, startPoint x: 453, startPoint y: 144, endPoint x: 460, endPoint y: 143, distance: 6.5
click at [492, 154] on button "Delete Selected Schedule" at bounding box center [496, 150] width 85 height 13
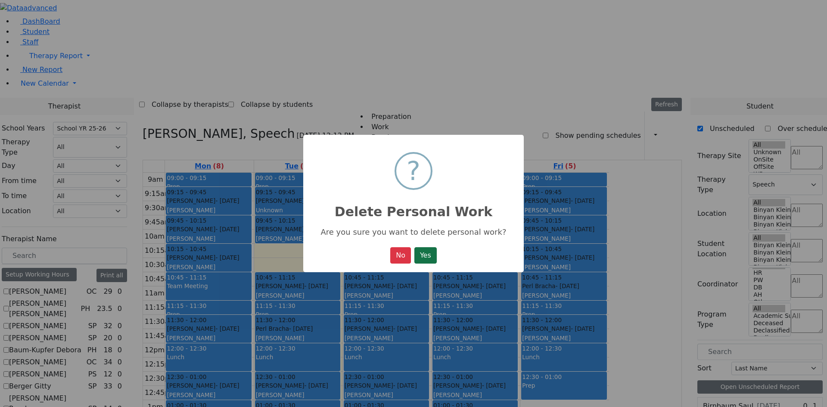
click at [425, 259] on button "Yes" at bounding box center [425, 255] width 22 height 16
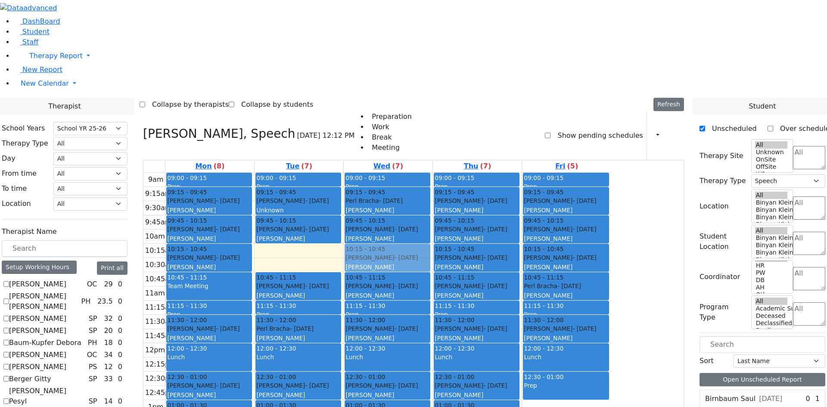
drag, startPoint x: 462, startPoint y: 320, endPoint x: 468, endPoint y: 141, distance: 178.8
click at [432, 173] on div "09:00 - 09:15 Prep 09:15 - 09:45 Perl Bracha - 07/12/2021 Glick, Shana 09:45 - …" at bounding box center [388, 343] width 89 height 341
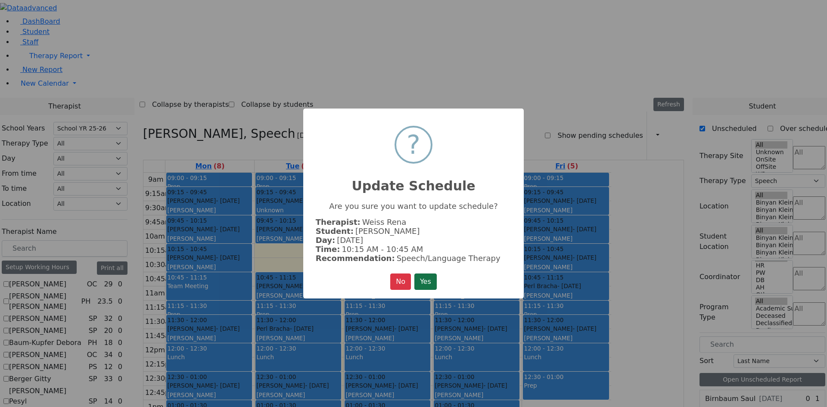
click at [430, 288] on button "Yes" at bounding box center [425, 281] width 22 height 16
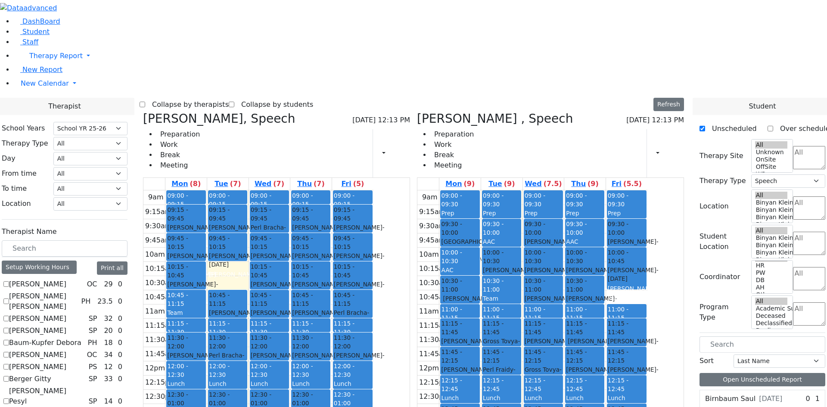
checkbox input "false"
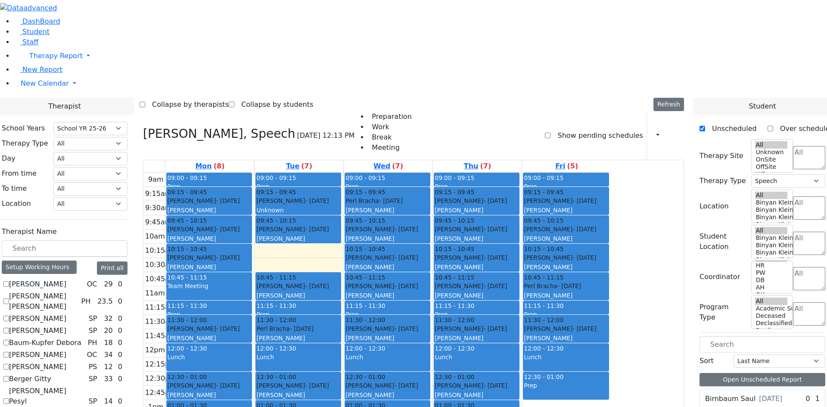
checkbox input "false"
select select
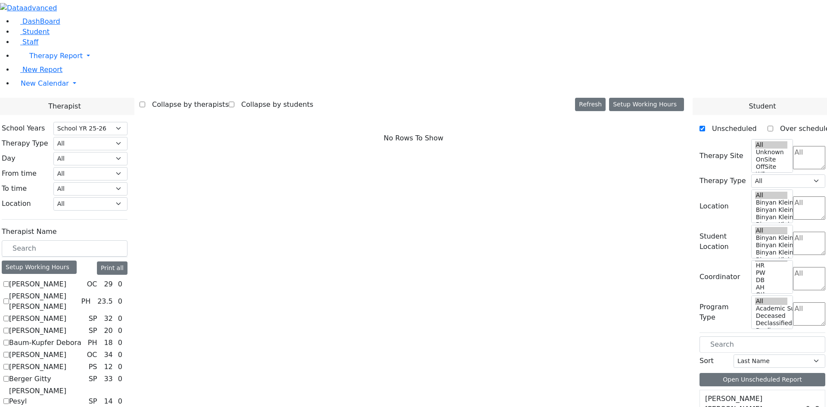
checkbox input "true"
select select "2"
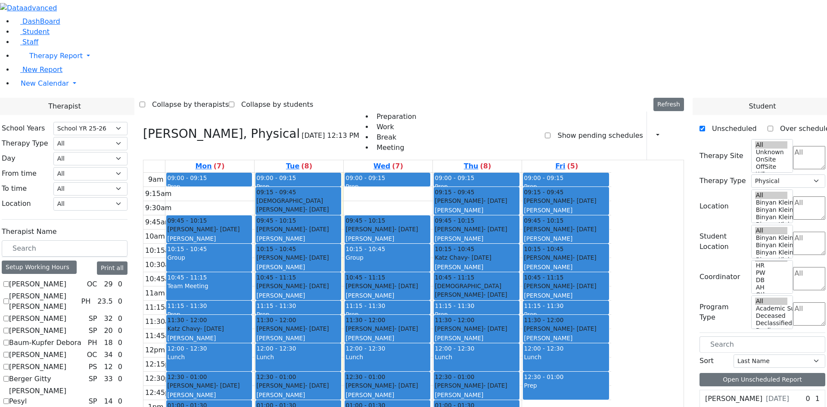
click at [251, 245] on div "10:15 - 10:45" at bounding box center [209, 249] width 84 height 9
click at [288, 132] on button "Delete Selected Schedule" at bounding box center [319, 135] width 85 height 13
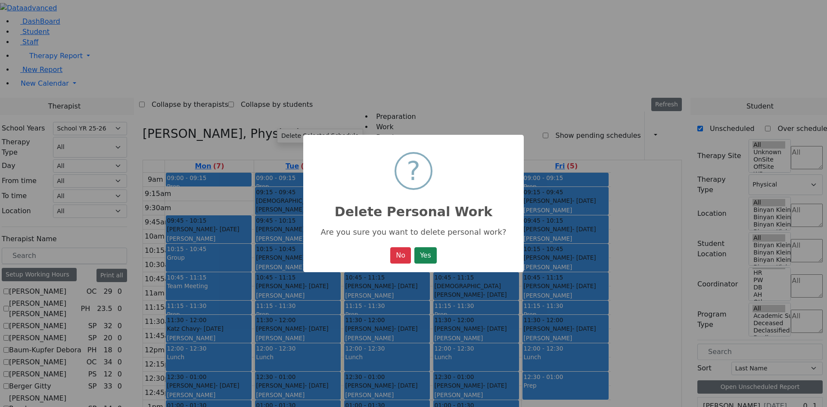
click at [431, 254] on button "Yes" at bounding box center [425, 255] width 22 height 16
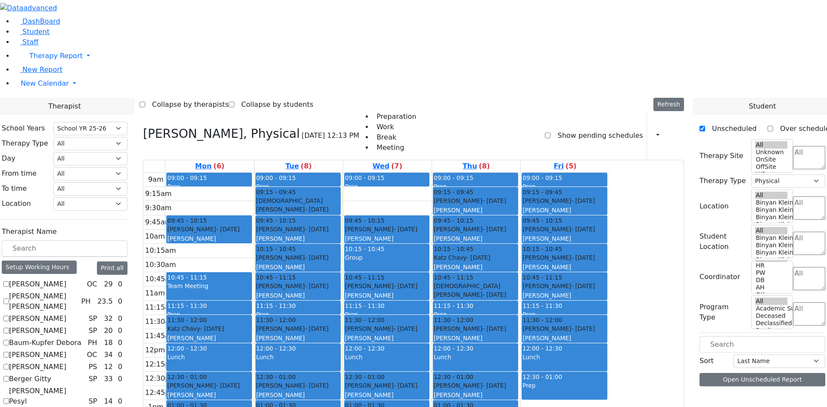
click at [428, 253] on div "Group" at bounding box center [387, 262] width 84 height 18
click at [469, 152] on button "Delete Selected Schedule" at bounding box center [497, 148] width 85 height 13
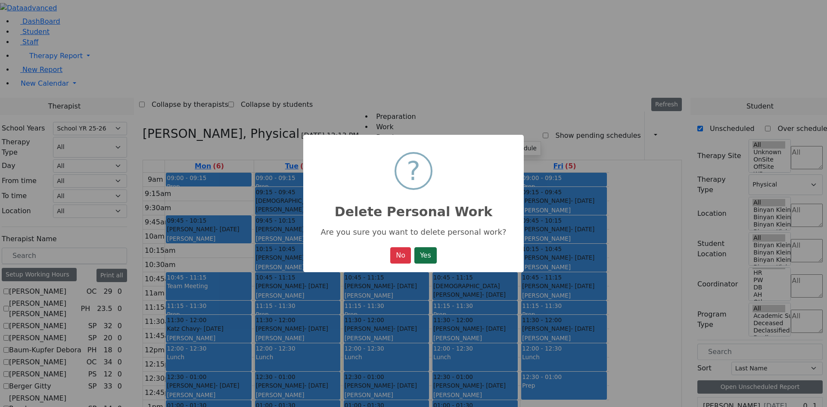
click at [425, 264] on button "Yes" at bounding box center [425, 255] width 22 height 16
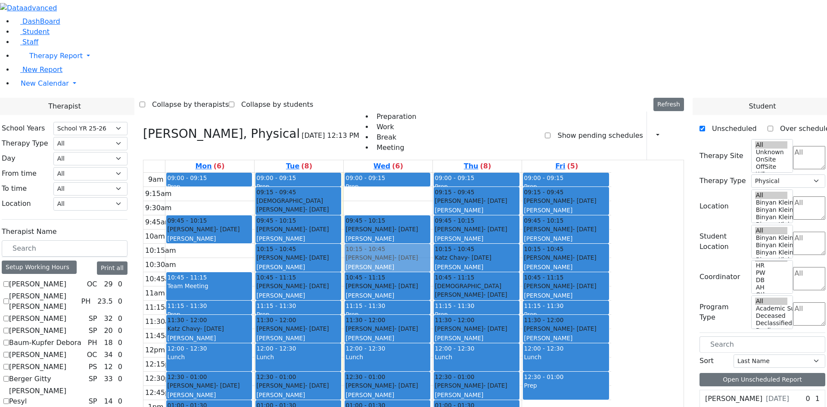
drag, startPoint x: 465, startPoint y: 323, endPoint x: 458, endPoint y: 137, distance: 186.6
click at [432, 173] on div "09:00 - 09:15 Prep 09:45 - 10:15 Wertzberger Aron - 05/14/2020 Ackerman Esti 10…" at bounding box center [388, 343] width 89 height 341
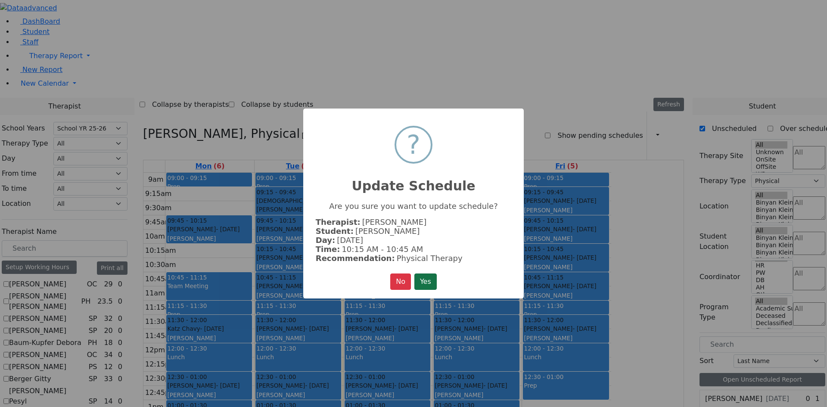
click at [432, 284] on button "Yes" at bounding box center [425, 281] width 22 height 16
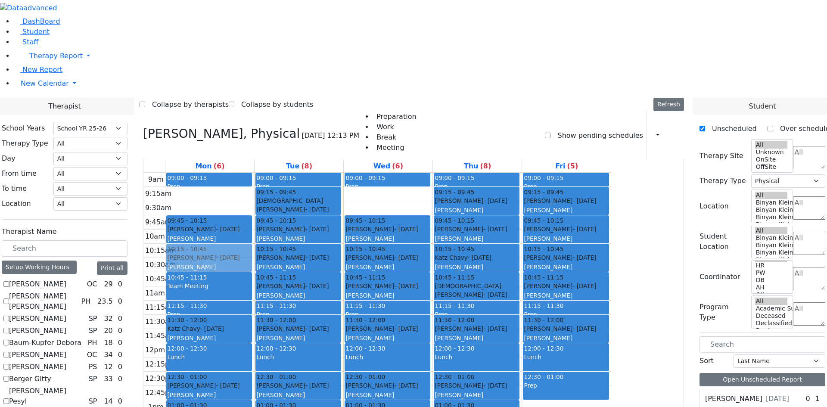
drag, startPoint x: 303, startPoint y: 323, endPoint x: 276, endPoint y: 144, distance: 180.3
click at [254, 173] on div "09:00 - 09:15 Prep 09:45 - 10:15 Rosenberg Shimon - 03/10/2022 Ptalis, Aliza 10…" at bounding box center [209, 343] width 89 height 341
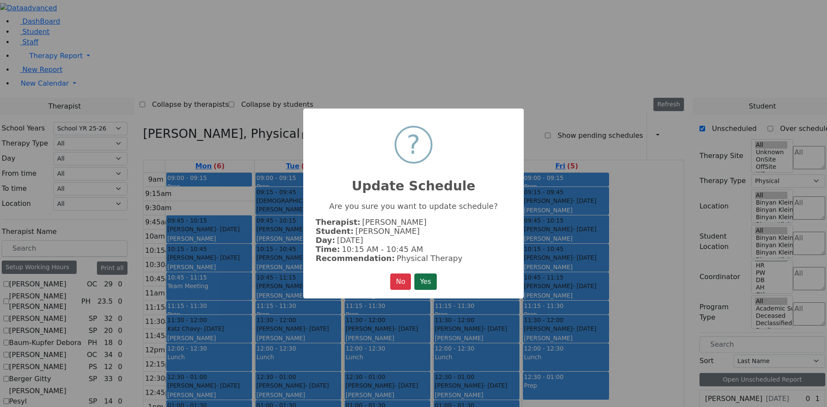
click at [437, 280] on button "Yes" at bounding box center [425, 281] width 22 height 16
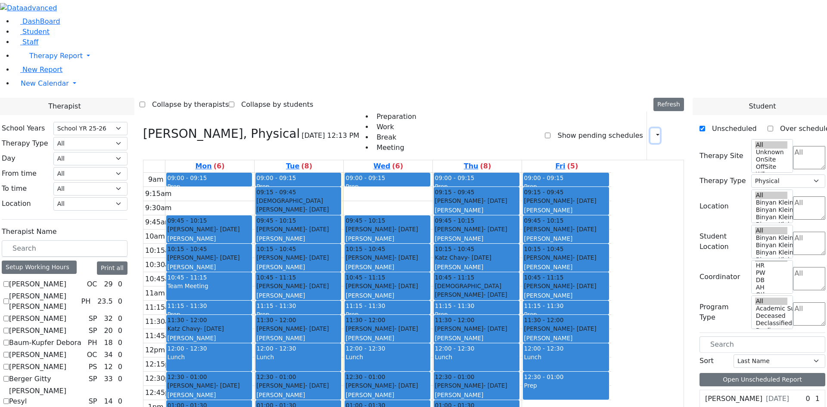
click at [650, 128] on button "button" at bounding box center [654, 135] width 9 height 15
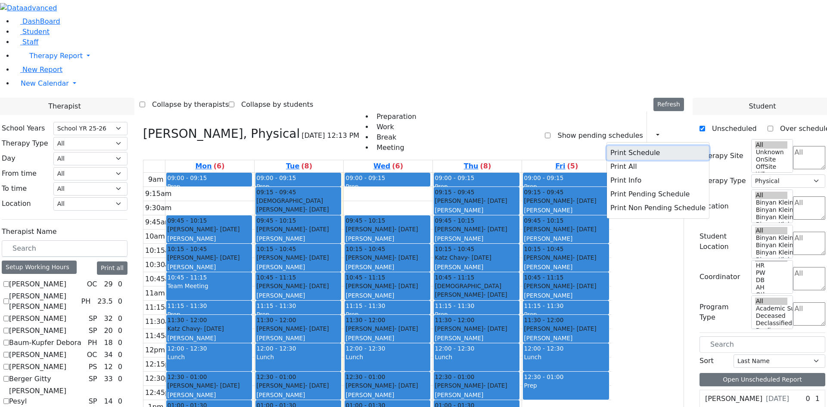
click at [630, 146] on button "Print Schedule" at bounding box center [658, 153] width 102 height 14
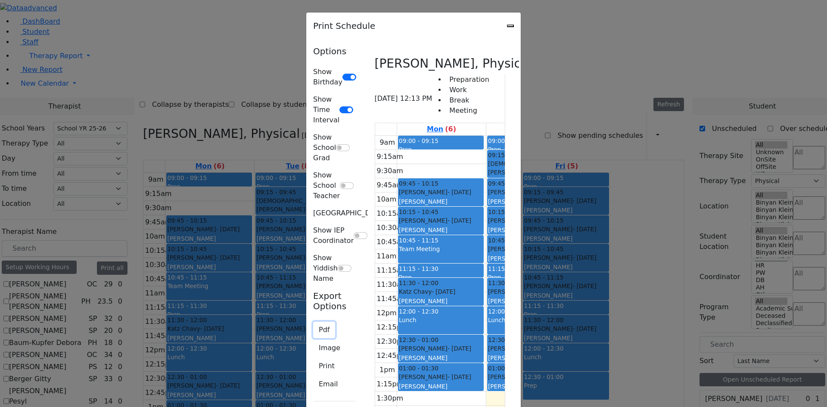
click at [313, 322] on button "Pdf" at bounding box center [324, 330] width 22 height 16
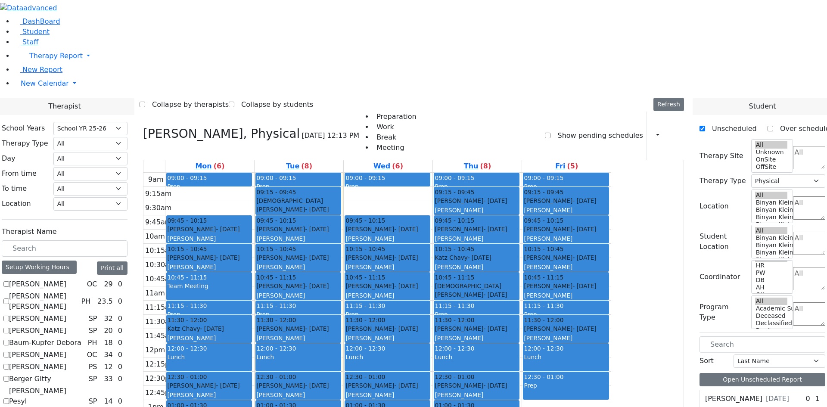
checkbox input "false"
select select
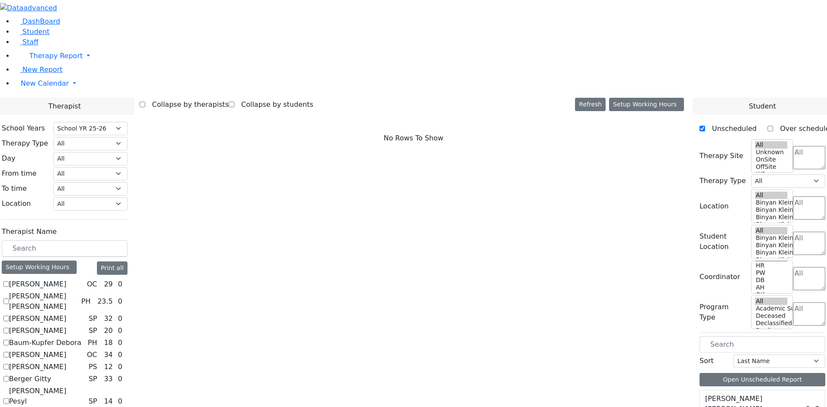
scroll to position [782, 0]
checkbox input "true"
select select "2"
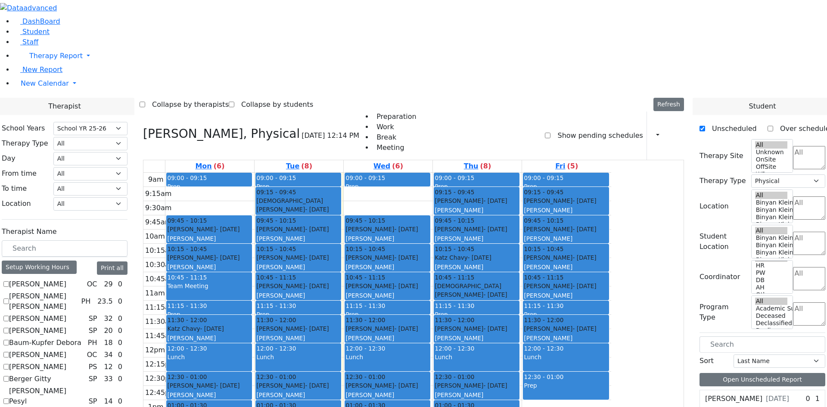
checkbox input "false"
select select
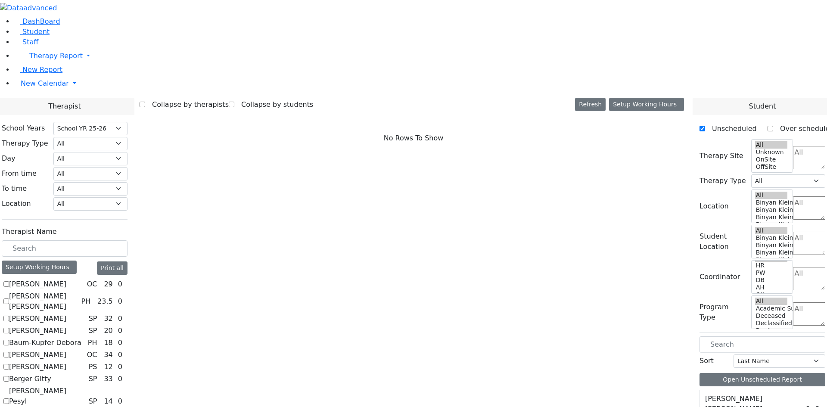
scroll to position [7, 0]
click at [66, 362] on label "[PERSON_NAME]" at bounding box center [37, 367] width 57 height 10
click at [9, 364] on input "[PERSON_NAME]" at bounding box center [6, 367] width 6 height 6
checkbox input "true"
select select "6"
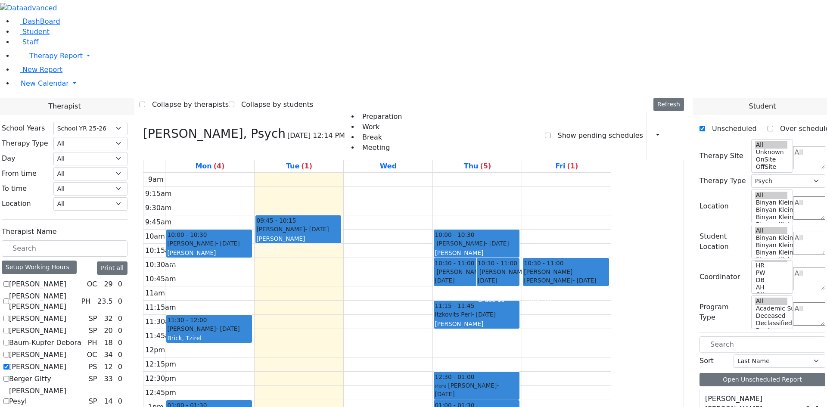
click at [340, 225] on div "Minz Mashy - 01/03/2015" at bounding box center [298, 229] width 84 height 9
click at [793, 267] on textarea "Search" at bounding box center [809, 278] width 32 height 23
click at [770, 121] on li "HR" at bounding box center [778, 120] width 19 height 10
select select "7"
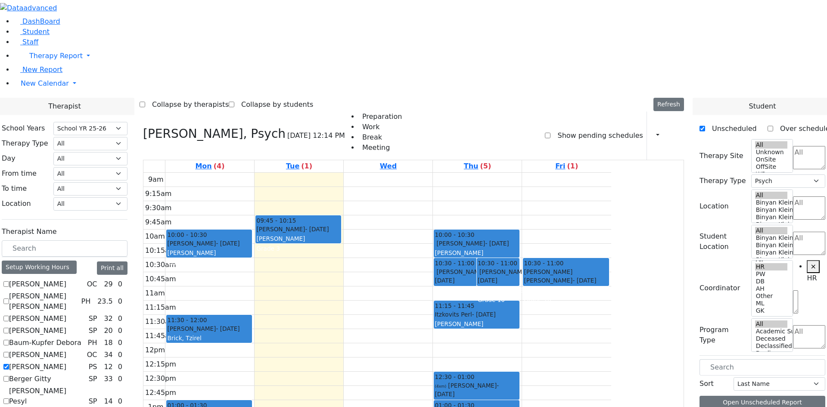
drag, startPoint x: 752, startPoint y: 235, endPoint x: 359, endPoint y: 139, distance: 405.2
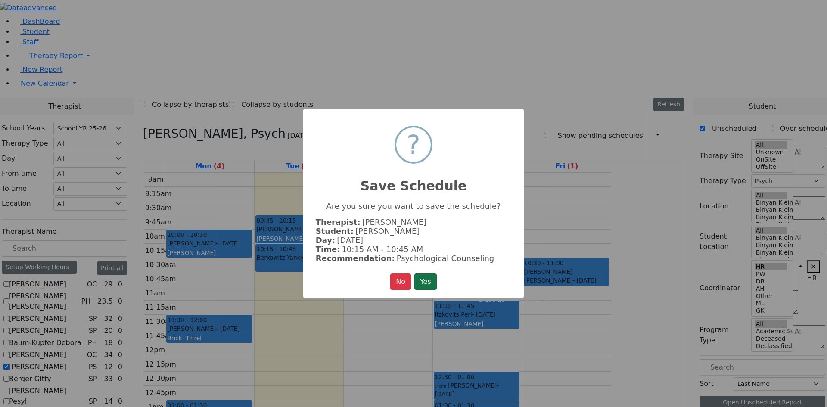
click at [421, 280] on button "Yes" at bounding box center [425, 281] width 22 height 16
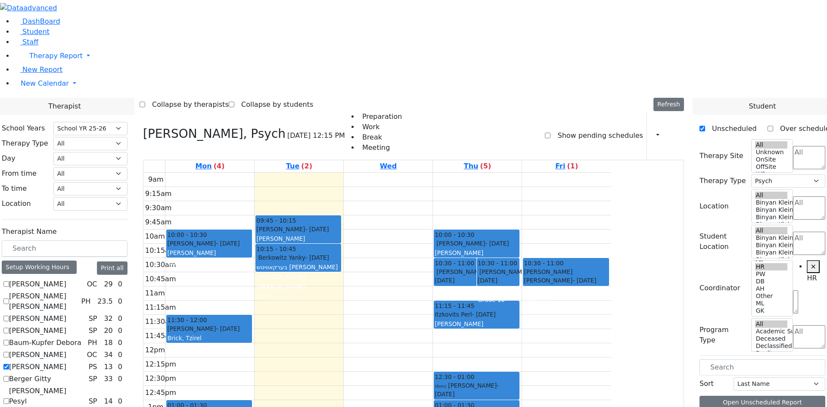
drag, startPoint x: 747, startPoint y: 287, endPoint x: 472, endPoint y: 101, distance: 332.1
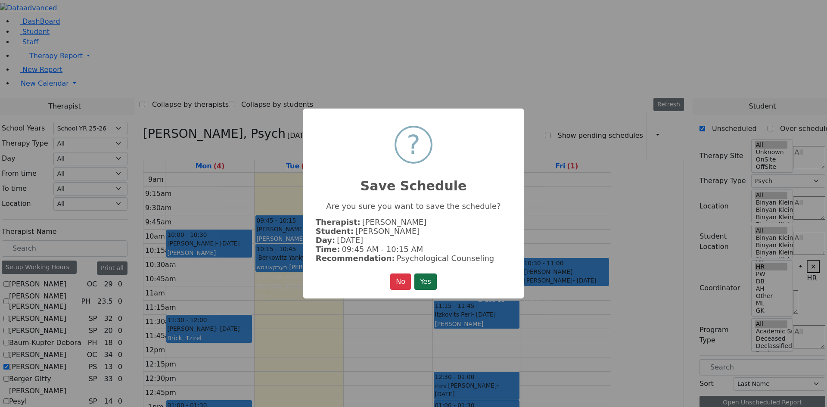
click at [432, 288] on button "Yes" at bounding box center [425, 281] width 22 height 16
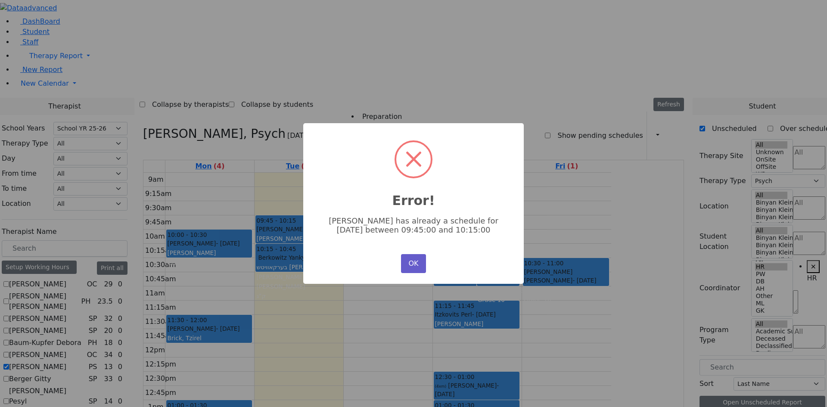
click at [409, 262] on button "OK" at bounding box center [413, 263] width 25 height 19
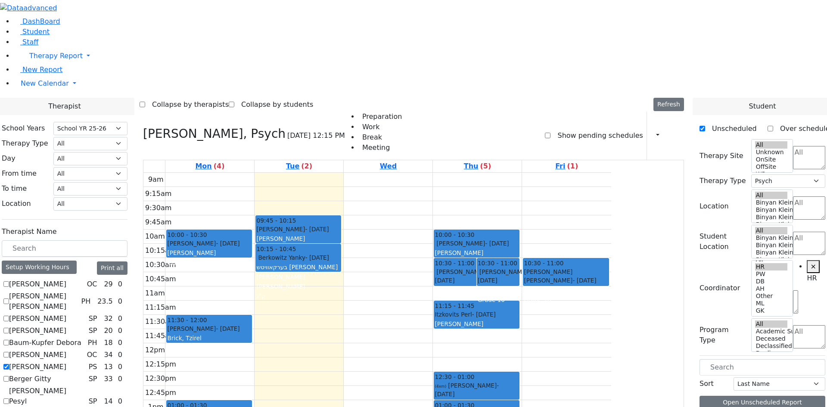
drag, startPoint x: 747, startPoint y: 288, endPoint x: 454, endPoint y: 131, distance: 332.2
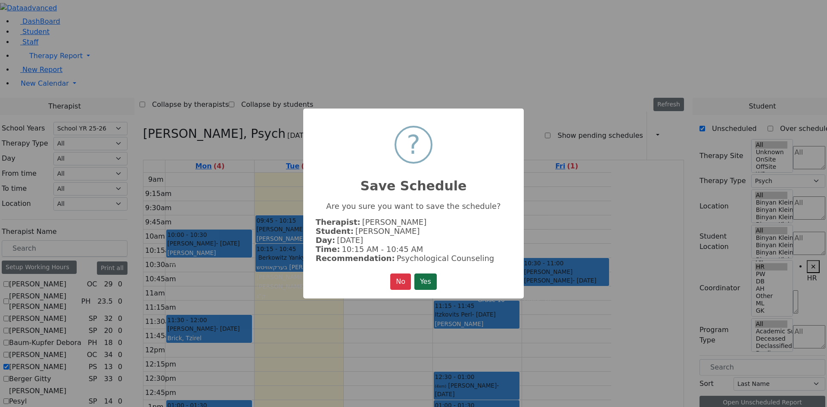
drag, startPoint x: 423, startPoint y: 277, endPoint x: 430, endPoint y: 265, distance: 13.7
click at [423, 277] on button "Yes" at bounding box center [425, 281] width 22 height 16
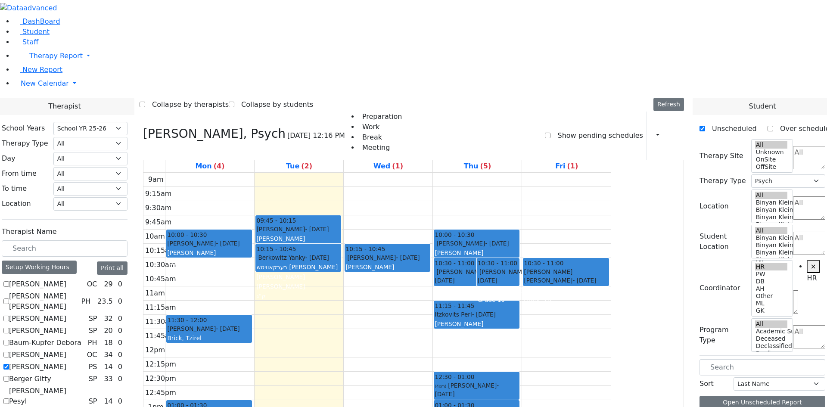
drag, startPoint x: 729, startPoint y: 292, endPoint x: 453, endPoint y: 100, distance: 336.2
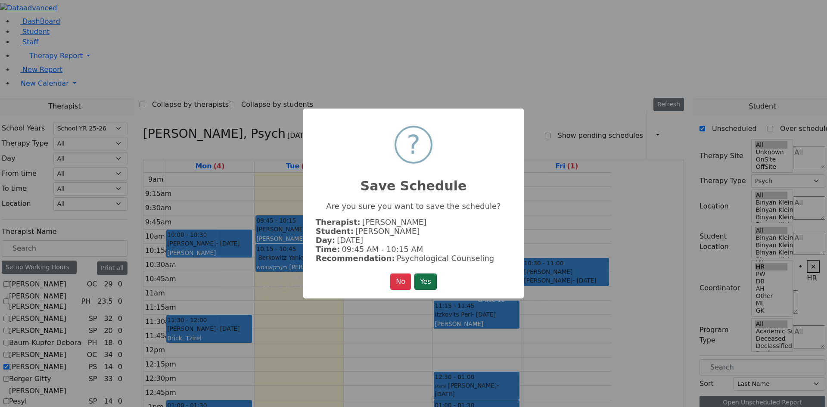
drag, startPoint x: 420, startPoint y: 279, endPoint x: 416, endPoint y: 269, distance: 10.6
click at [420, 277] on button "Yes" at bounding box center [425, 281] width 22 height 16
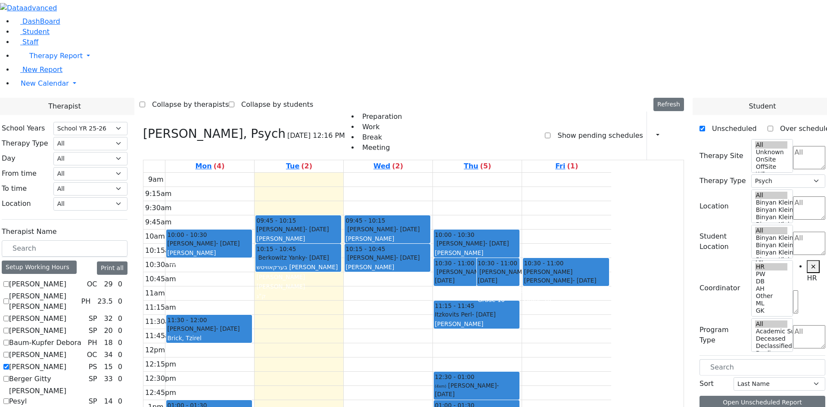
drag, startPoint x: 107, startPoint y: 261, endPoint x: 236, endPoint y: 279, distance: 130.4
click at [66, 362] on label "[PERSON_NAME]" at bounding box center [37, 367] width 57 height 10
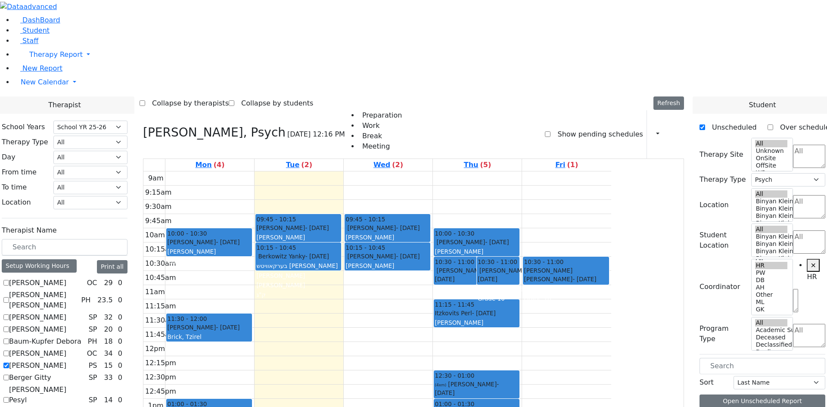
scroll to position [0, 0]
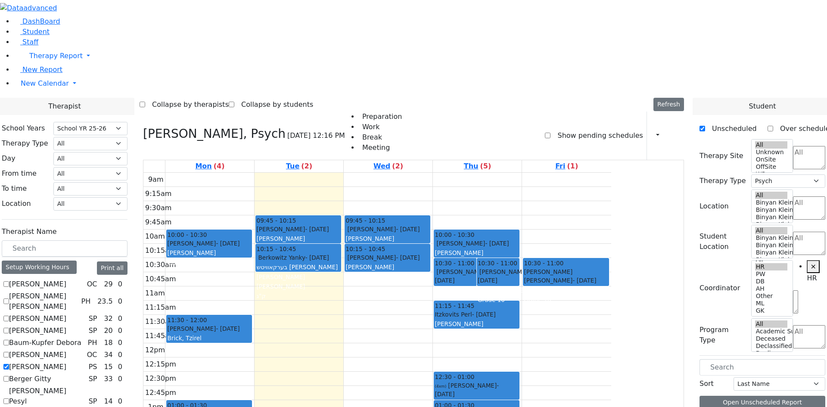
click at [66, 362] on label "[PERSON_NAME]" at bounding box center [37, 367] width 57 height 10
click at [9, 364] on input "[PERSON_NAME]" at bounding box center [6, 367] width 6 height 6
checkbox input "false"
select select
